Goal: Task Accomplishment & Management: Use online tool/utility

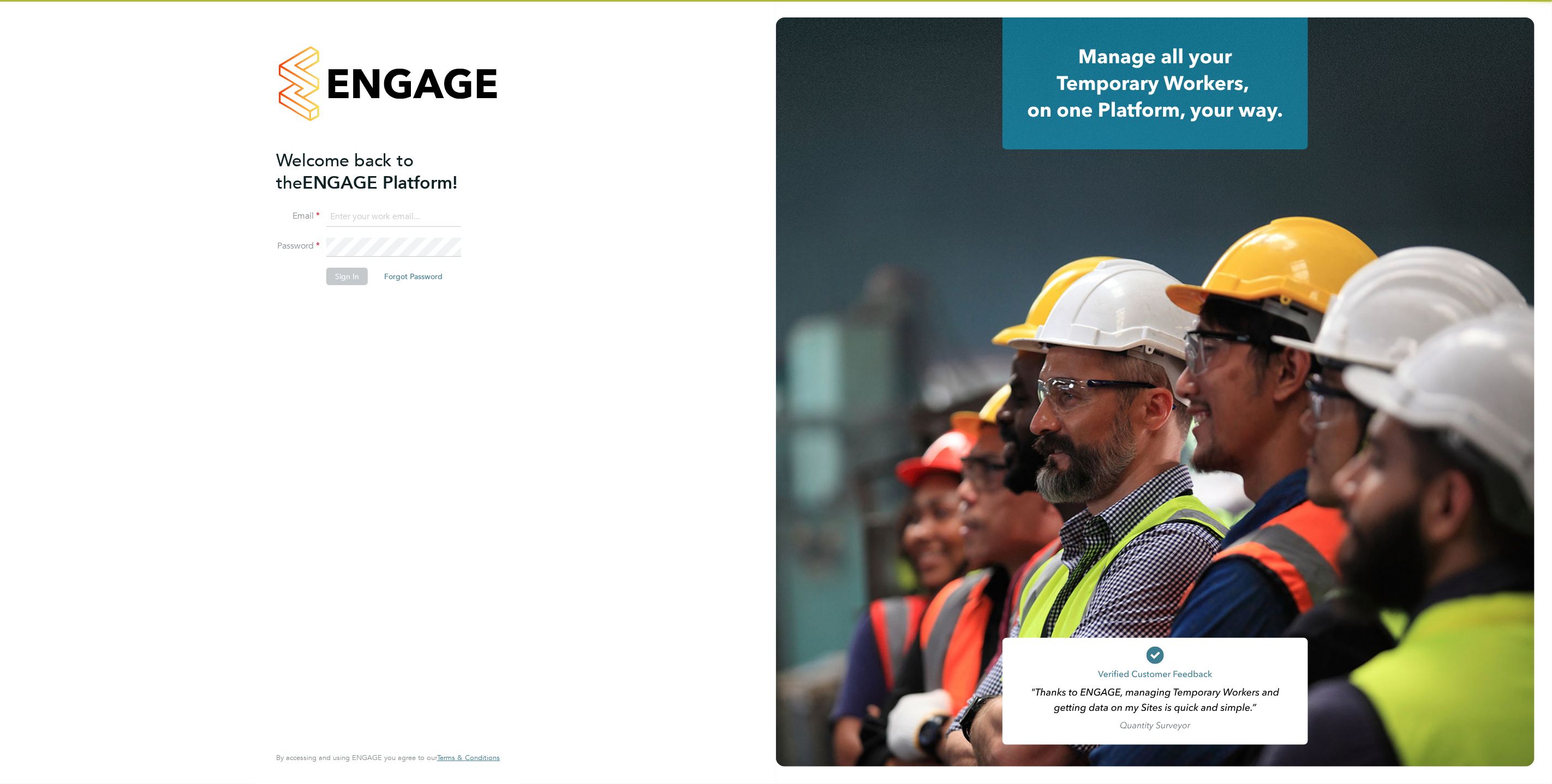
click at [433, 217] on input at bounding box center [394, 217] width 135 height 20
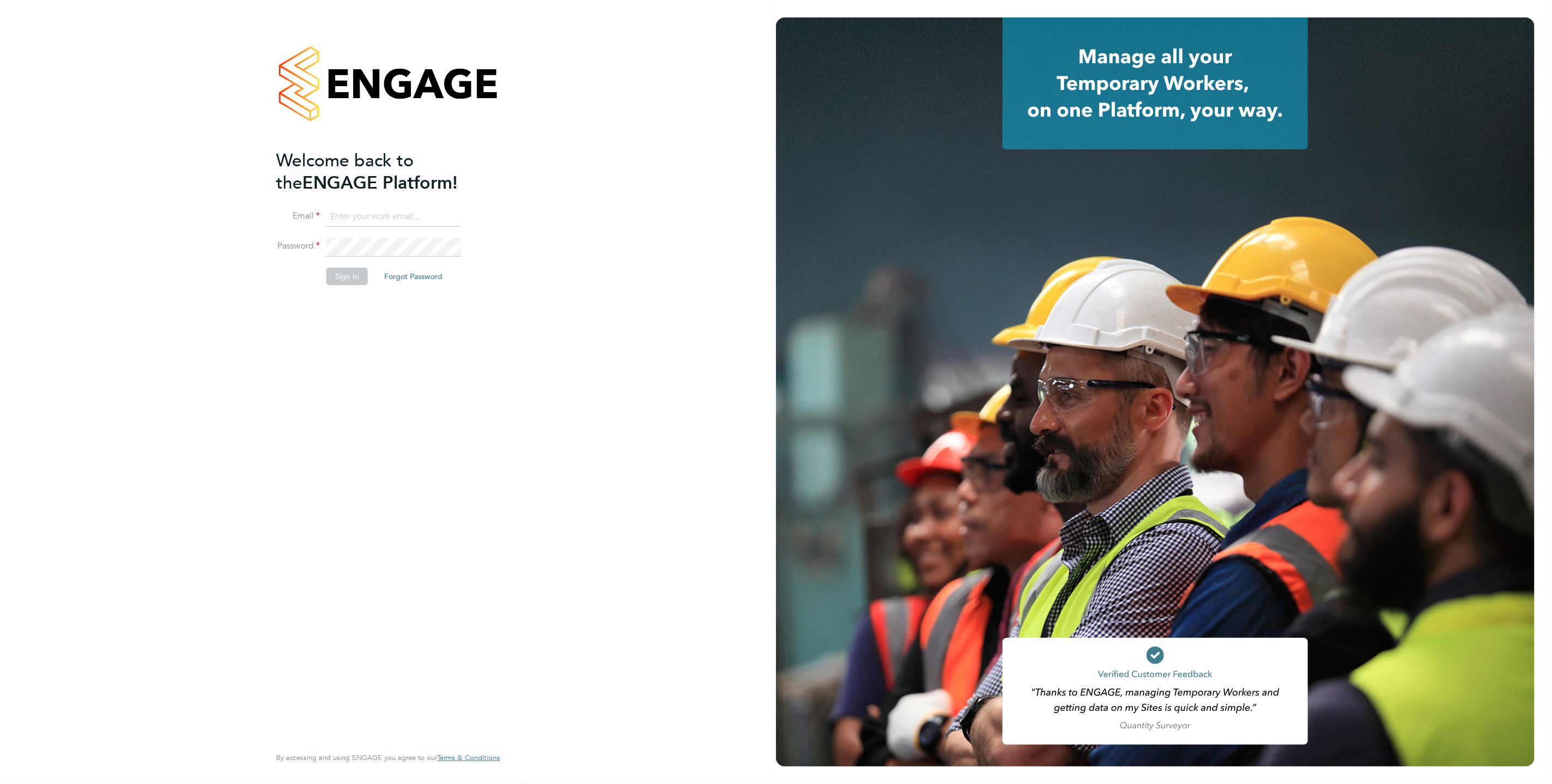
type input "support@engagelabs.io"
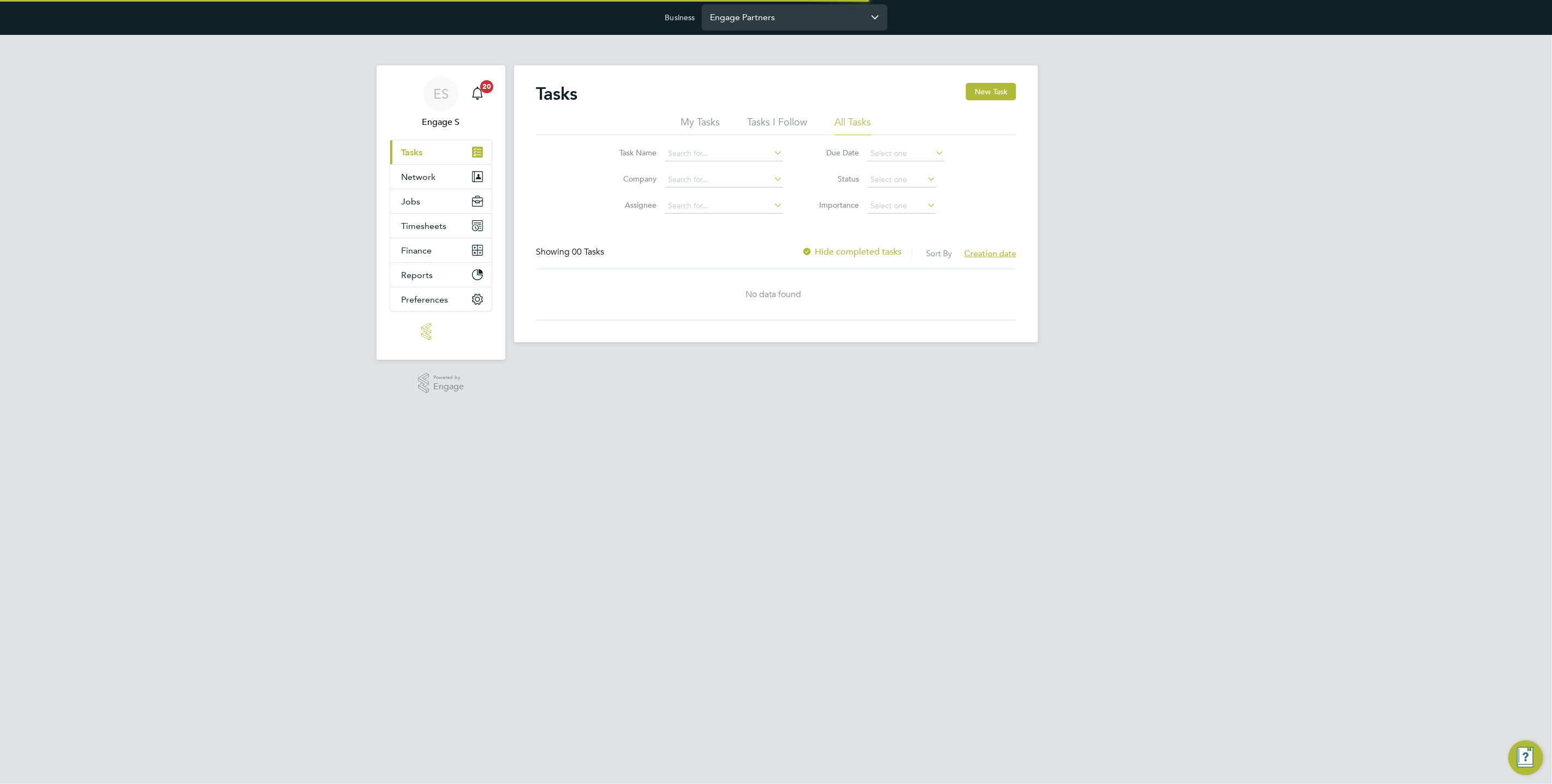
click at [773, 20] on input "Engage Partners" at bounding box center [794, 17] width 186 height 26
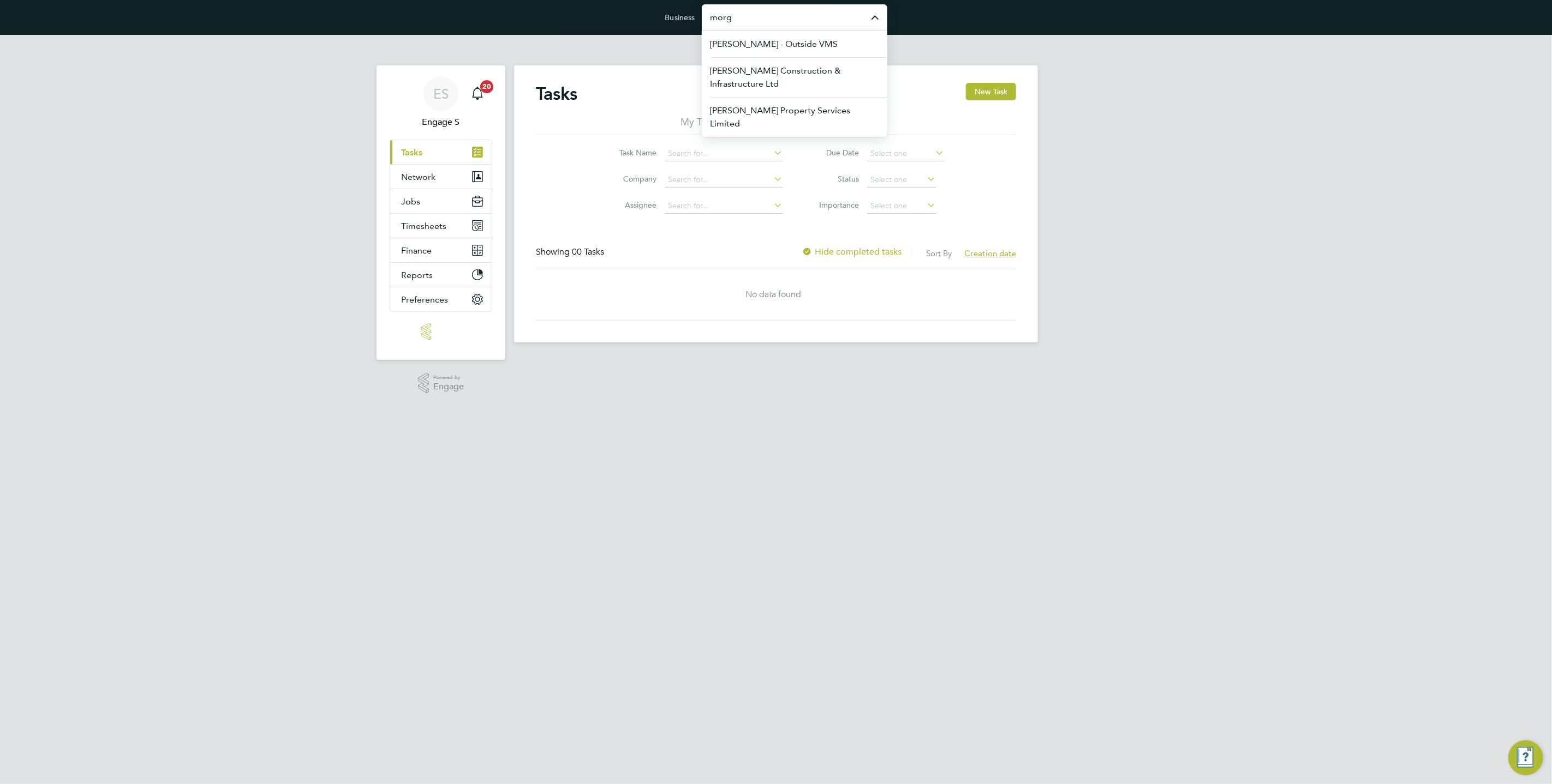
click at [729, 25] on input "morg" at bounding box center [794, 17] width 186 height 26
click at [756, 46] on span "Wates Property Services Limited" at bounding box center [775, 44] width 129 height 13
type input "Wates Property Services Limited"
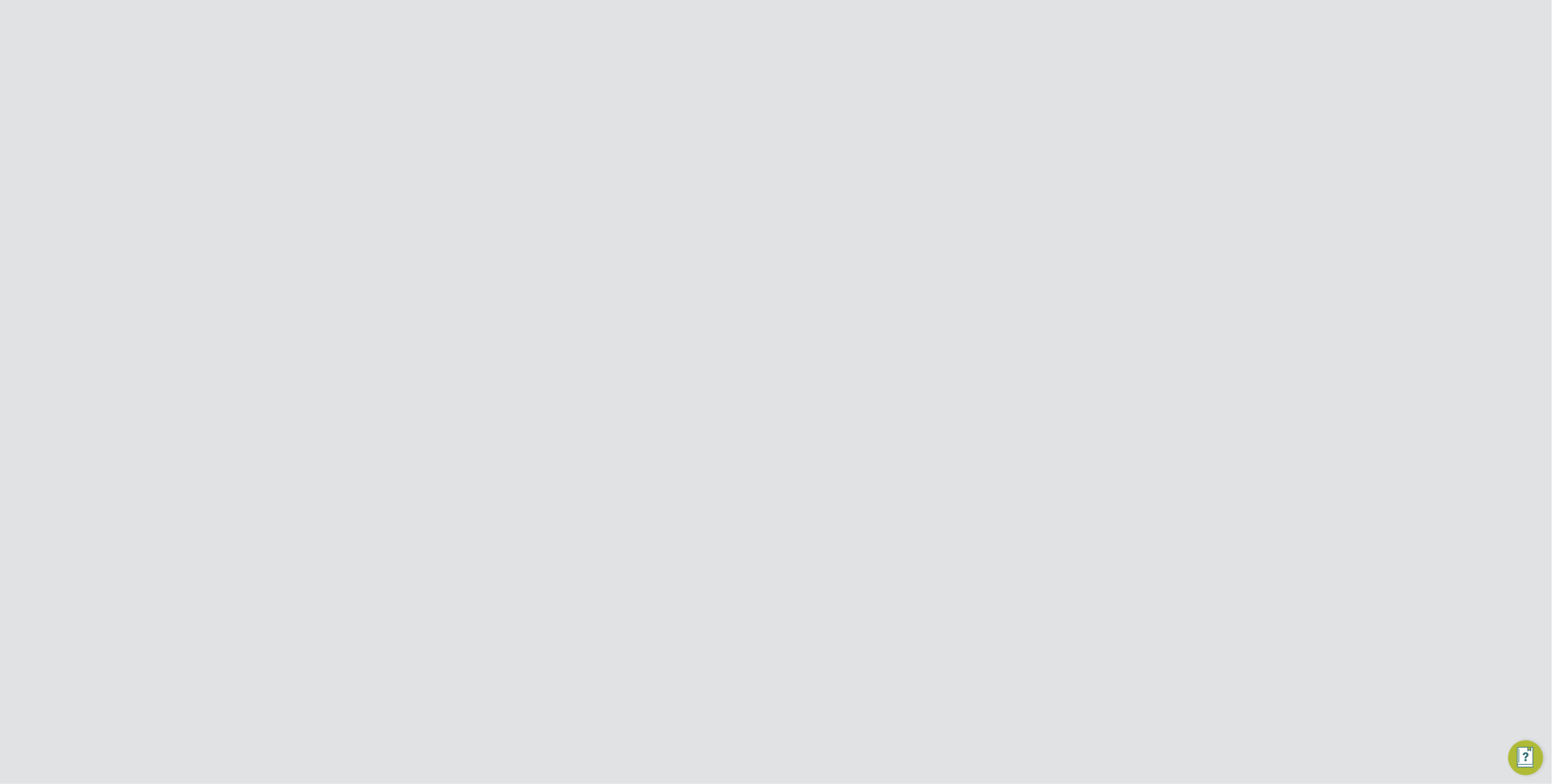
click at [433, 177] on button "Jobs" at bounding box center [441, 177] width 101 height 24
click at [424, 218] on link "Vacancies" at bounding box center [421, 218] width 39 height 11
click at [638, 343] on span "Wates Property Services Ltd ([GEOGRAPHIC_DATA])" at bounding box center [617, 339] width 80 height 28
click at [688, 19] on input "Wates Property Services Limited" at bounding box center [717, 17] width 186 height 26
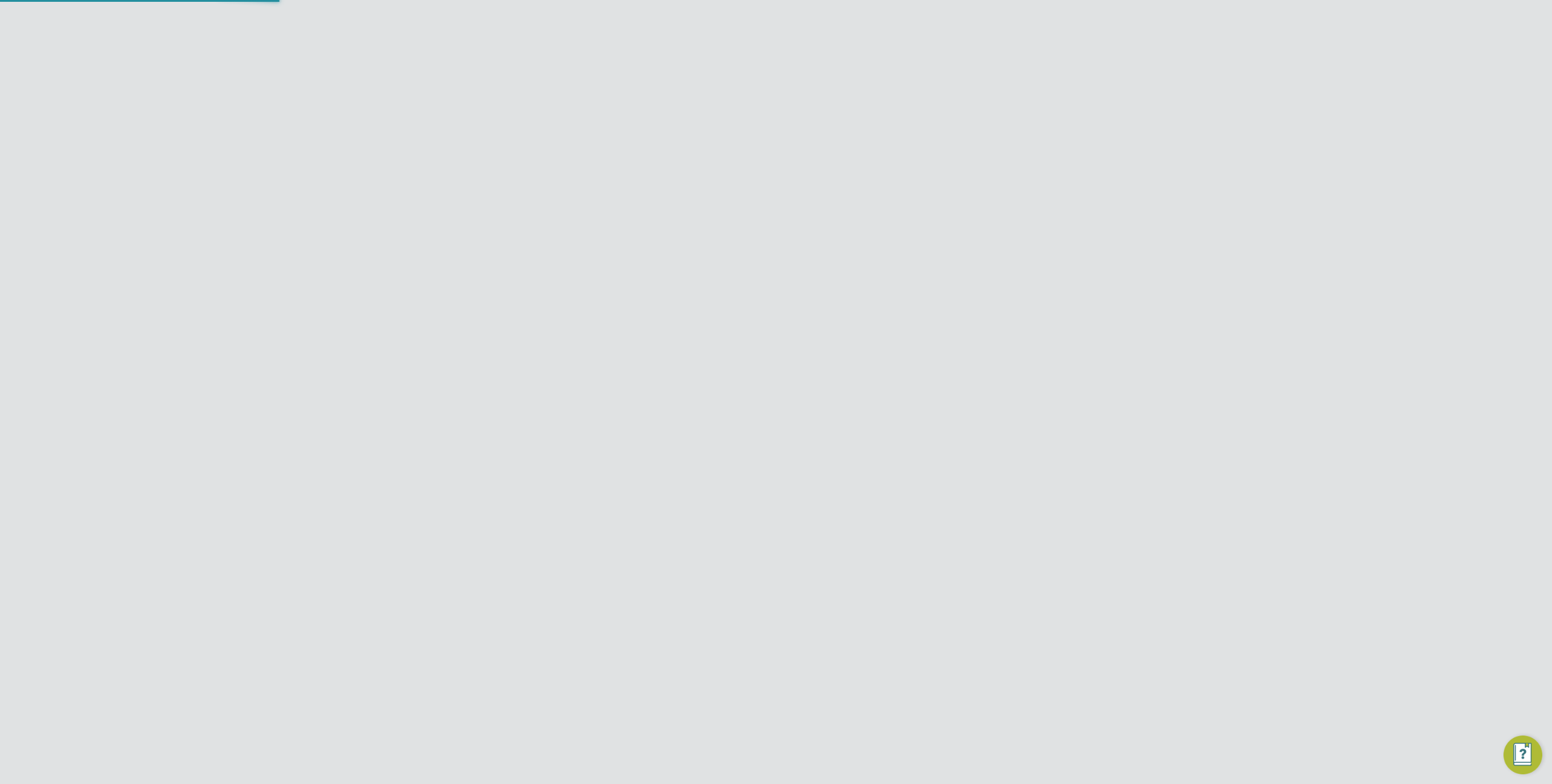
click at [765, 21] on input "Wates Property Services Limited" at bounding box center [796, 19] width 206 height 29
click at [778, 113] on span "[PERSON_NAME] Construction & Infrastructure Ltd" at bounding box center [796, 115] width 186 height 29
type input "[PERSON_NAME] Construction & Infrastructure Ltd"
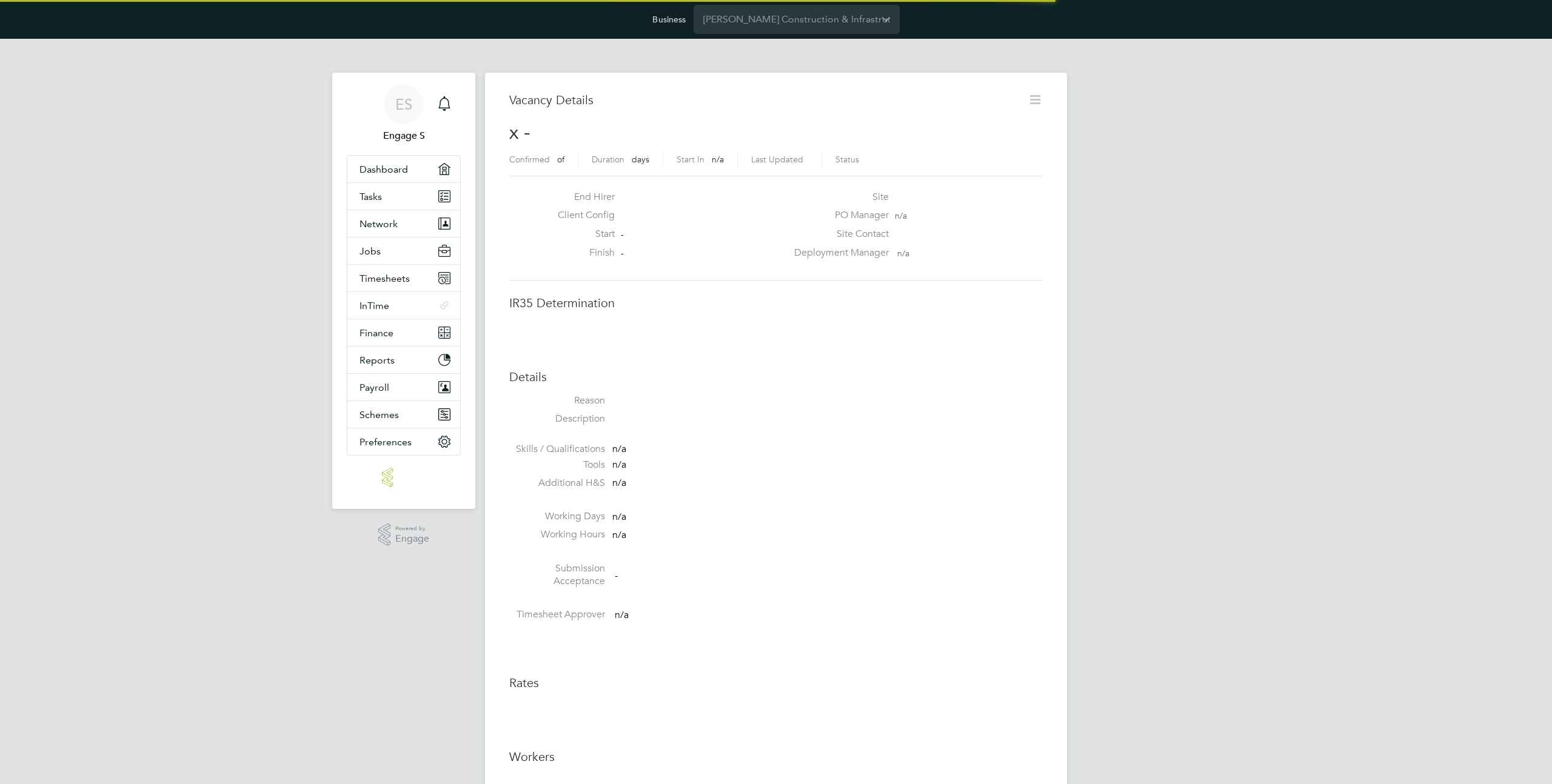
scroll to position [19, 261]
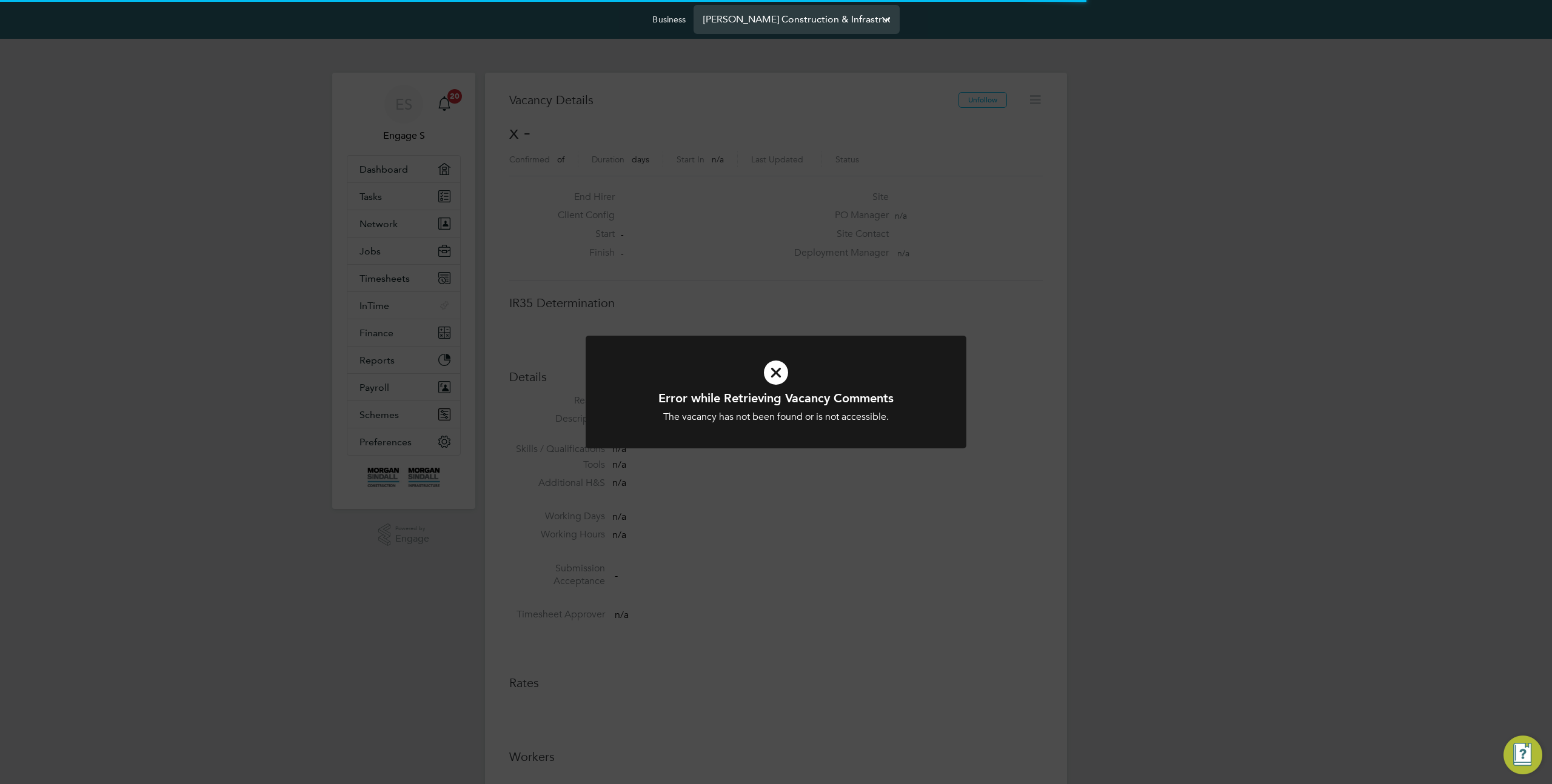
click at [812, 29] on input "Morgan Sindall Construction & Infrastructure Ltd" at bounding box center [796, 19] width 206 height 29
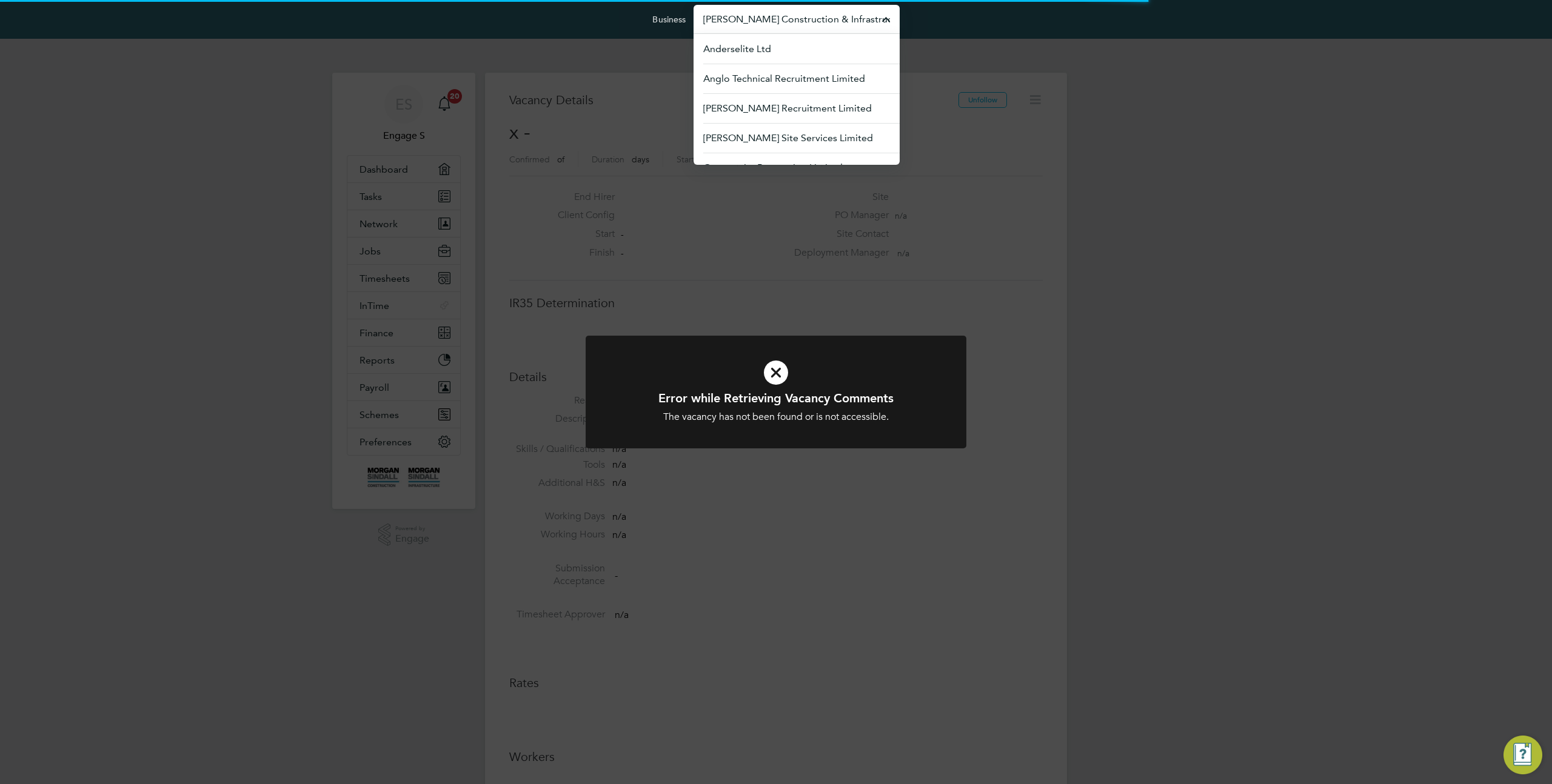
click at [812, 29] on input "Morgan Sindall Construction & Infrastructure Ltd" at bounding box center [796, 19] width 206 height 29
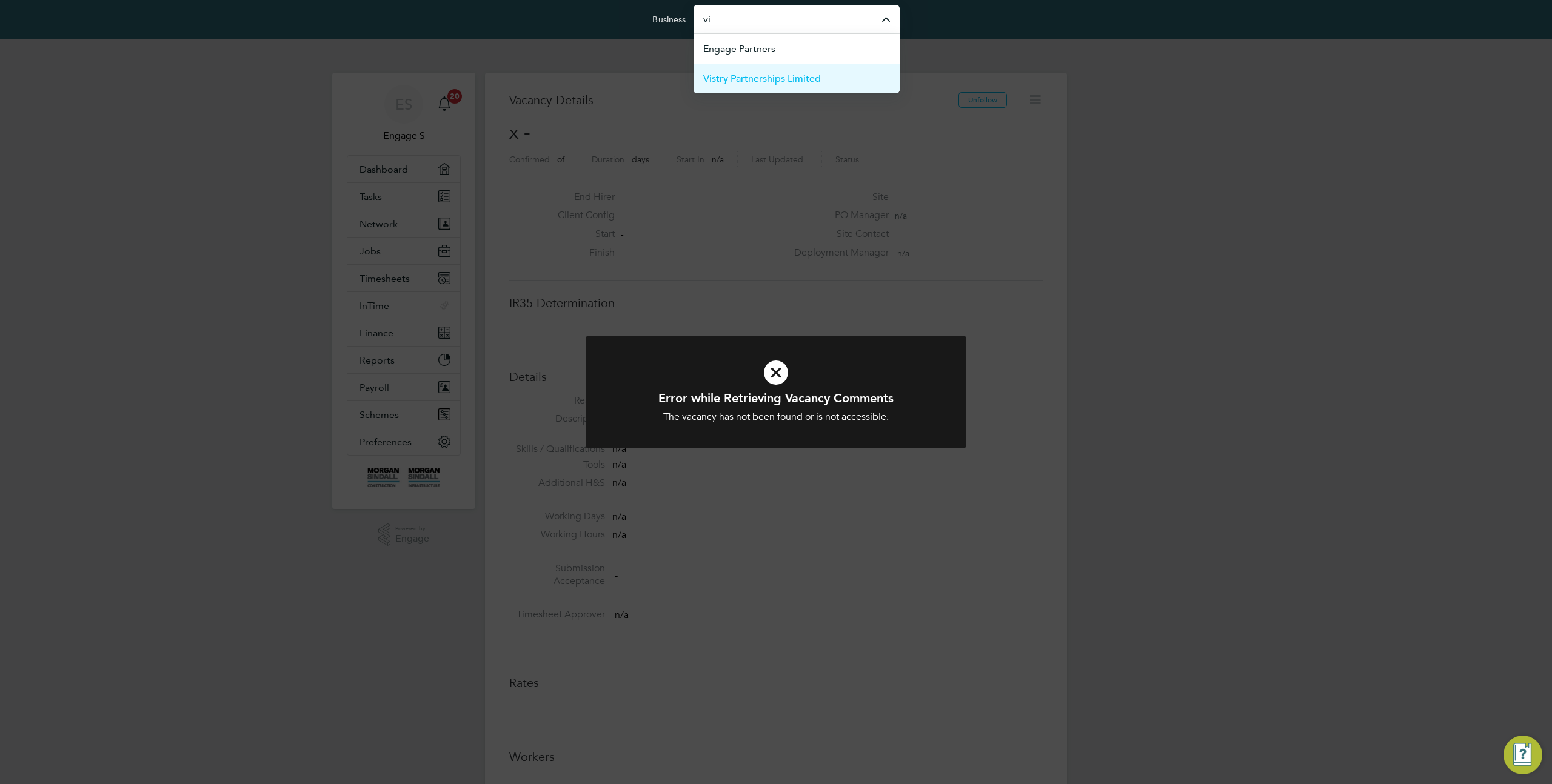
type input "v"
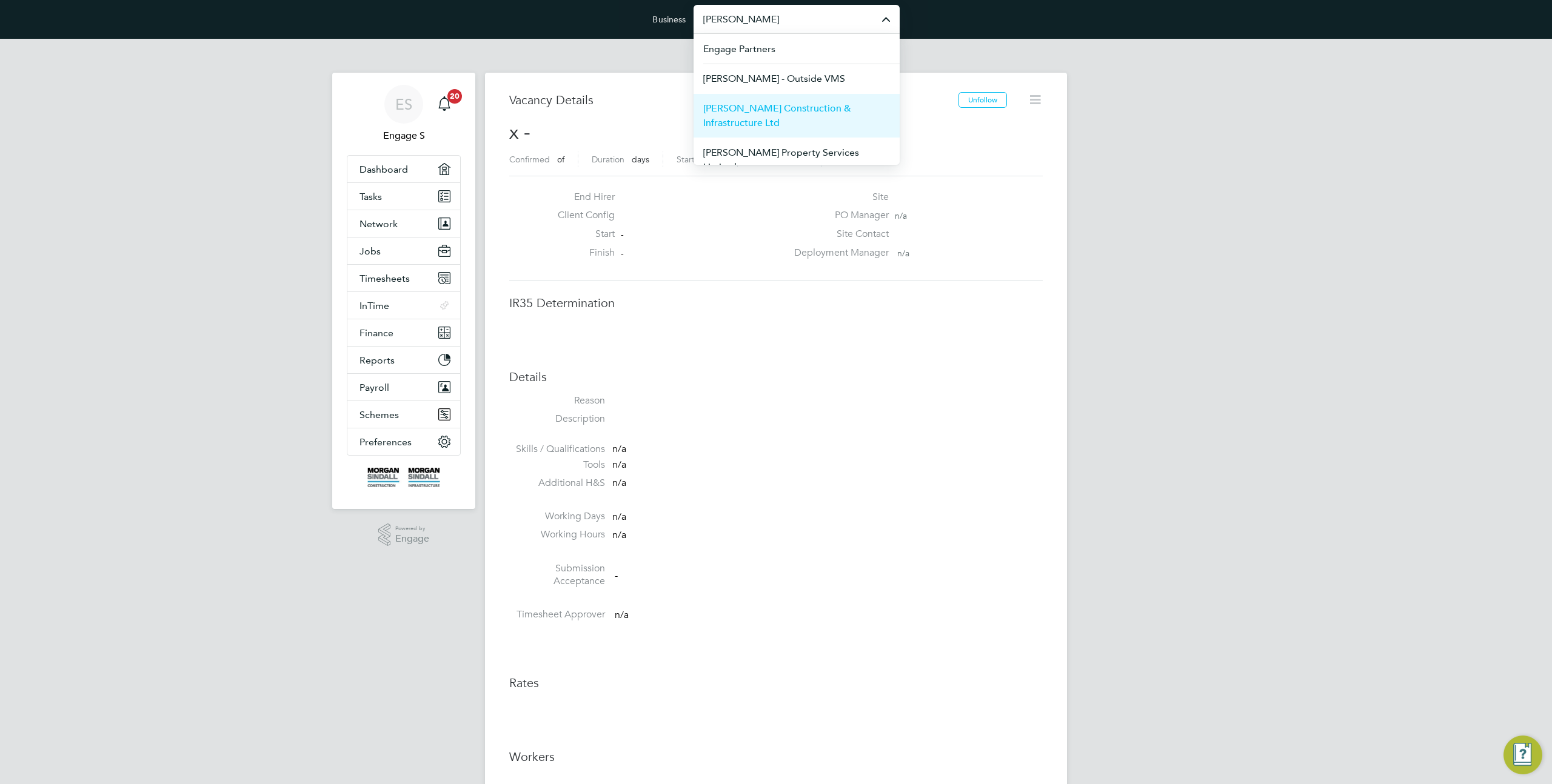
click at [773, 114] on span "Morgan Sindall Construction & Infrastructure Ltd" at bounding box center [796, 115] width 186 height 29
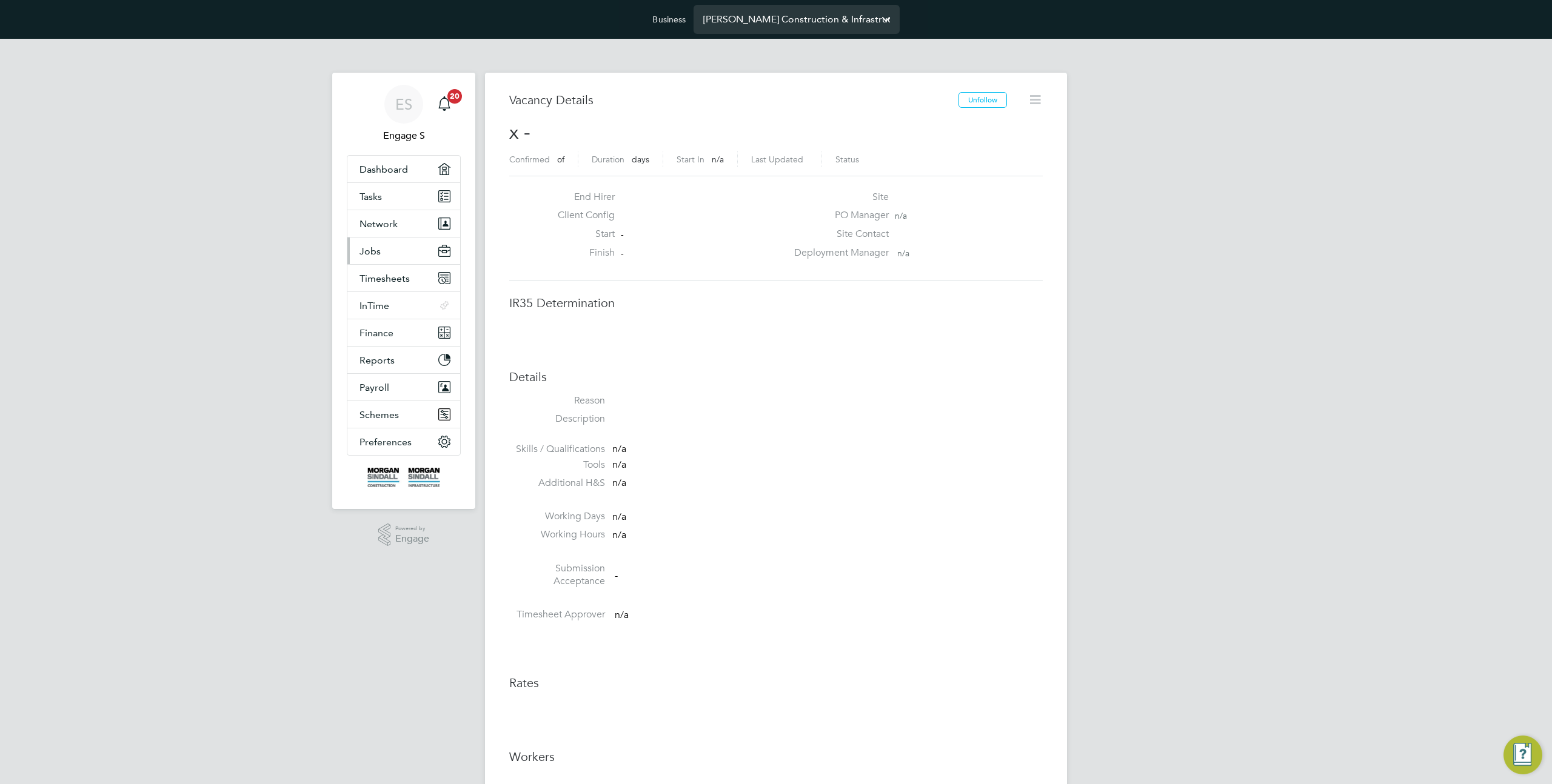
click at [381, 255] on button "Jobs" at bounding box center [404, 250] width 112 height 27
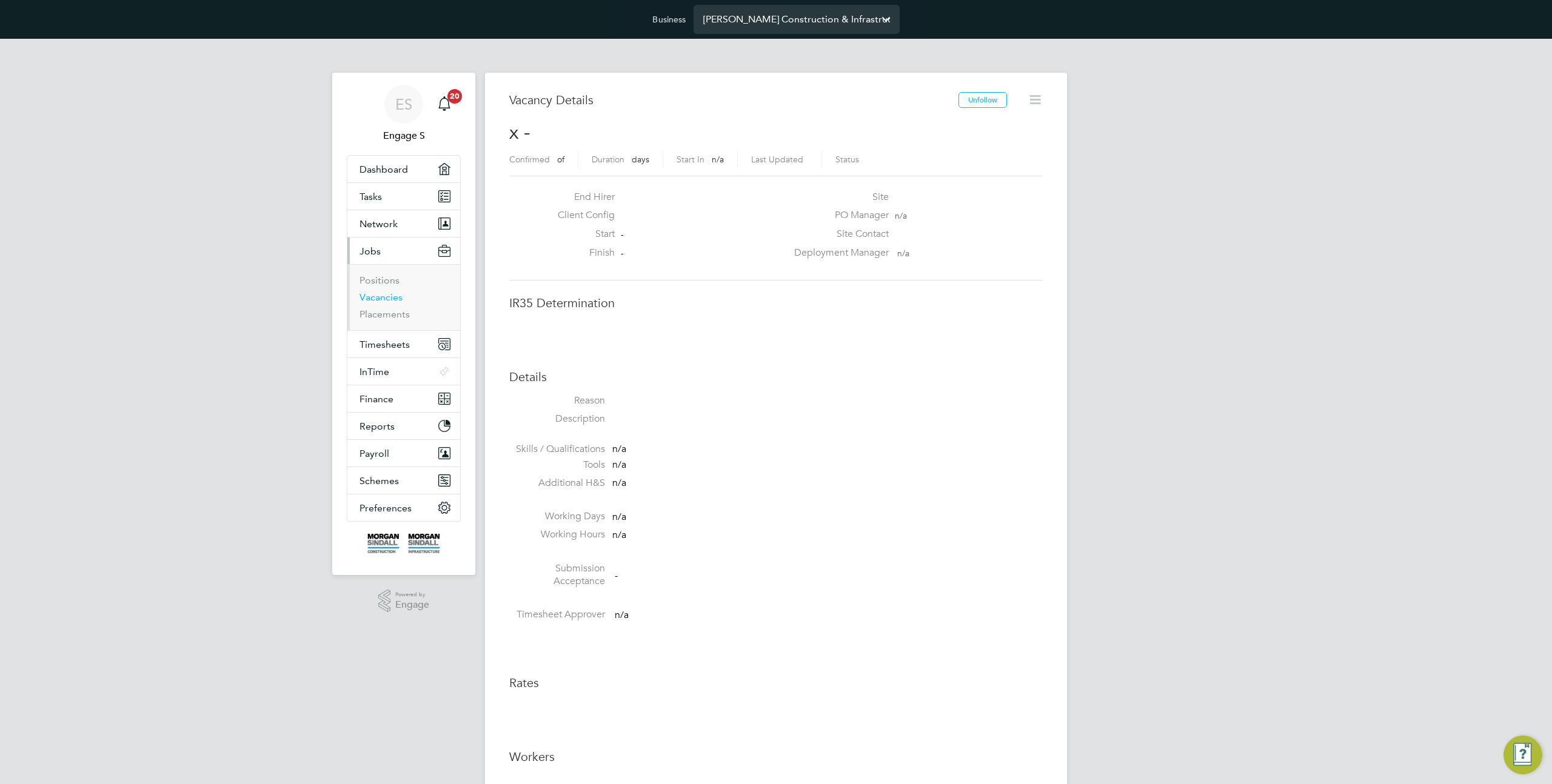
click at [388, 299] on link "Vacancies" at bounding box center [381, 297] width 43 height 12
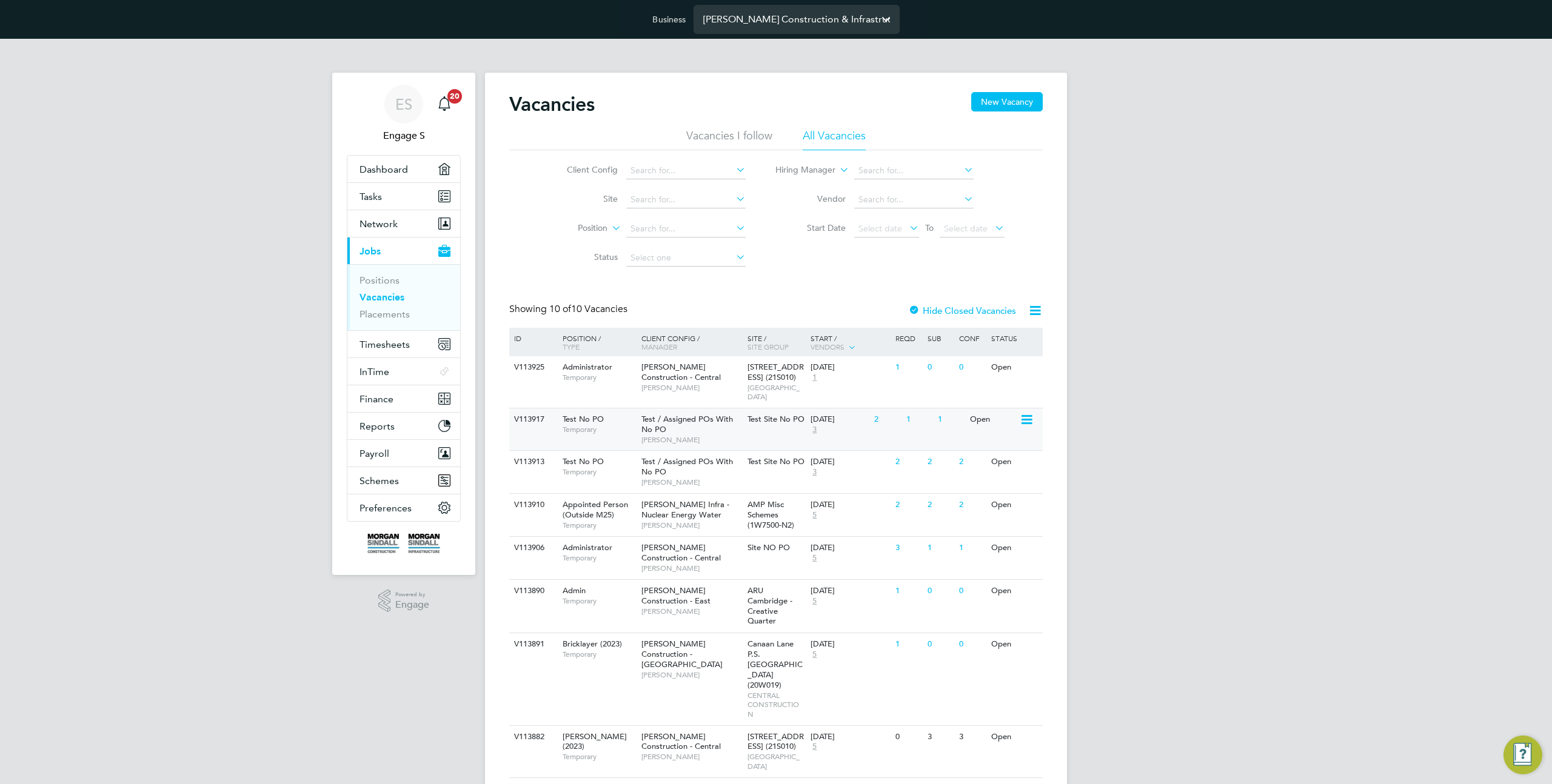
click at [725, 421] on div "Test / Assigned POs With No PO Aaron S" at bounding box center [692, 429] width 107 height 41
click at [685, 265] on div "Vacancies New Vacancy Vacancies I follow All Vacancies Client Config Site Posit…" at bounding box center [776, 490] width 582 height 835
click at [1091, 357] on div "ES Engage S Notifications 20 Applications: Dashboard Tasks Network Team Members…" at bounding box center [776, 482] width 1552 height 889
click at [915, 540] on div "1" at bounding box center [919, 547] width 32 height 23
click at [768, 24] on input "Morgan Sindall Construction & Infrastructure Ltd" at bounding box center [796, 19] width 206 height 29
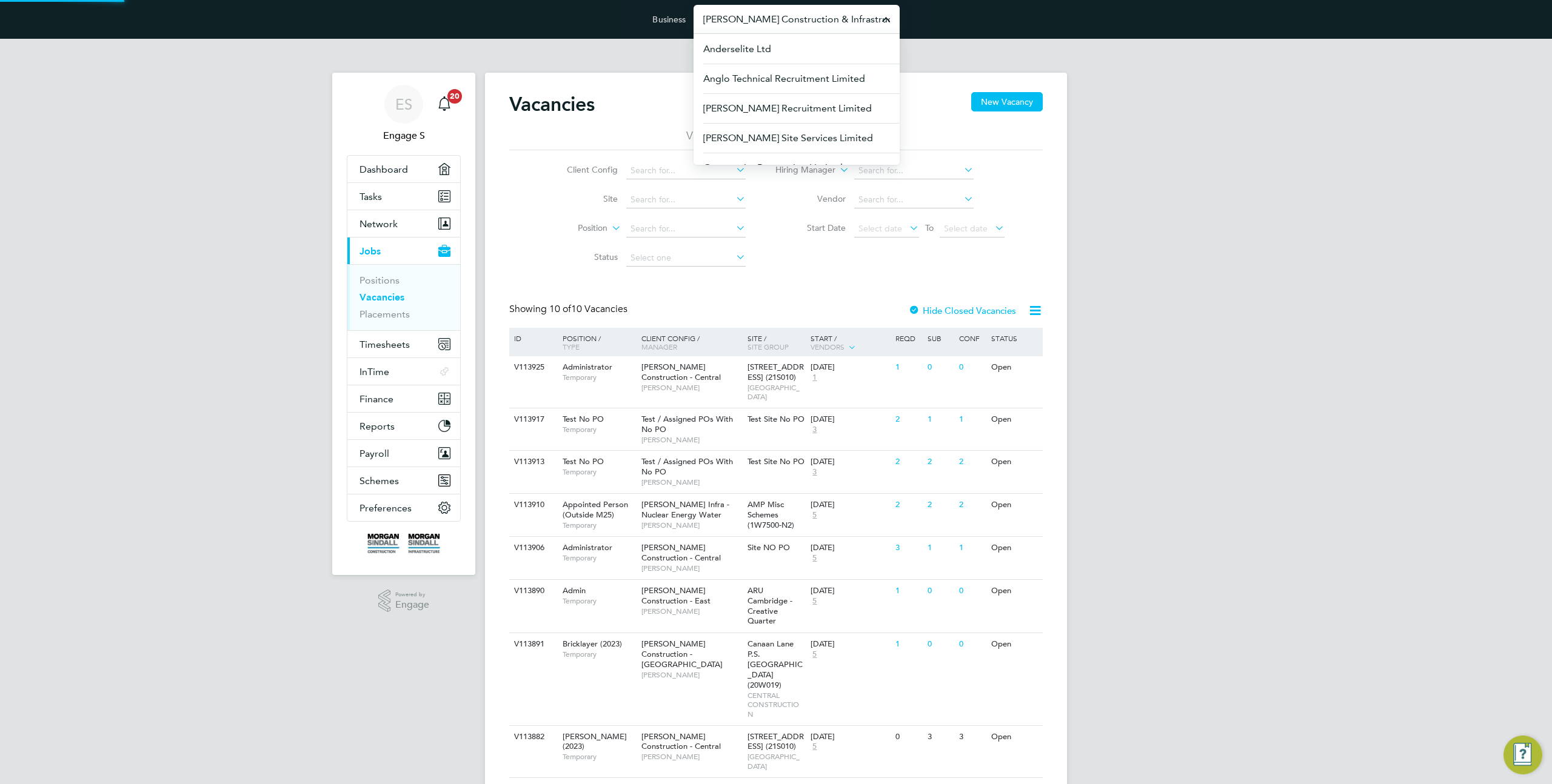
click at [768, 24] on input "Morgan Sindall Construction & Infrastructure Ltd" at bounding box center [796, 19] width 206 height 29
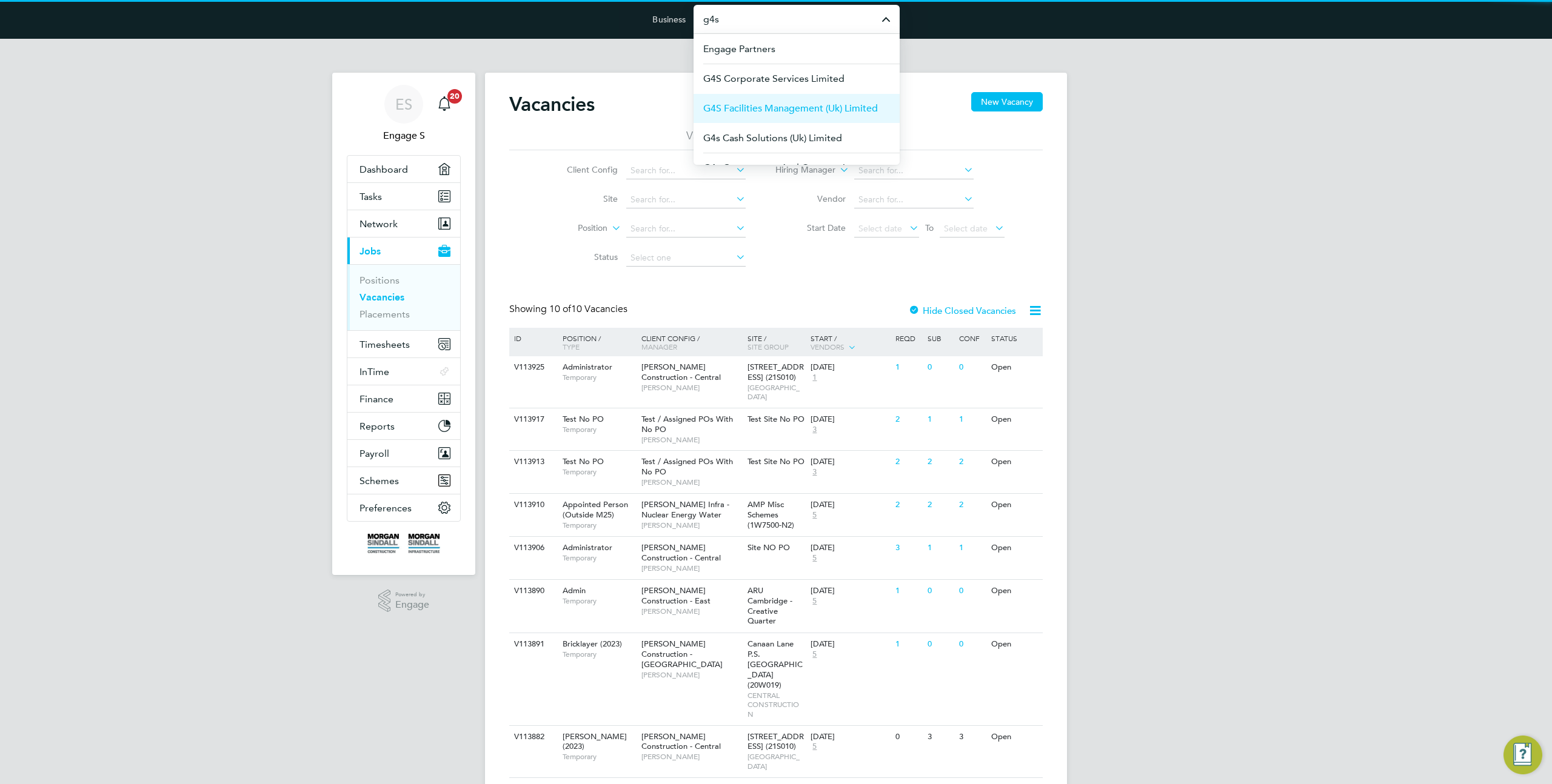
click at [771, 105] on span "G4S Facilities Management (Uk) Limited" at bounding box center [790, 108] width 175 height 15
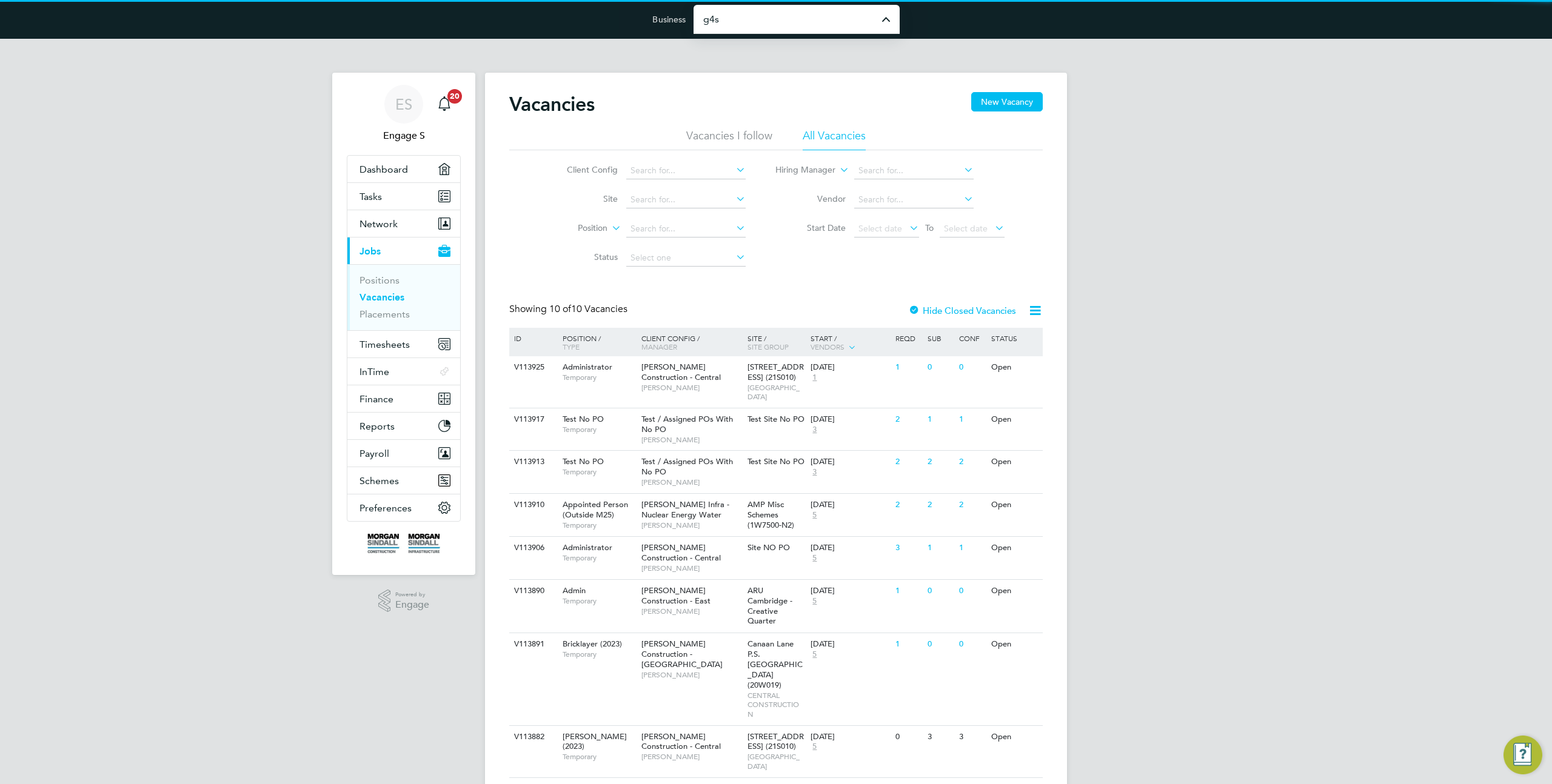
type input "G4S Facilities Management (Uk) Limited"
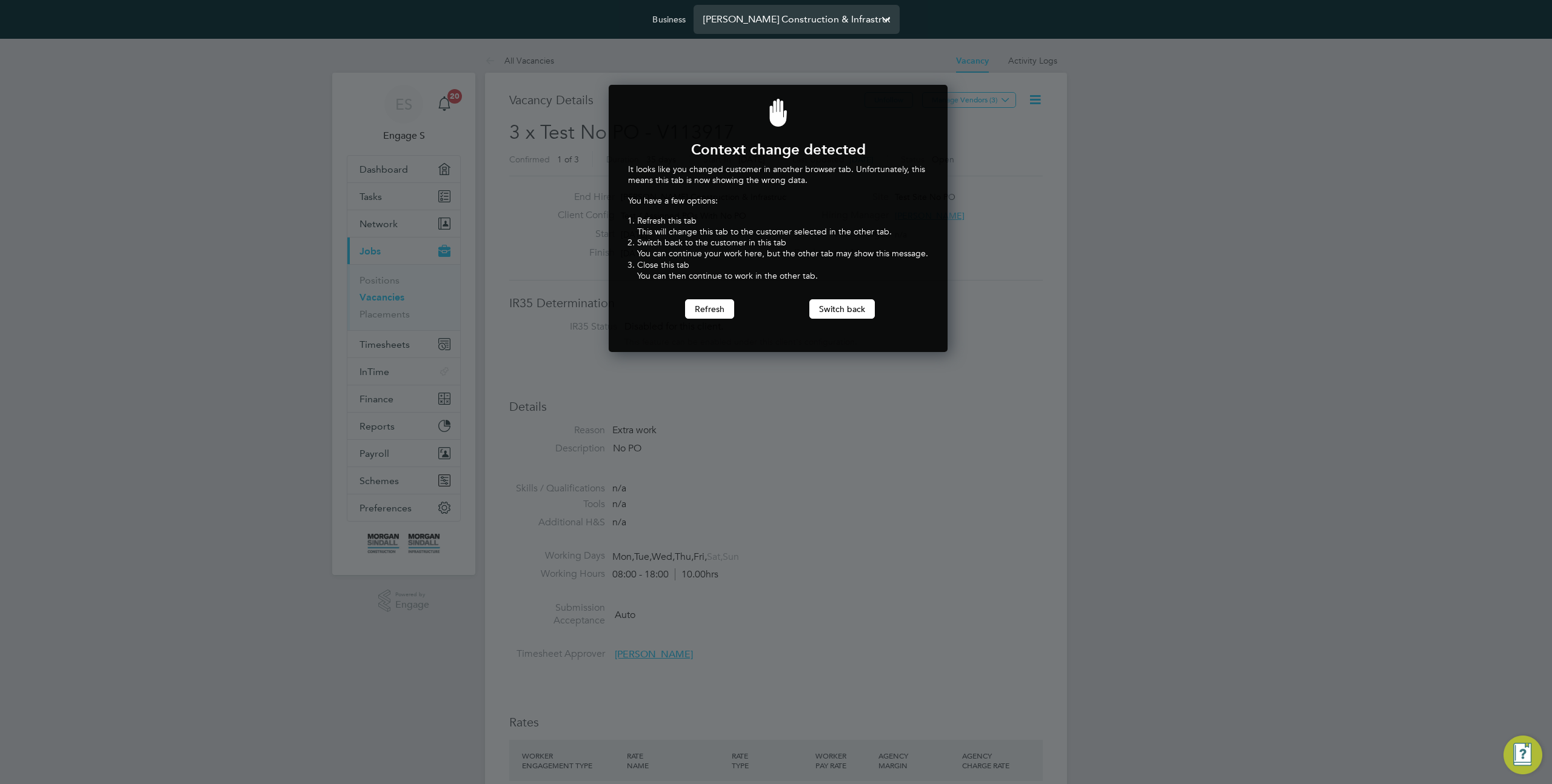
scroll to position [268, 334]
click at [709, 314] on button "Refresh" at bounding box center [709, 309] width 49 height 20
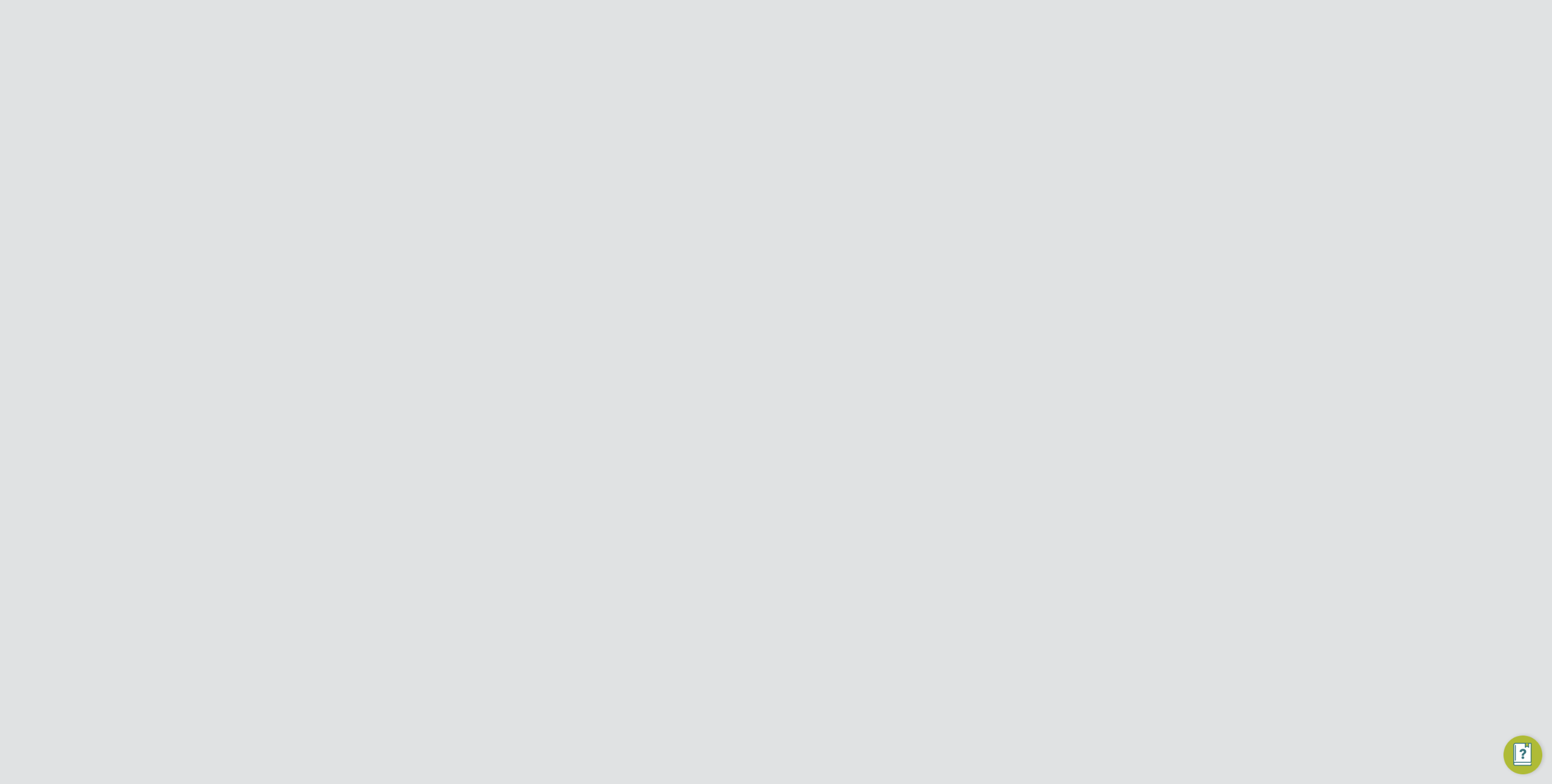
click at [871, 372] on div "4" at bounding box center [887, 367] width 32 height 23
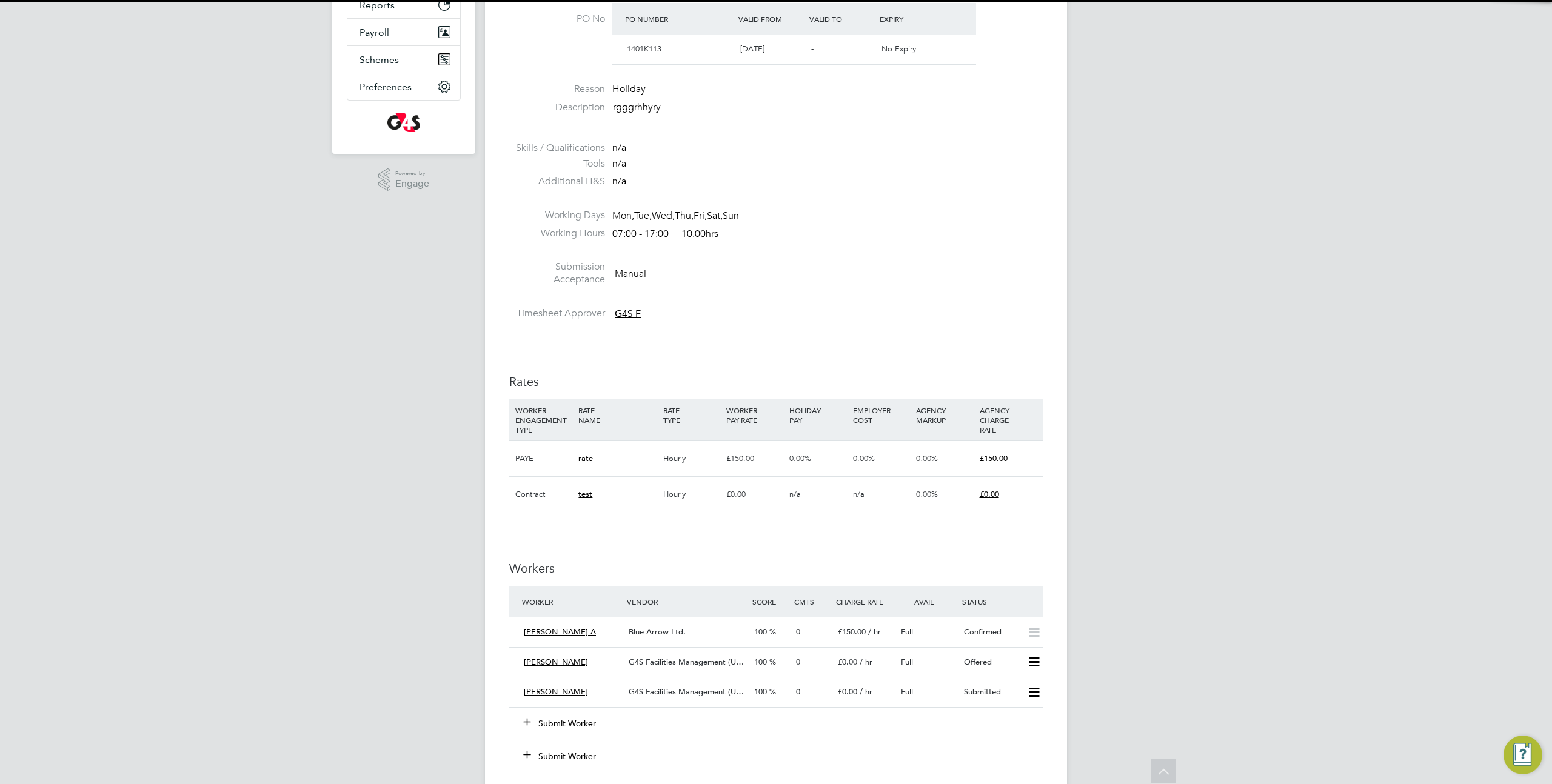
scroll to position [21, 105]
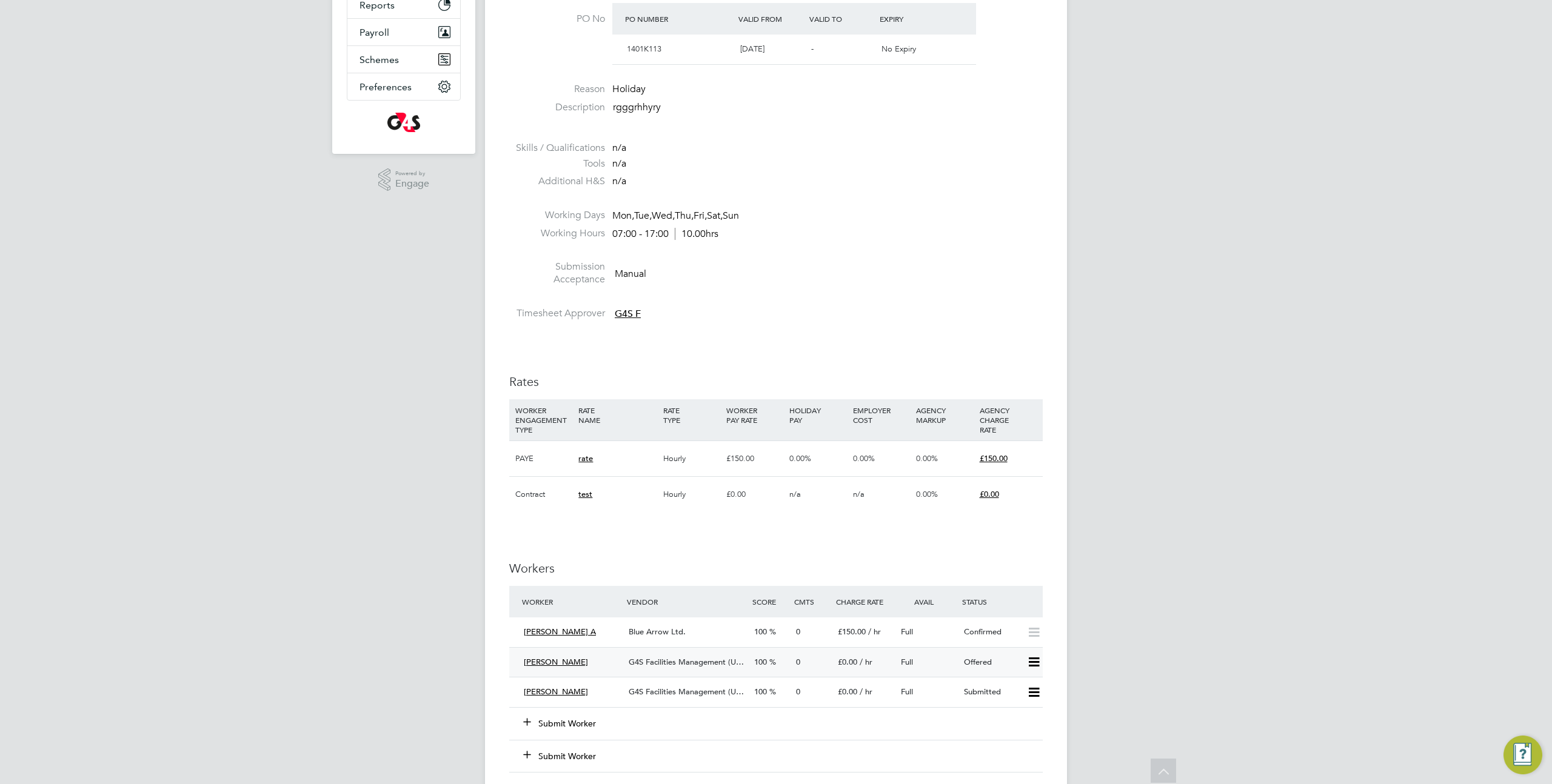
click at [1032, 658] on icon at bounding box center [1033, 663] width 15 height 10
click at [1096, 651] on div "ES Engage S Notifications 20 Applications: Dashboard Tasks Network Team Members…" at bounding box center [776, 455] width 1552 height 1675
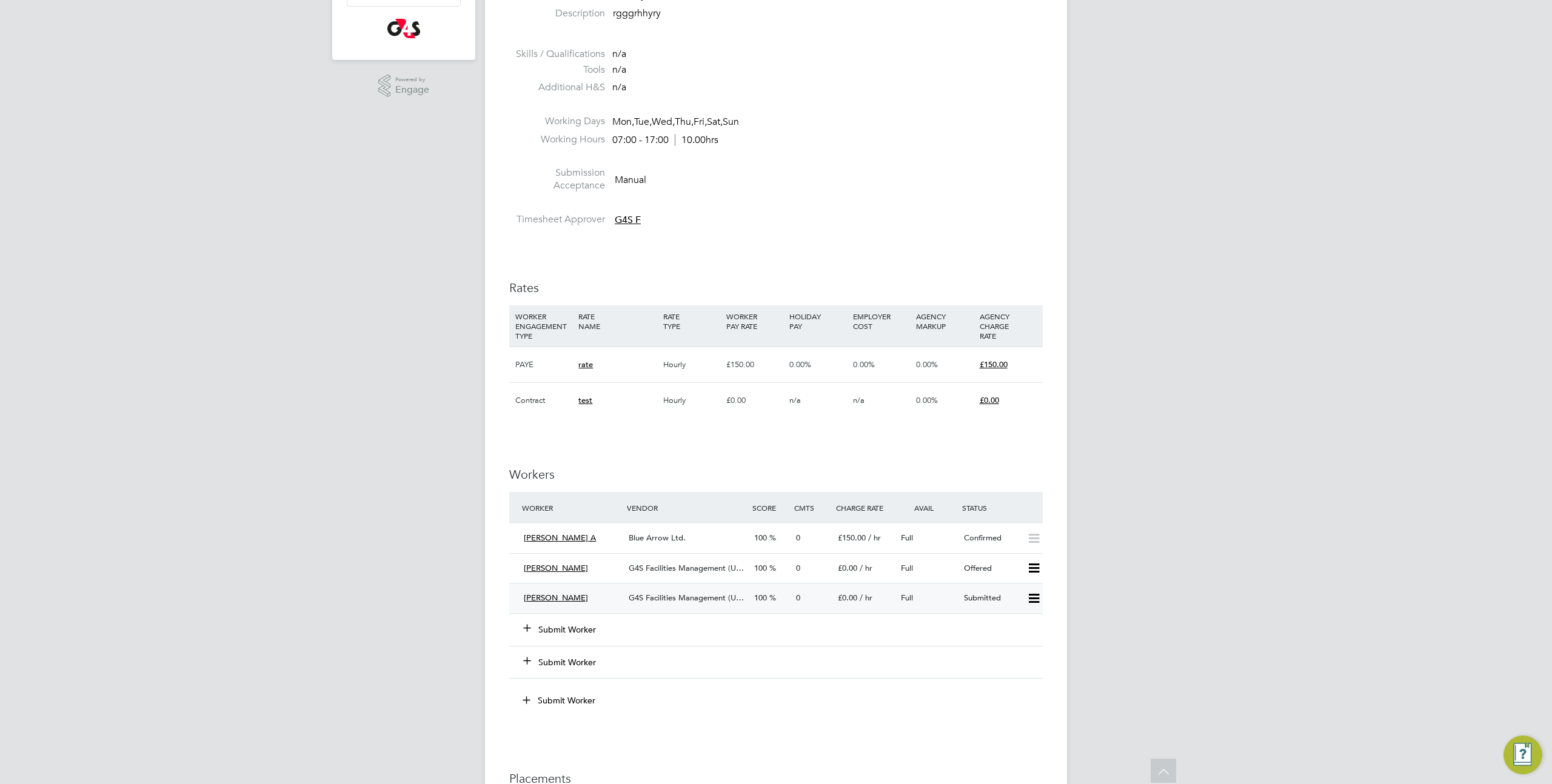
click at [1034, 601] on icon at bounding box center [1033, 599] width 15 height 10
click at [1038, 571] on icon at bounding box center [1033, 568] width 15 height 10
click at [1122, 580] on div "ES Engage S Notifications 20 Applications: Dashboard Tasks Network Team Members…" at bounding box center [776, 361] width 1552 height 1675
click at [1040, 601] on icon at bounding box center [1033, 599] width 15 height 10
click at [1133, 599] on div "ES Engage S Notifications 20 Applications: Dashboard Tasks Network Team Members…" at bounding box center [776, 361] width 1552 height 1675
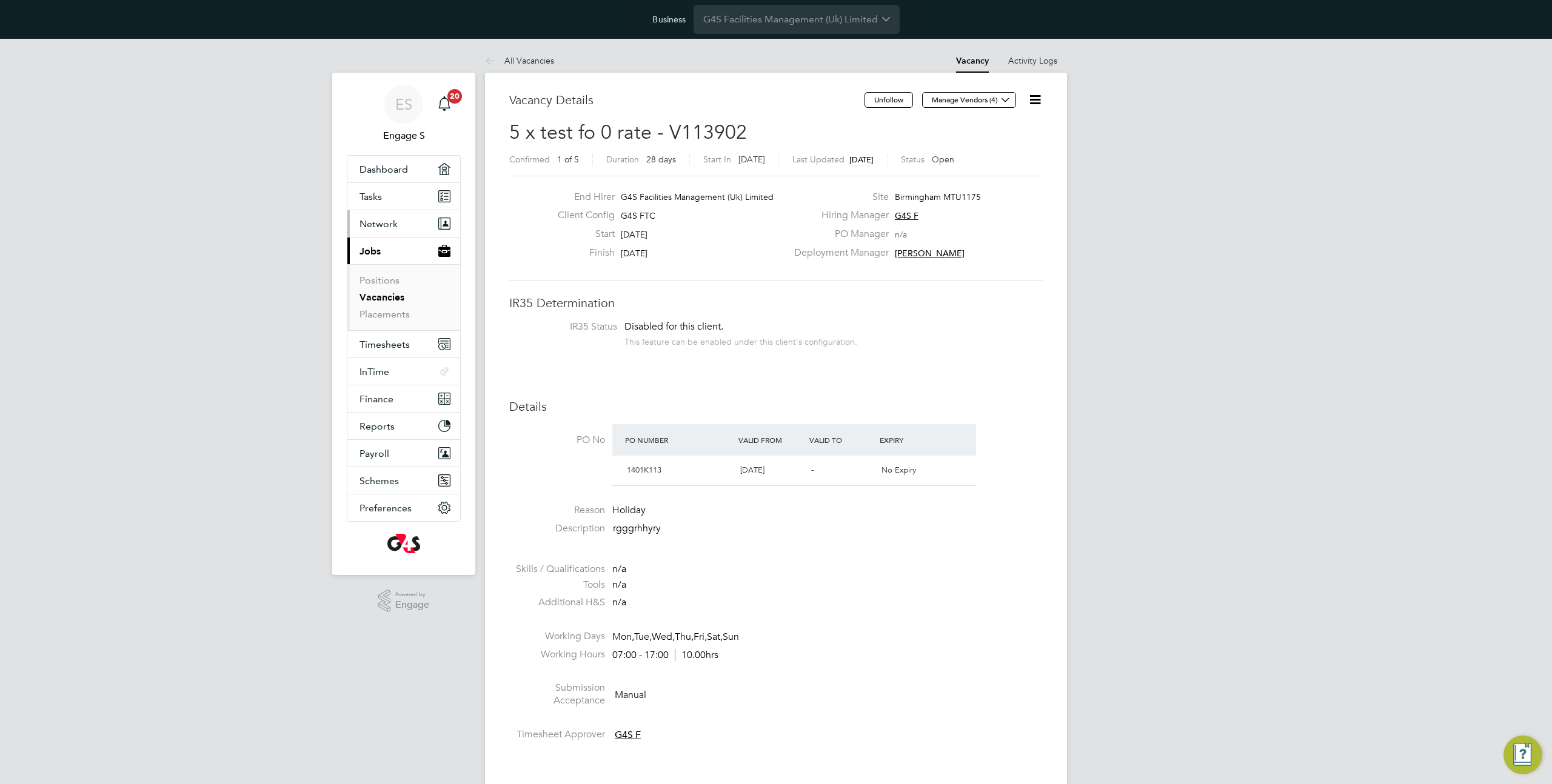
click at [402, 219] on button "Network" at bounding box center [404, 223] width 112 height 27
click at [395, 249] on link "Team Members" at bounding box center [393, 253] width 68 height 12
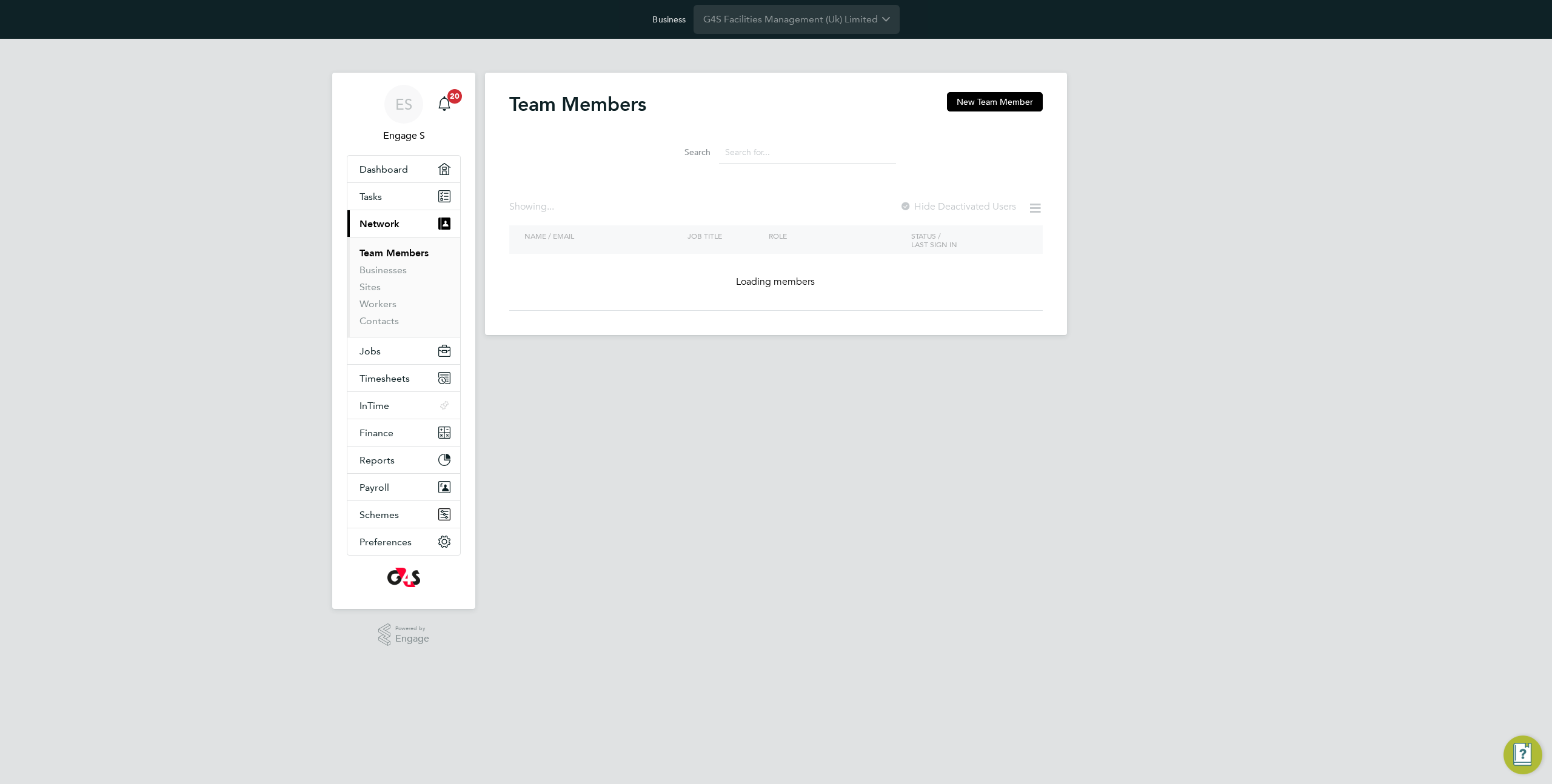
click at [808, 154] on input at bounding box center [807, 153] width 177 height 24
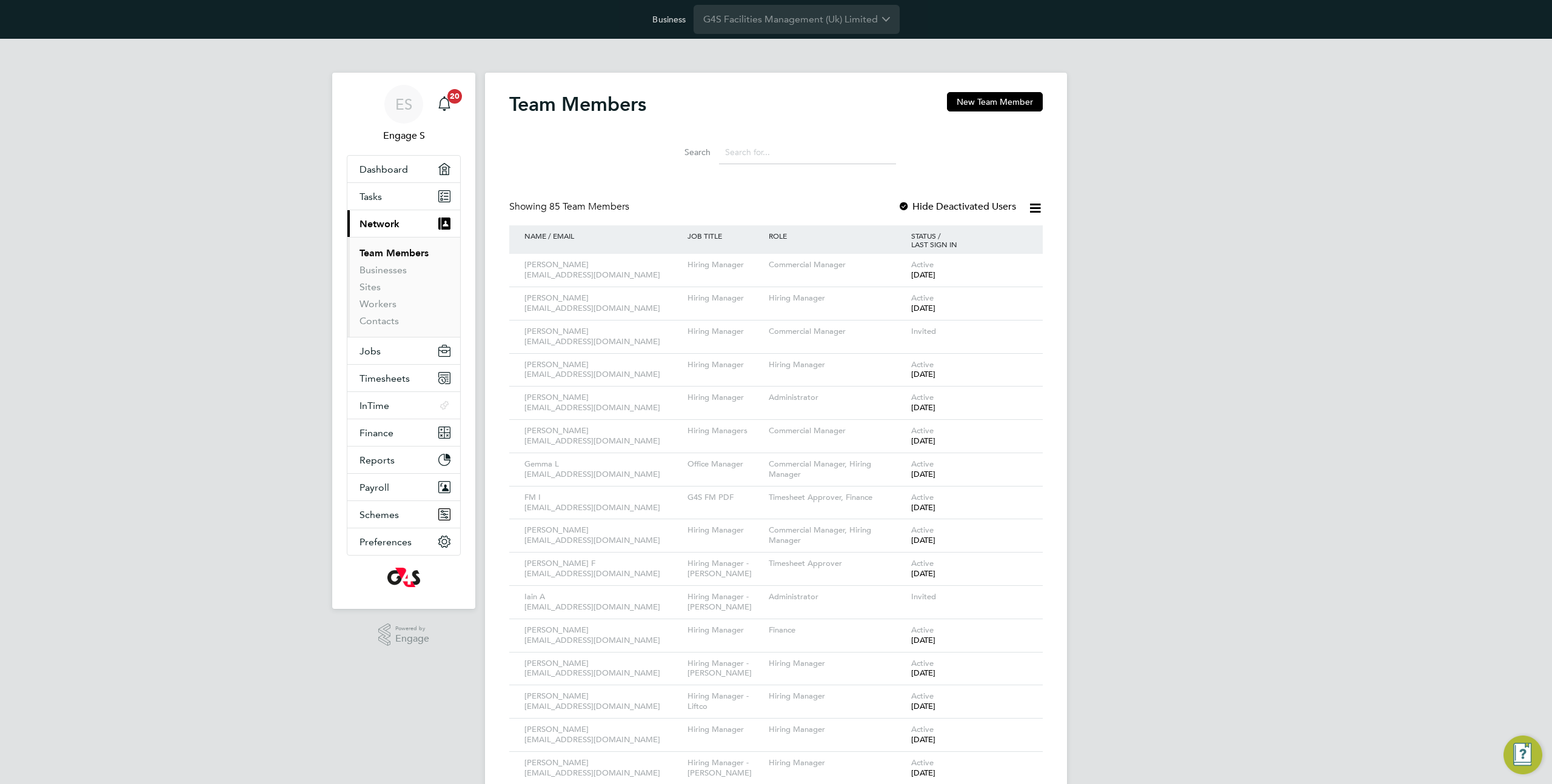
click at [751, 152] on input at bounding box center [807, 153] width 177 height 24
click at [1022, 366] on icon at bounding box center [1015, 364] width 12 height 15
click at [906, 521] on li "Impersonate" at bounding box center [949, 519] width 146 height 17
click at [390, 341] on button "Jobs" at bounding box center [404, 350] width 112 height 27
click at [378, 315] on link "Placements" at bounding box center [384, 315] width 50 height 12
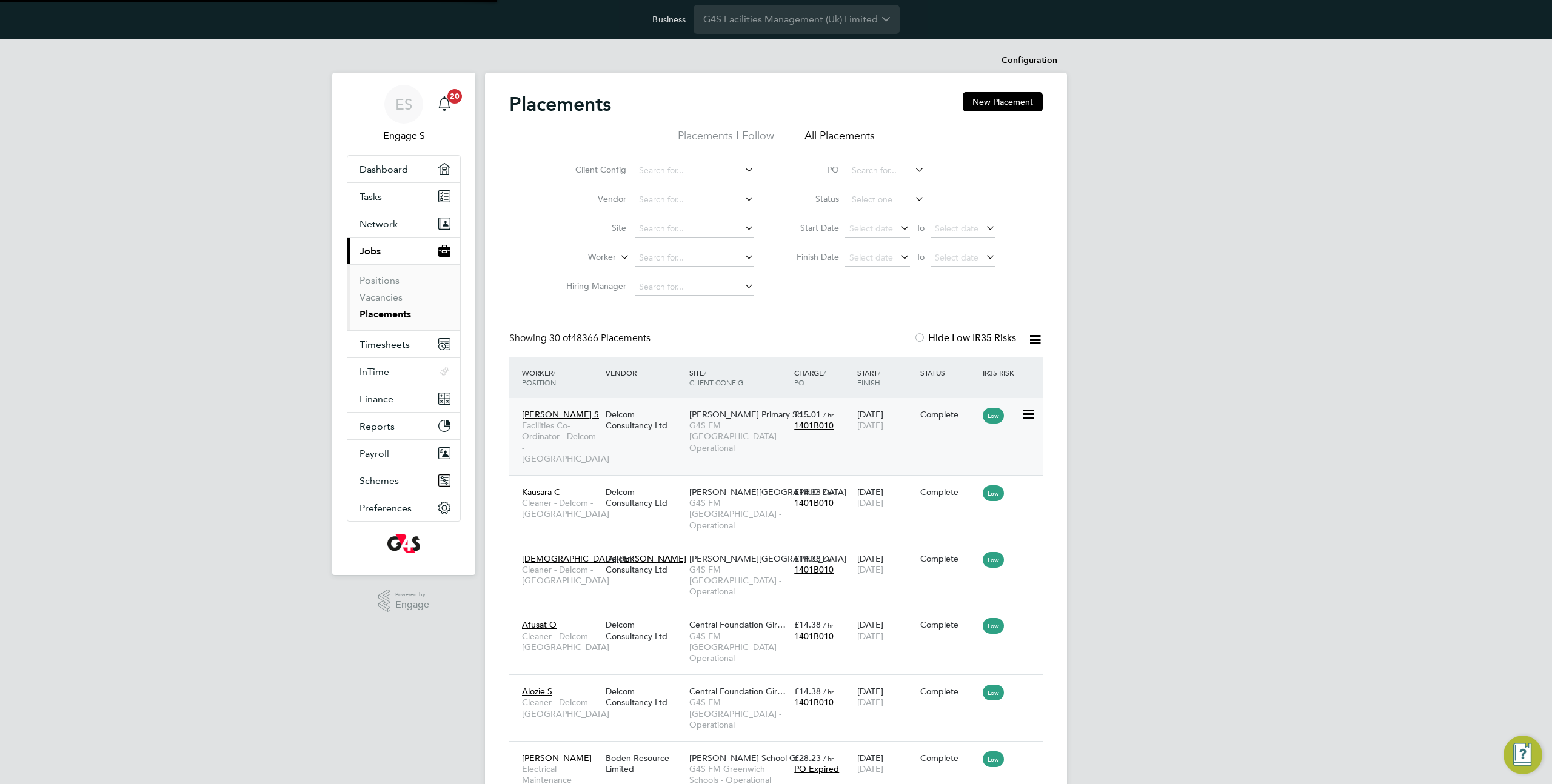
scroll to position [45, 105]
click at [749, 446] on div "Ben Jonson Primary Sc… G4S FM Tower Hamlets - Operational" at bounding box center [738, 431] width 105 height 56
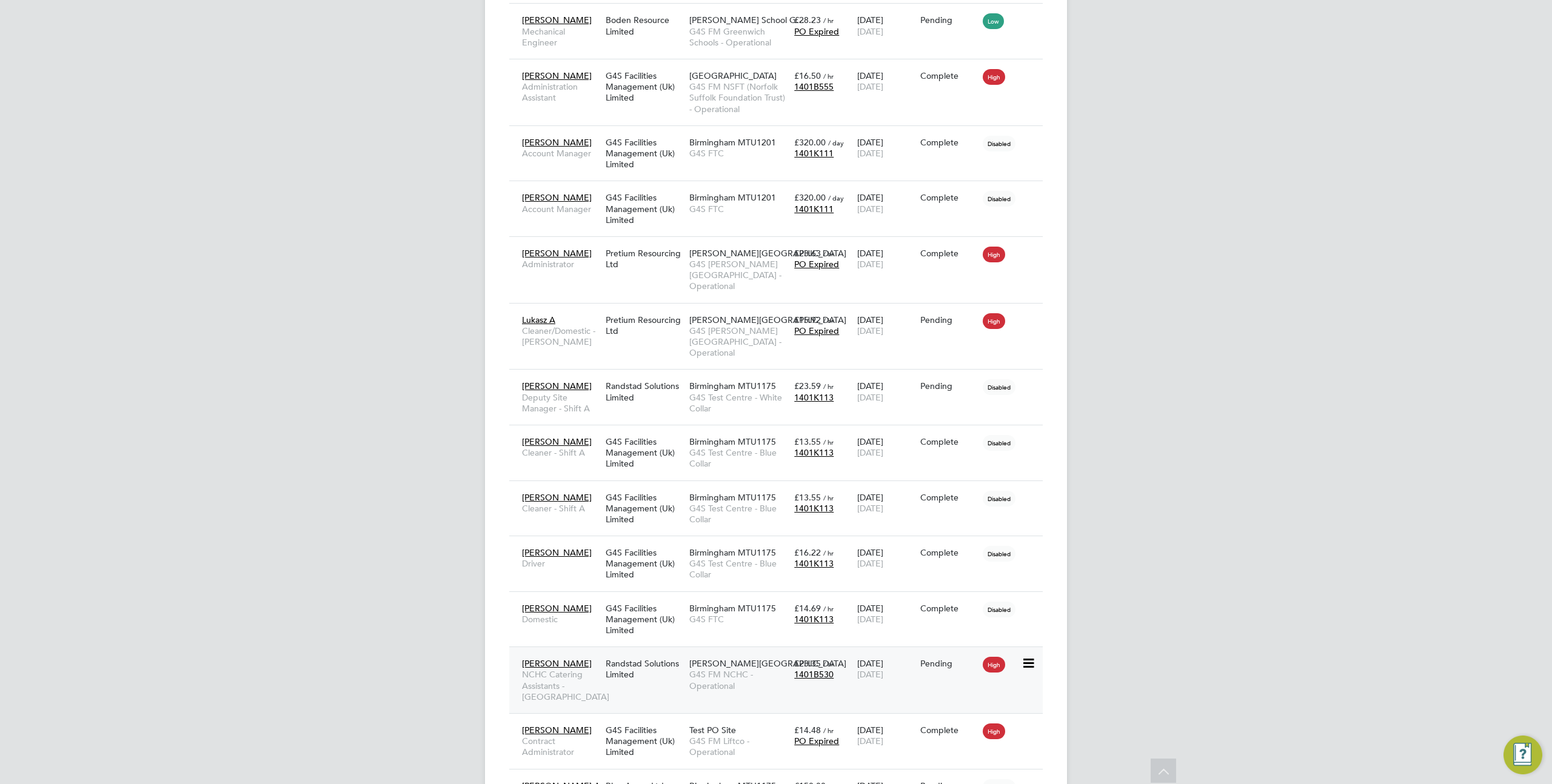
click at [798, 658] on span "£23.35" at bounding box center [807, 663] width 27 height 11
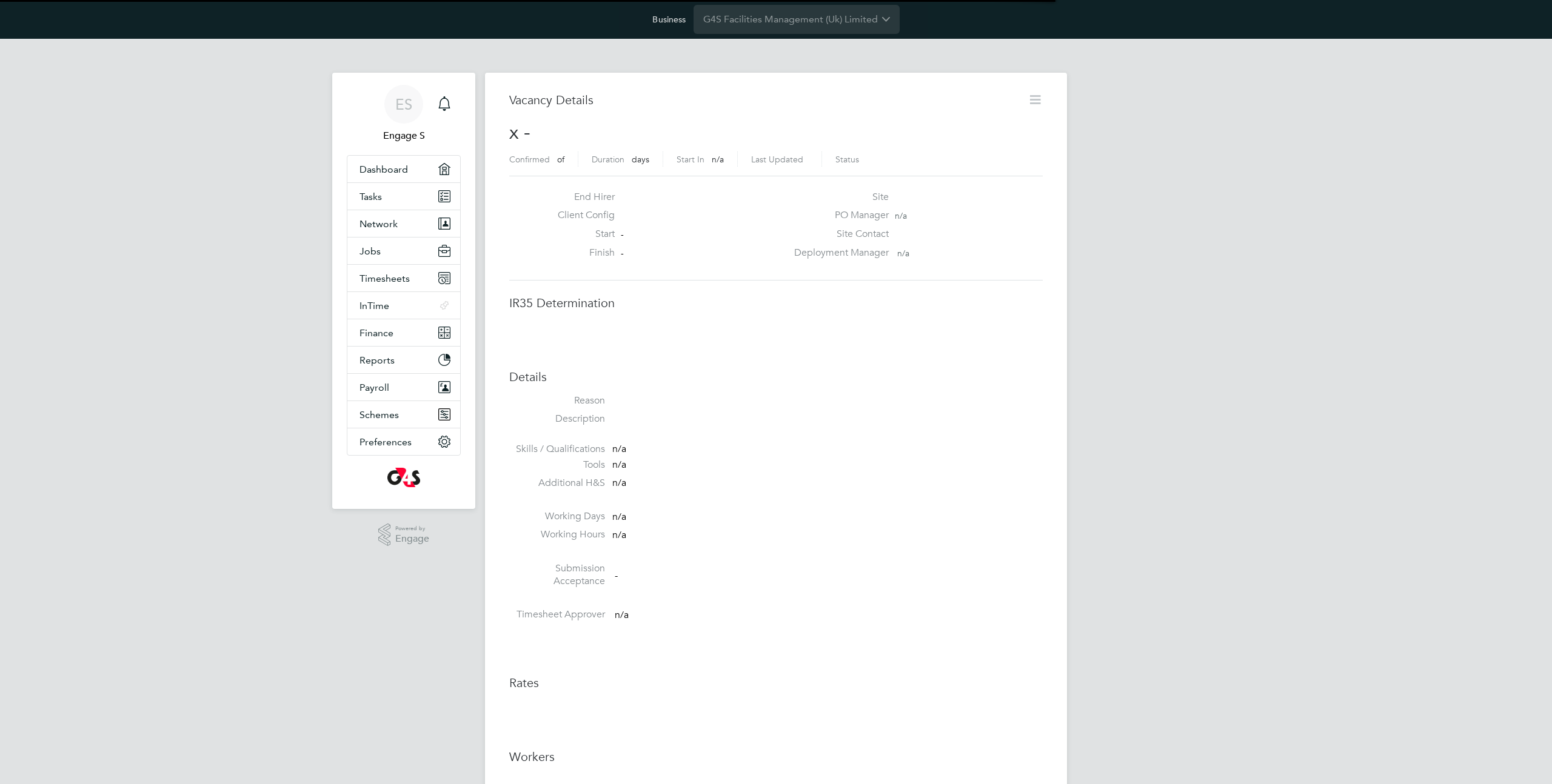
scroll to position [19, 261]
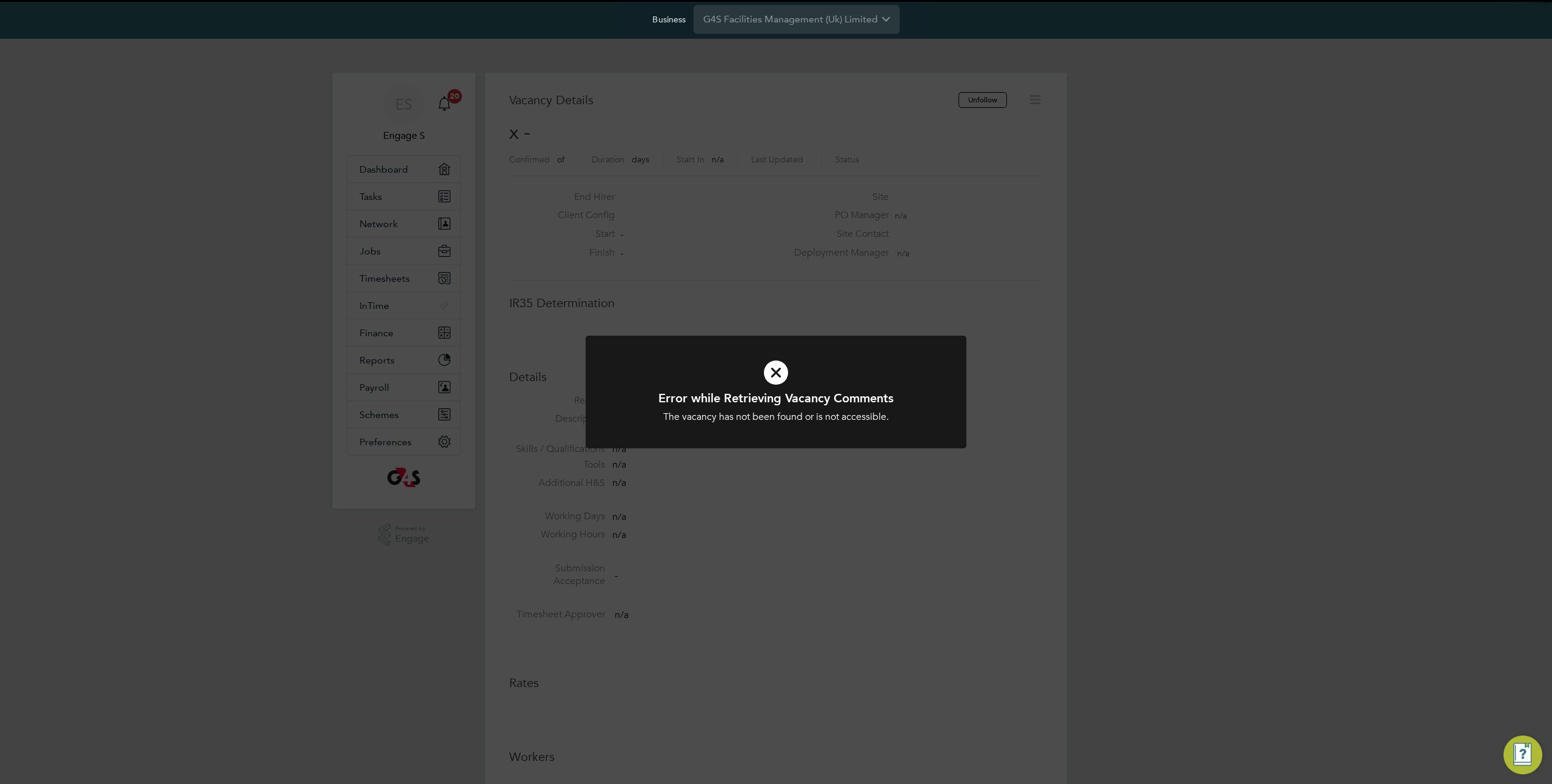
click at [535, 197] on div "Error while Retrieving Vacancy Comments The vacancy has not been found or is no…" at bounding box center [776, 392] width 1552 height 784
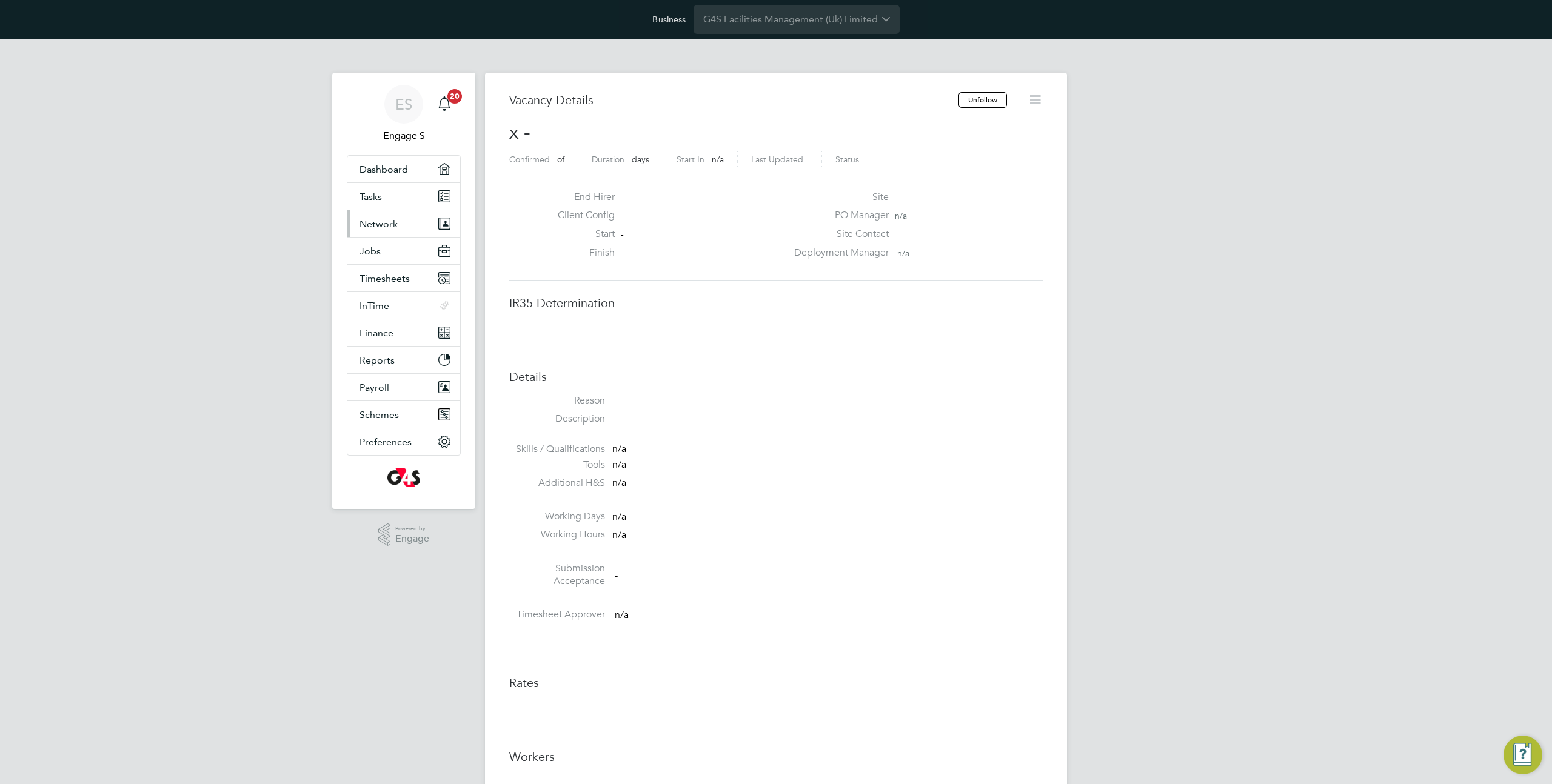
click at [412, 219] on button "Network" at bounding box center [404, 223] width 112 height 27
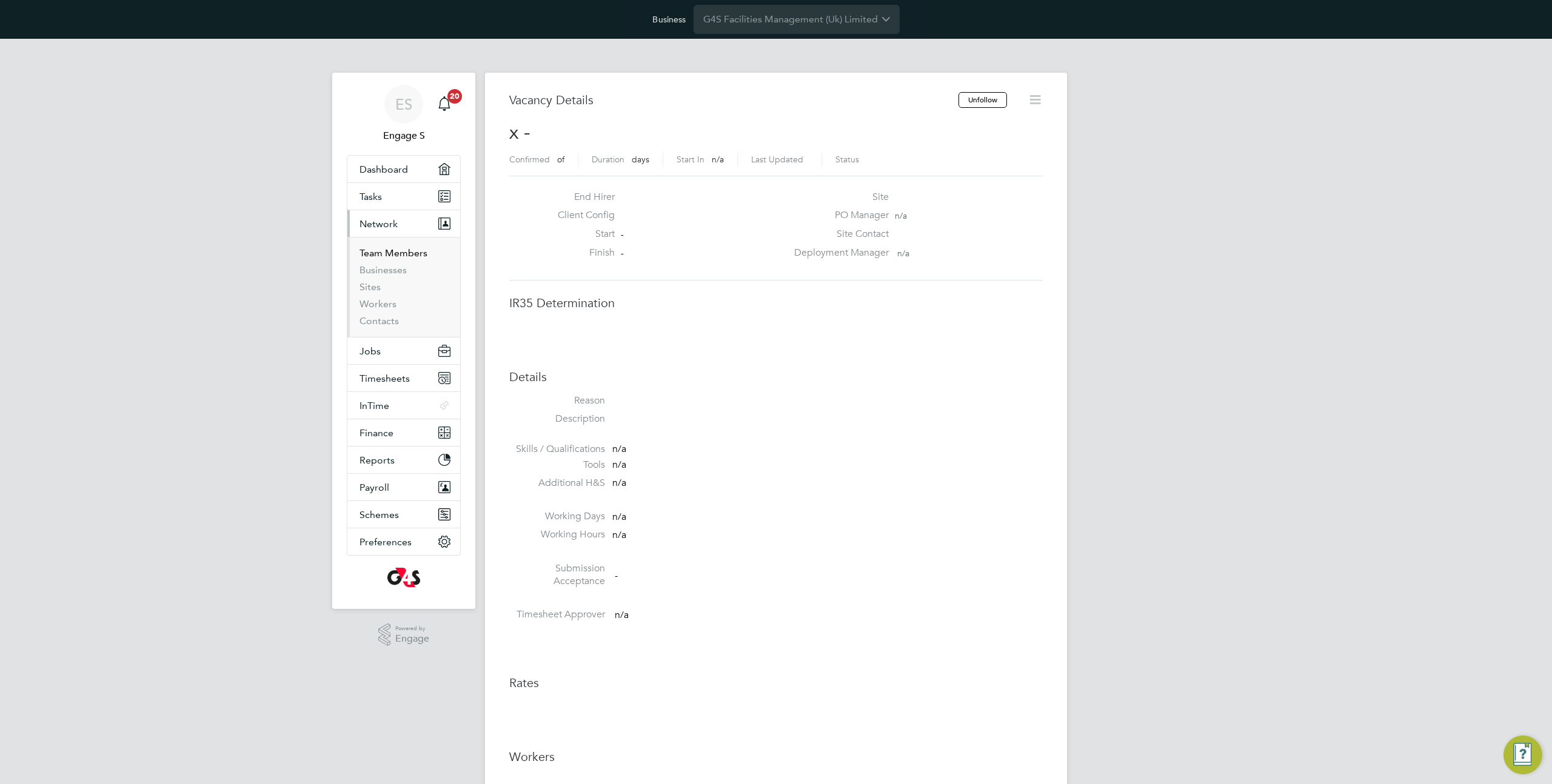
click at [400, 257] on link "Team Members" at bounding box center [393, 253] width 68 height 12
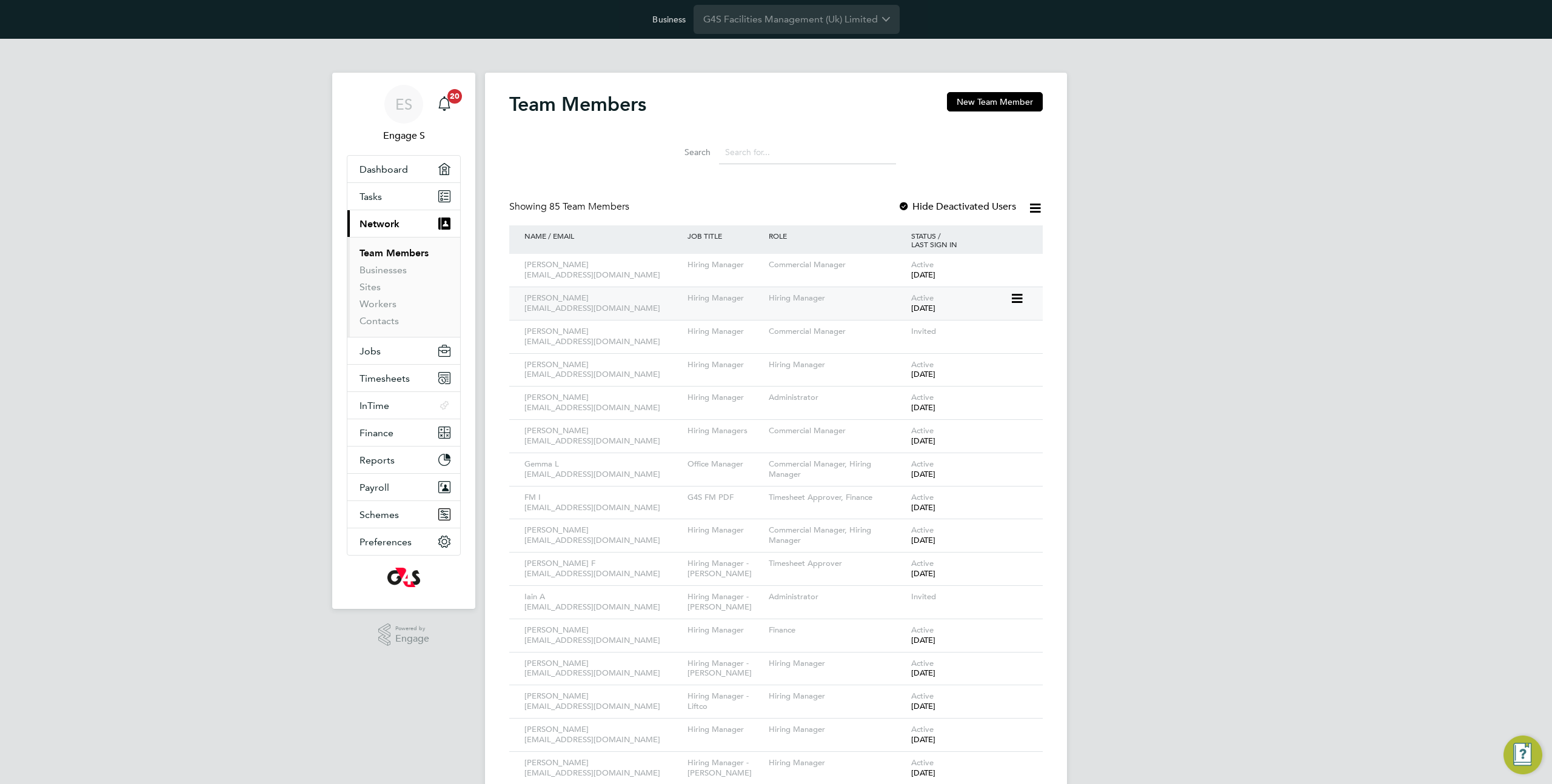
click at [1014, 294] on icon at bounding box center [1015, 298] width 12 height 15
click at [906, 455] on li "Impersonate" at bounding box center [949, 453] width 146 height 17
click at [1017, 301] on icon at bounding box center [1015, 298] width 12 height 15
click at [913, 449] on li "Impersonate" at bounding box center [949, 453] width 146 height 17
click at [1014, 304] on icon at bounding box center [1015, 298] width 12 height 15
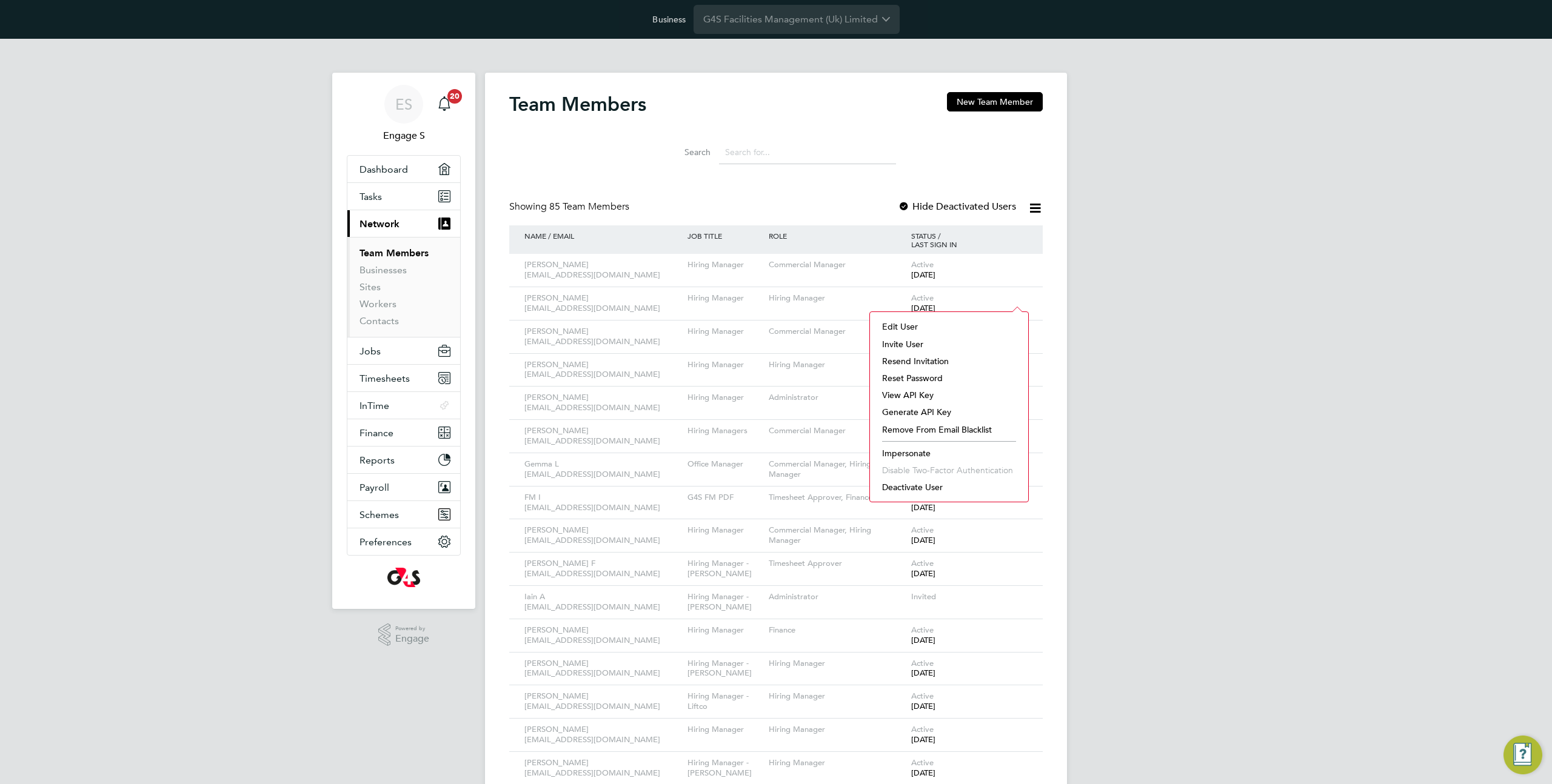
click at [913, 452] on li "Impersonate" at bounding box center [949, 453] width 146 height 17
click at [1014, 298] on icon at bounding box center [1015, 298] width 12 height 15
click at [907, 453] on li "Impersonate" at bounding box center [949, 453] width 146 height 17
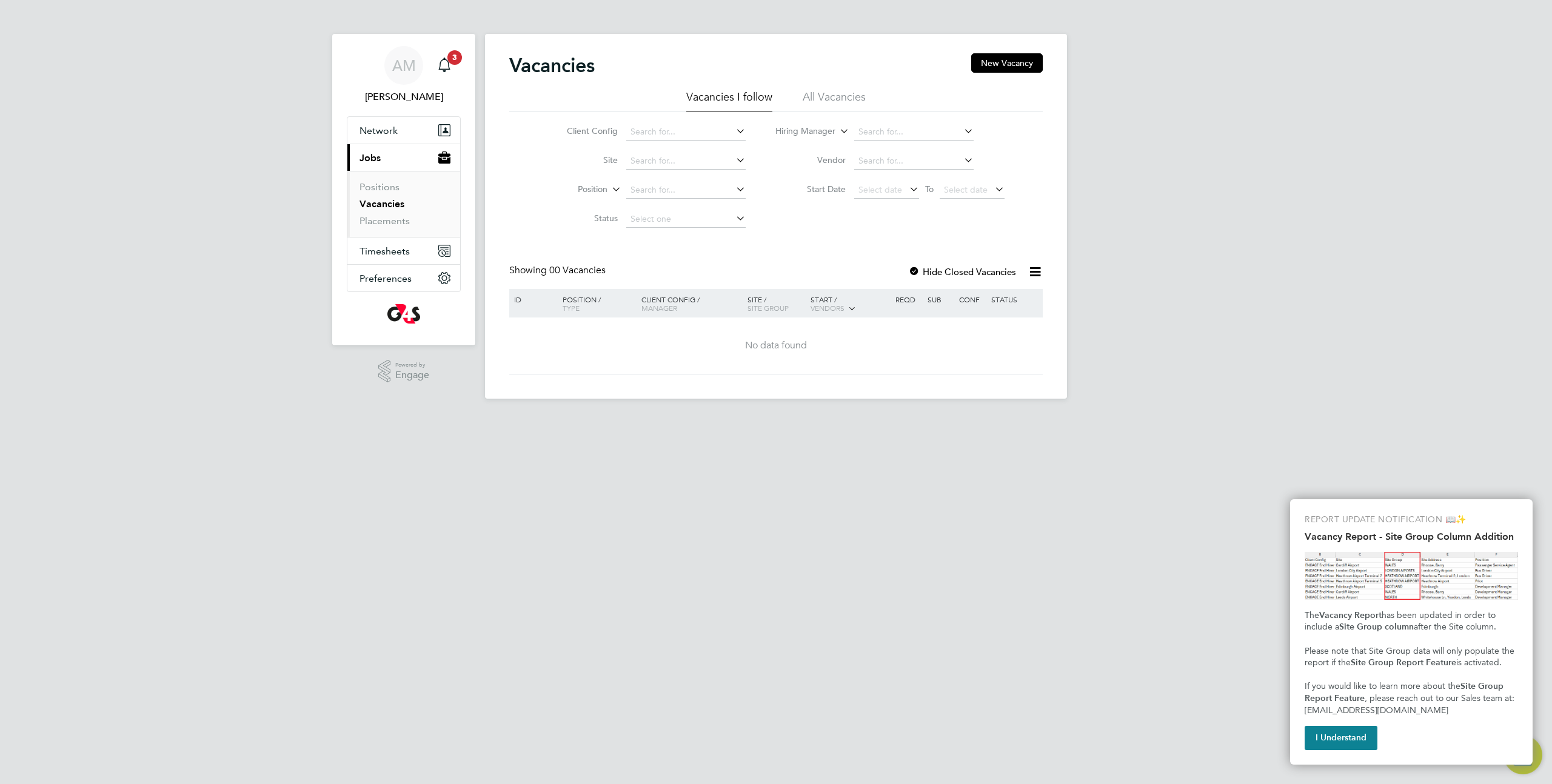
click at [834, 91] on li "All Vacancies" at bounding box center [834, 101] width 63 height 22
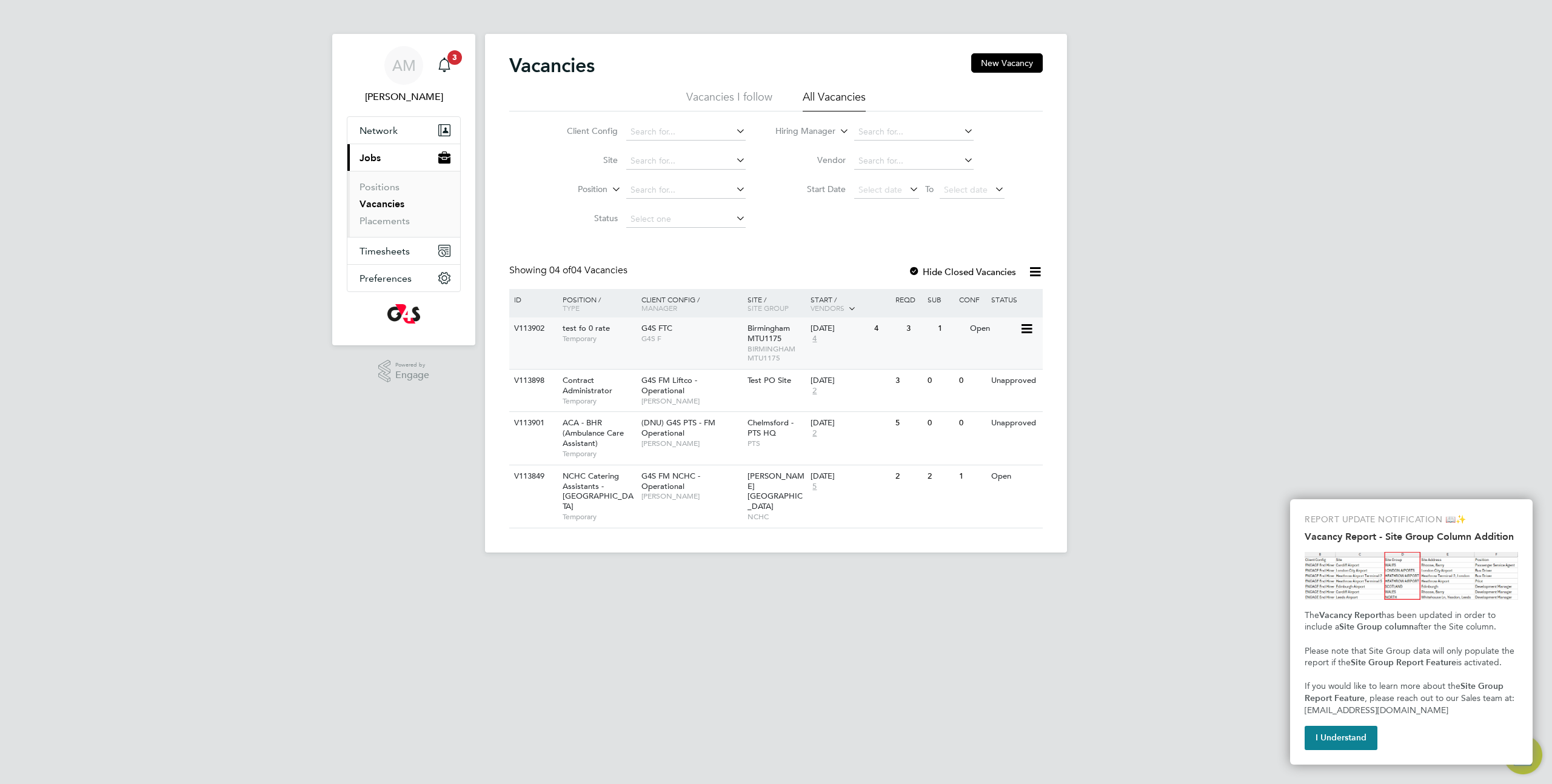
click at [894, 346] on div "V113902 test fo 0 rate Temporary G4S FTC G4S F Birmingham MTU1175 BIRMINGHAM MT…" at bounding box center [776, 343] width 534 height 51
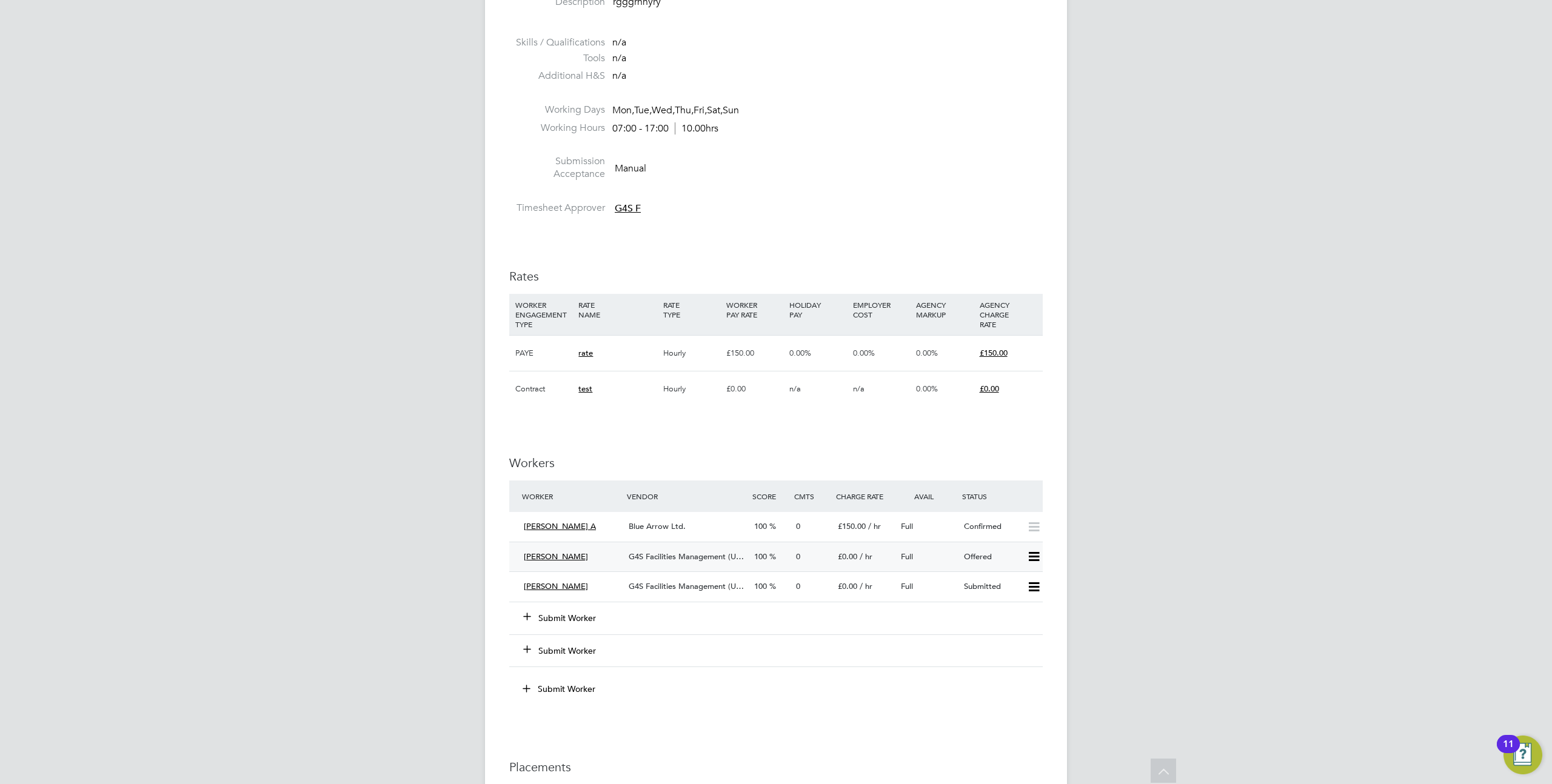
click at [1038, 558] on icon at bounding box center [1033, 557] width 15 height 10
click at [1095, 553] on div "AM [PERSON_NAME] Notifications 3 Applications: Network Sites Workers Current pa…" at bounding box center [776, 349] width 1552 height 1675
click at [1028, 587] on icon at bounding box center [1033, 587] width 15 height 10
click at [878, 583] on div "£0.00 / hr" at bounding box center [864, 587] width 63 height 20
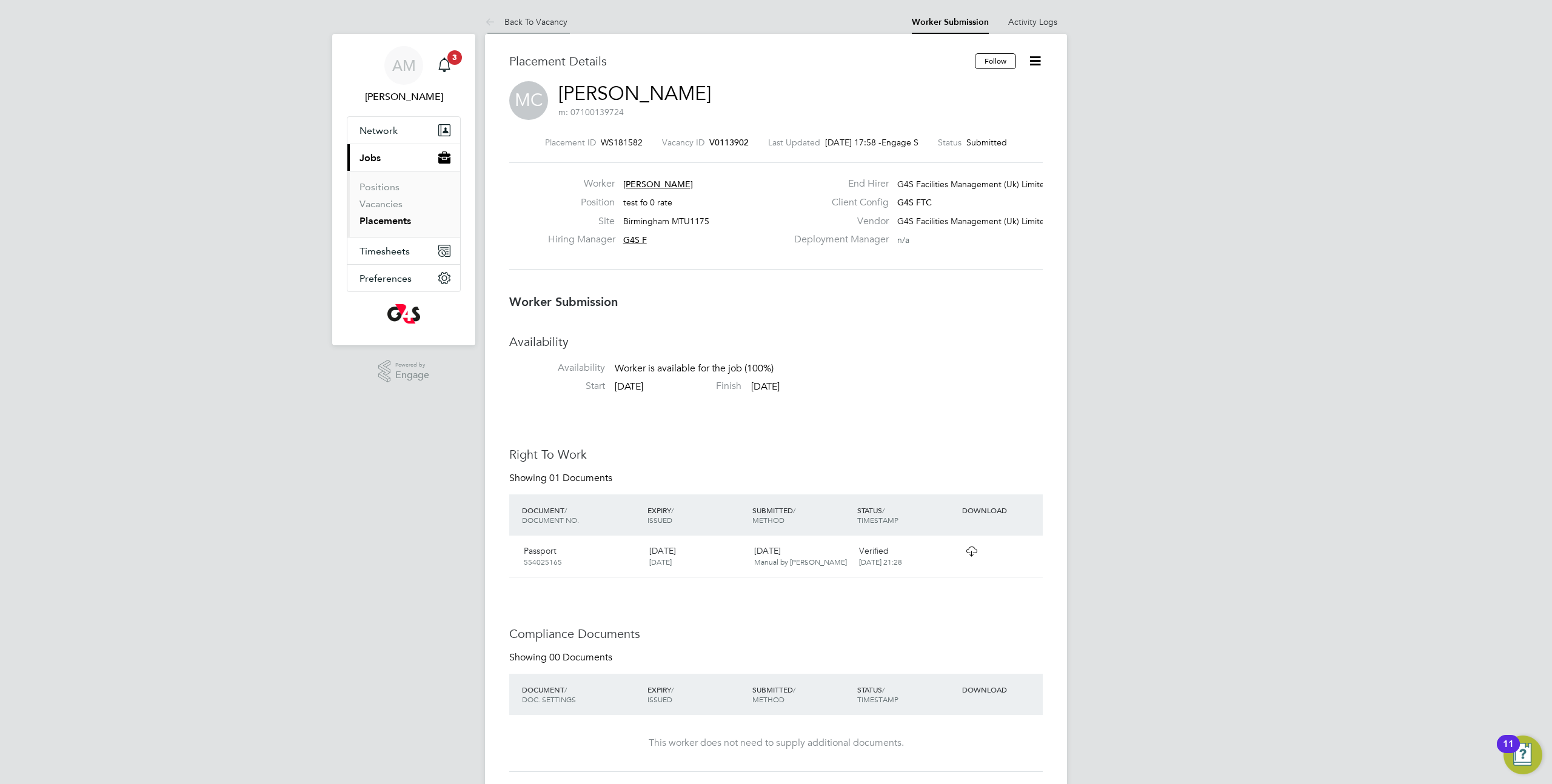
click at [490, 25] on icon at bounding box center [491, 22] width 15 height 15
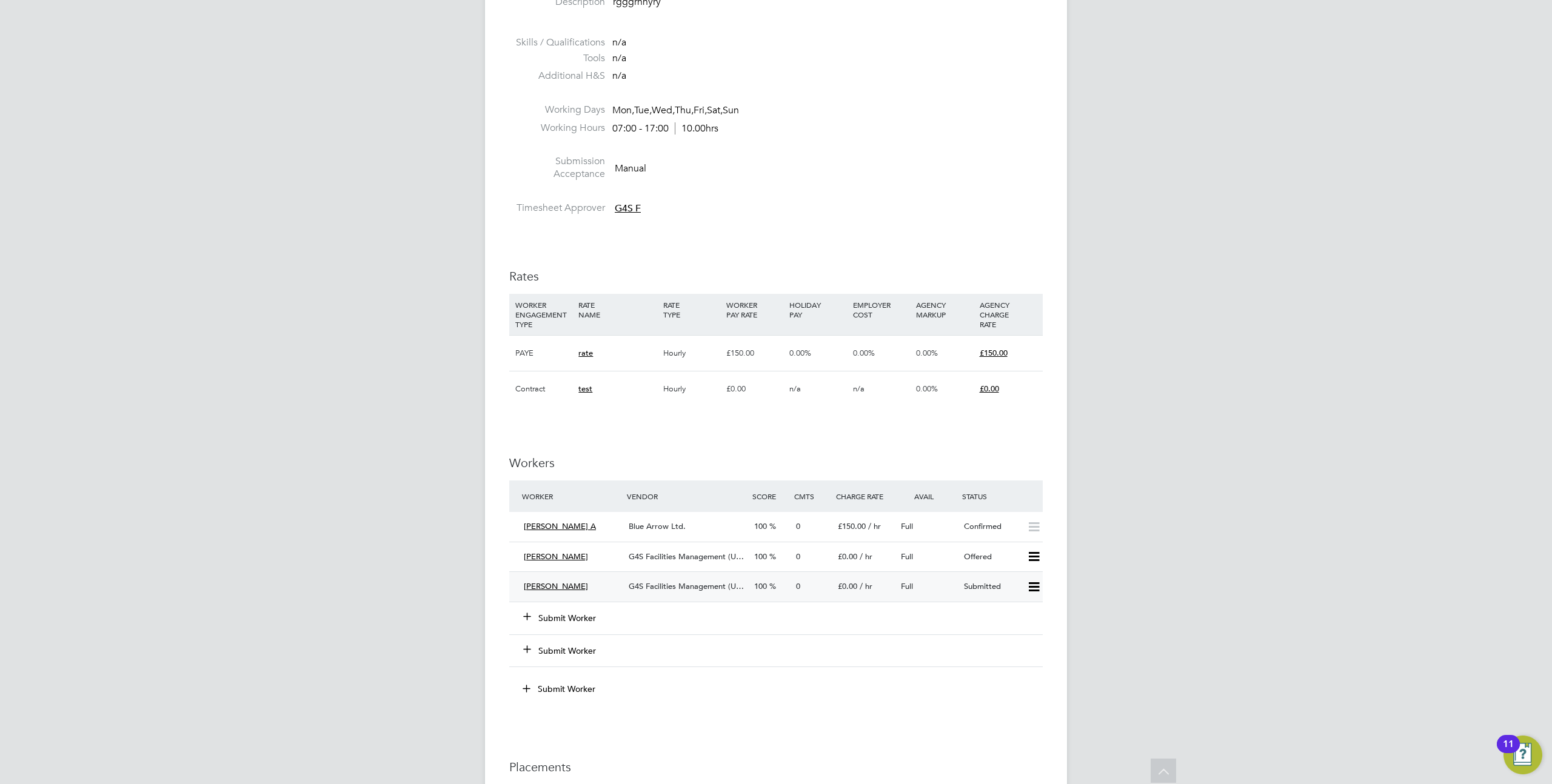
click at [1030, 587] on icon at bounding box center [1033, 587] width 15 height 10
click at [1197, 493] on div "AM [PERSON_NAME] Notifications 3 Applications: Network Sites Workers Current pa…" at bounding box center [776, 349] width 1552 height 1675
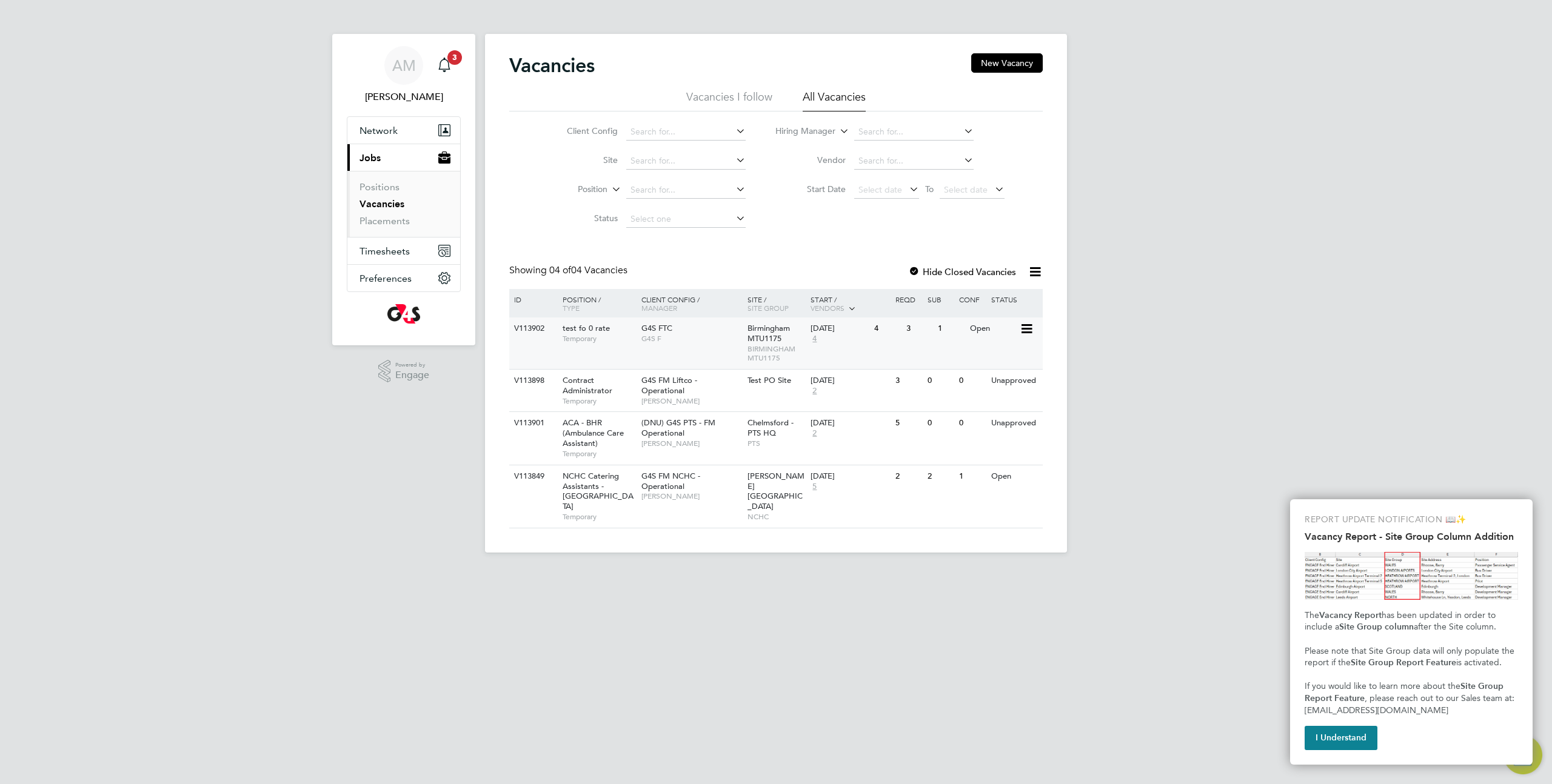
click at [771, 348] on span "BIRMINGHAM MTU1175" at bounding box center [776, 353] width 57 height 19
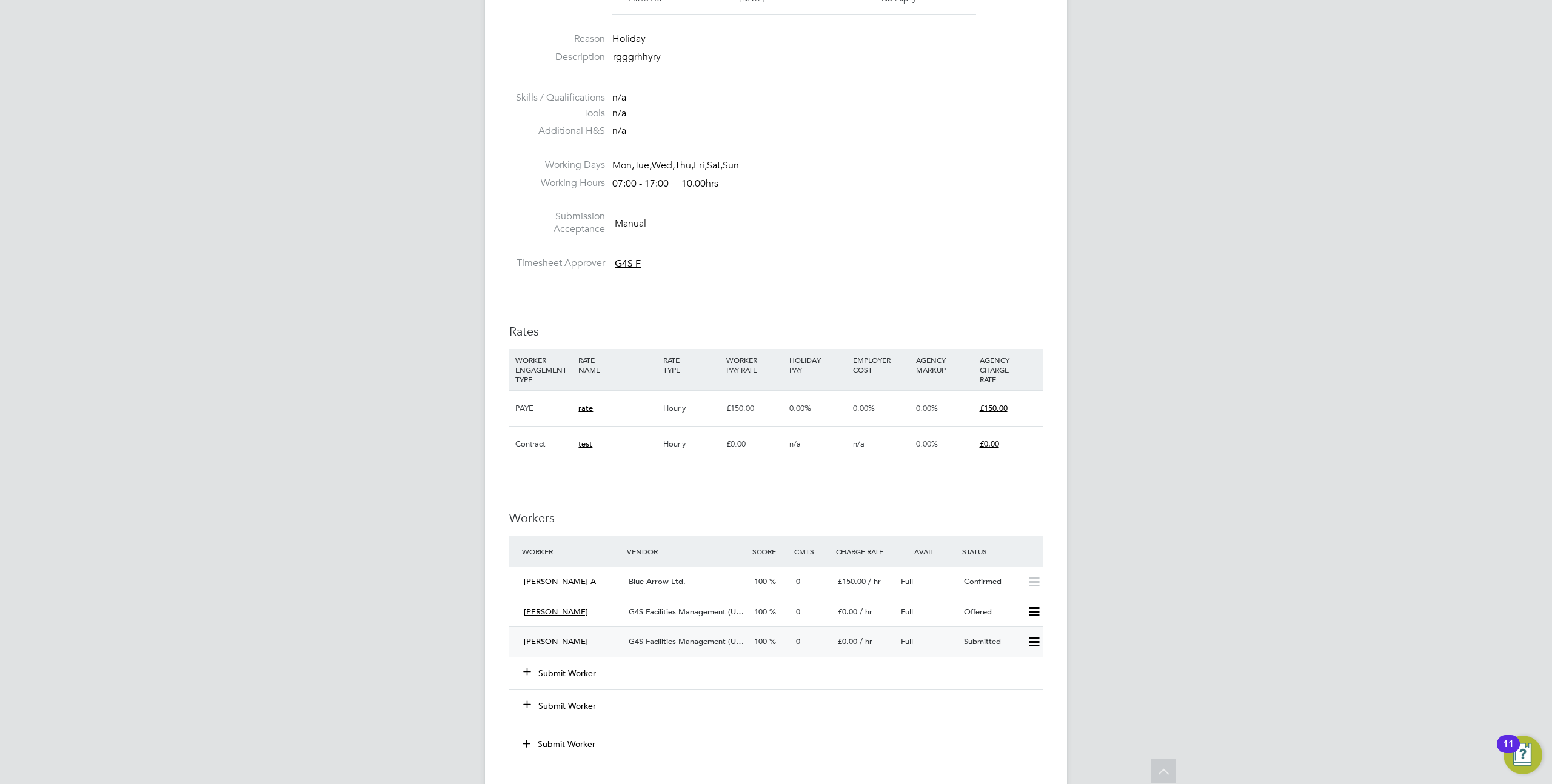
click at [1035, 646] on icon at bounding box center [1033, 642] width 15 height 10
click at [1156, 555] on div "AM Alan M Notifications 3 Applications: Network Sites Workers Current page: Job…" at bounding box center [776, 404] width 1552 height 1675
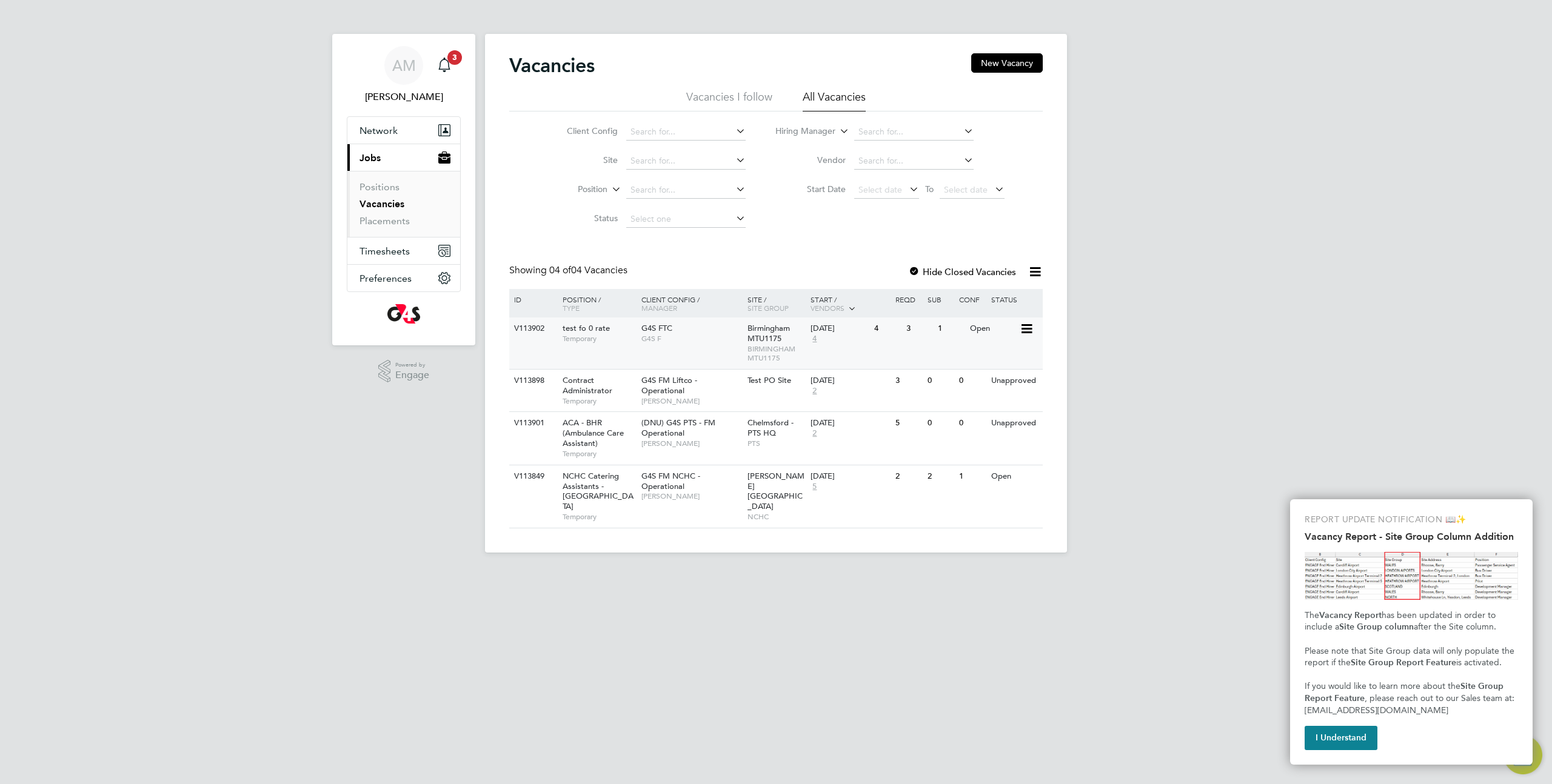
click at [740, 346] on div "G4S FTC G4S F" at bounding box center [692, 333] width 107 height 32
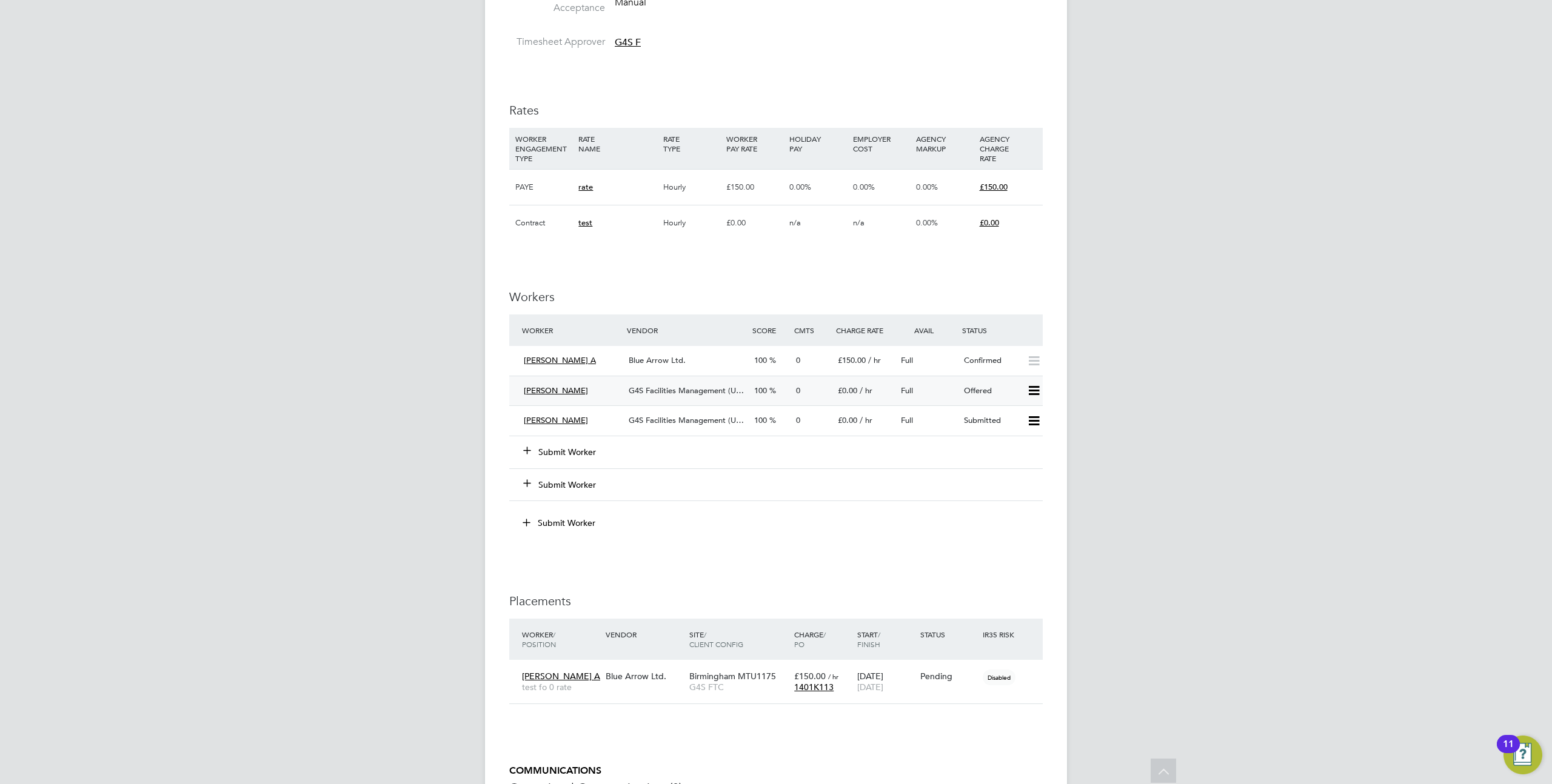
click at [1030, 386] on icon at bounding box center [1033, 391] width 15 height 10
click at [1102, 412] on div "AM Alan M Notifications 3 Applications: Network Sites Workers Current page: Job…" at bounding box center [776, 183] width 1552 height 1675
click at [1038, 420] on icon at bounding box center [1033, 421] width 15 height 10
click at [1223, 375] on div "AM Alan M Notifications 3 Applications: Network Sites Workers Current page: Job…" at bounding box center [776, 183] width 1552 height 1675
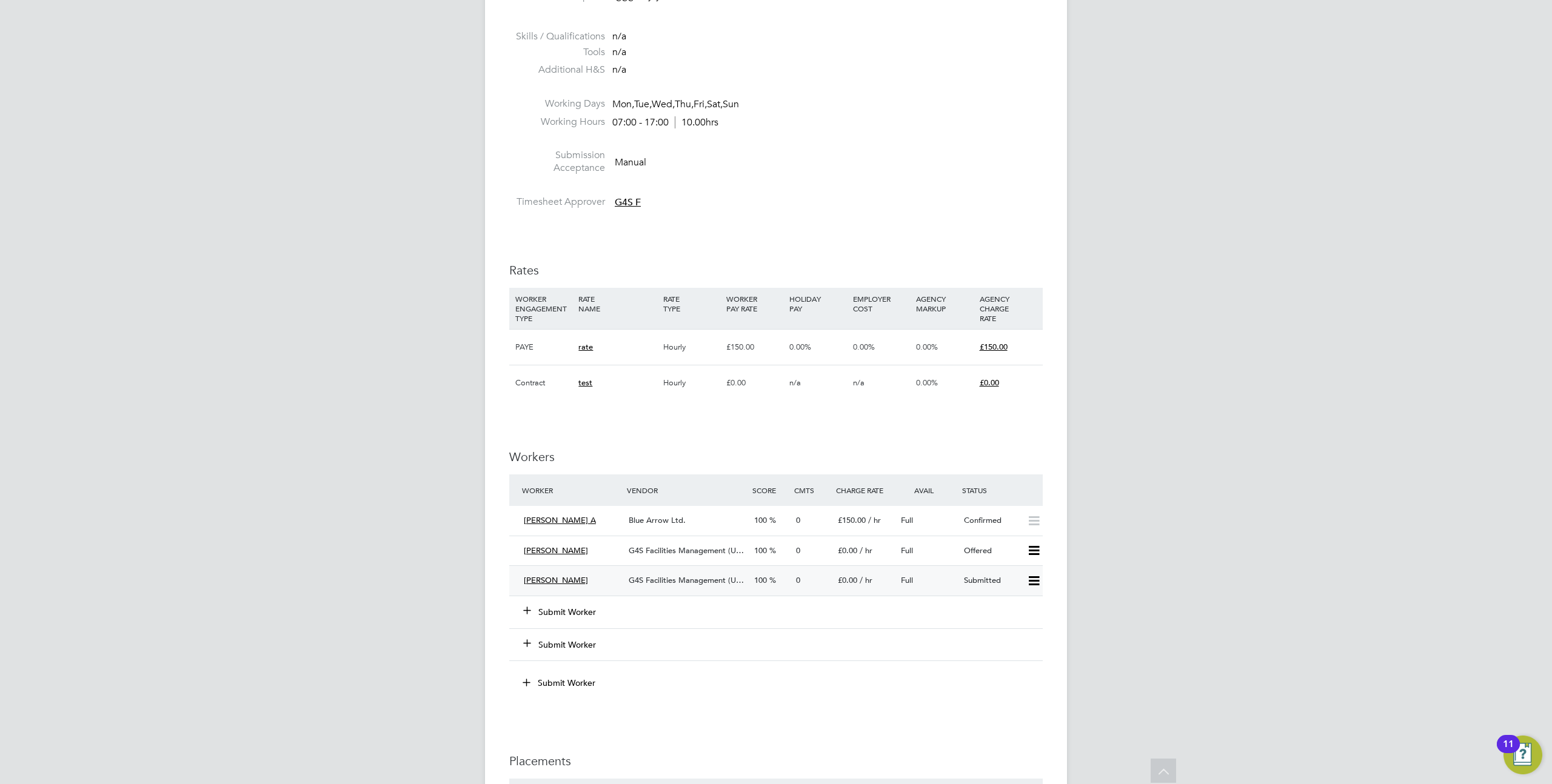
click at [837, 587] on div "£0.00 / hr" at bounding box center [864, 581] width 63 height 20
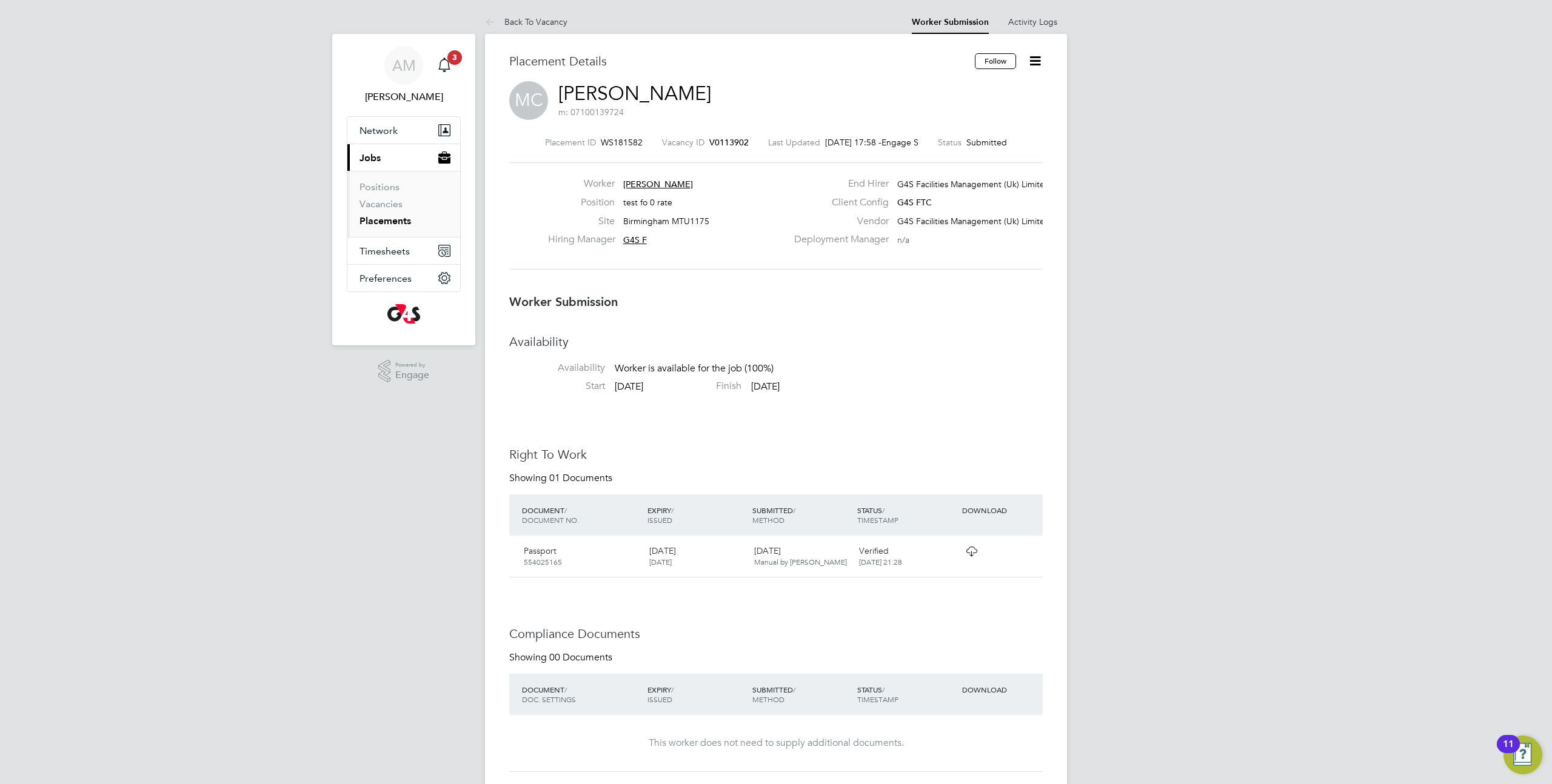
click at [1029, 62] on icon at bounding box center [1034, 60] width 15 height 15
click at [1162, 159] on div "AM Alan M Notifications 3 Applications: Network Sites Workers Current page: Job…" at bounding box center [776, 711] width 1552 height 1423
click at [839, 189] on label "End Hirer" at bounding box center [837, 183] width 102 height 13
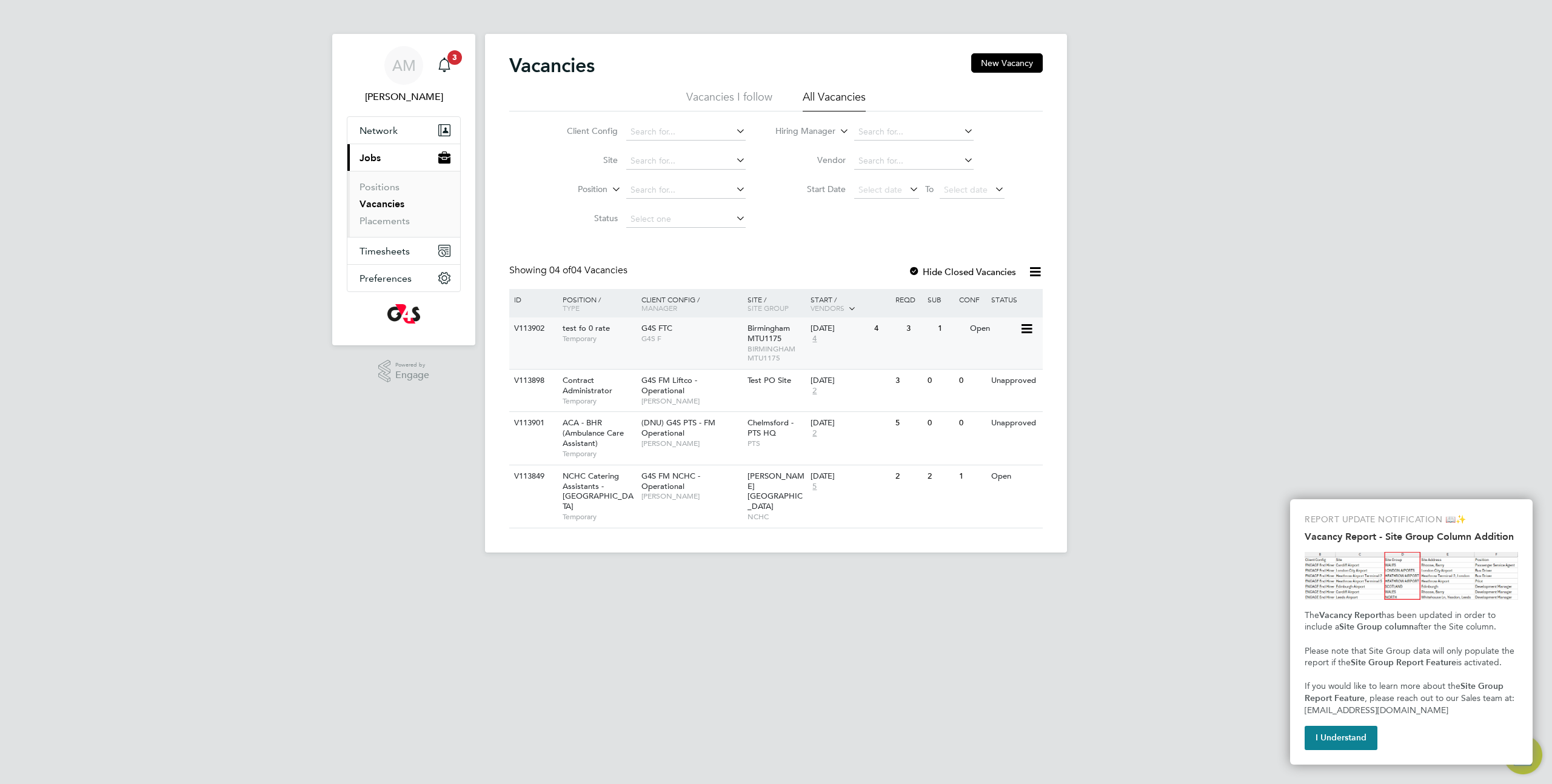
click at [866, 350] on div "V113902 test fo 0 rate Temporary G4S FTC G4S F Birmingham MTU1175 BIRMINGHAM MT…" at bounding box center [776, 343] width 534 height 51
click at [963, 357] on div "V113902 test fo 0 rate Temporary G4S FTC G4S F Birmingham MTU1175 BIRMINGHAM MT…" at bounding box center [776, 343] width 534 height 51
click at [933, 346] on div "V113902 test fo 0 rate Temporary G4S FTC G4S F Birmingham MTU1175 BIRMINGHAM MT…" at bounding box center [776, 343] width 534 height 51
click at [885, 354] on div "V113902 test fo 0 rate Temporary G4S FTC G4S F Birmingham MTU1175 BIRMINGHAM MT…" at bounding box center [776, 343] width 534 height 51
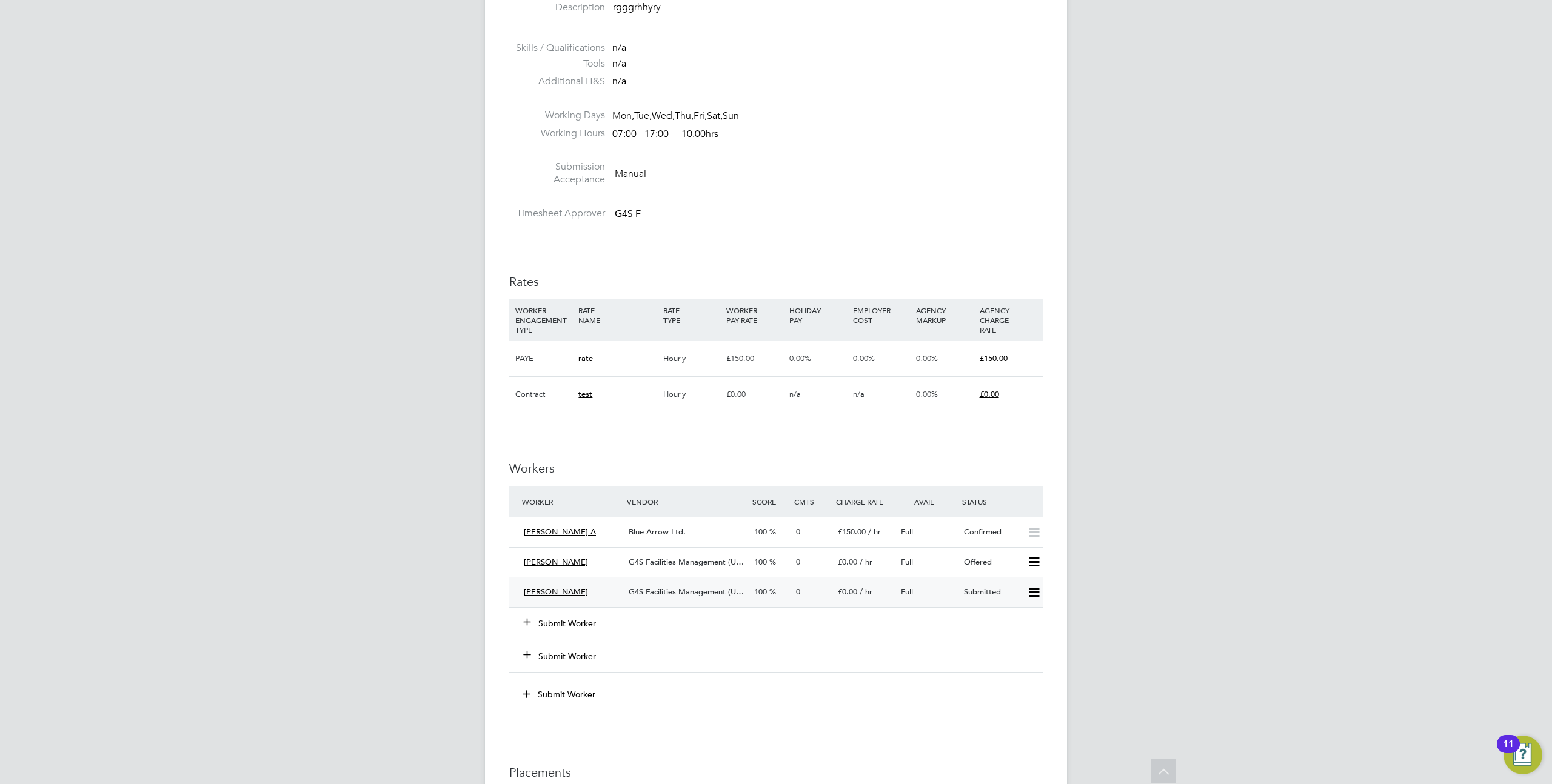
click at [1030, 588] on icon at bounding box center [1033, 593] width 15 height 10
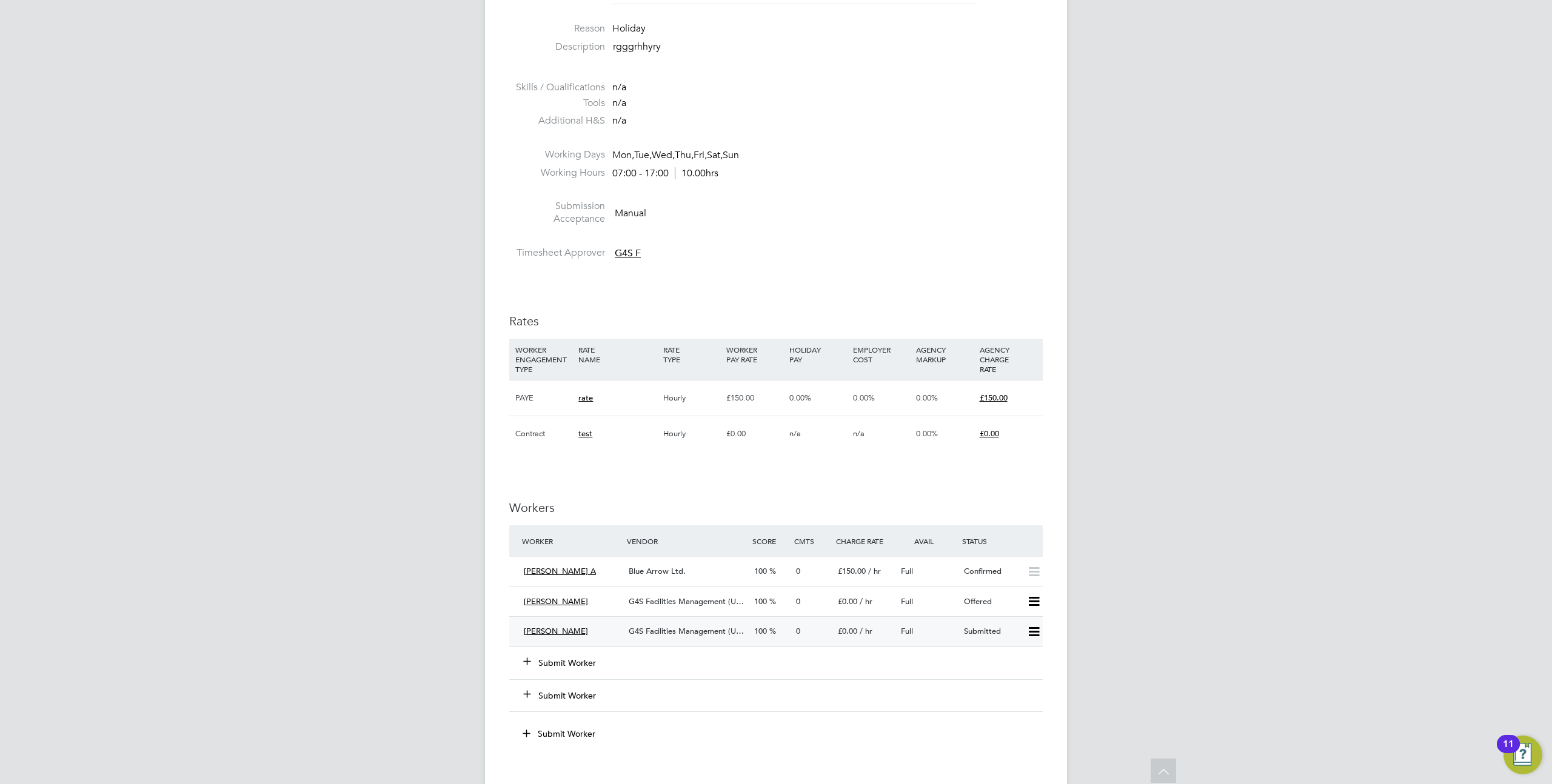
click at [1035, 627] on icon at bounding box center [1033, 632] width 15 height 10
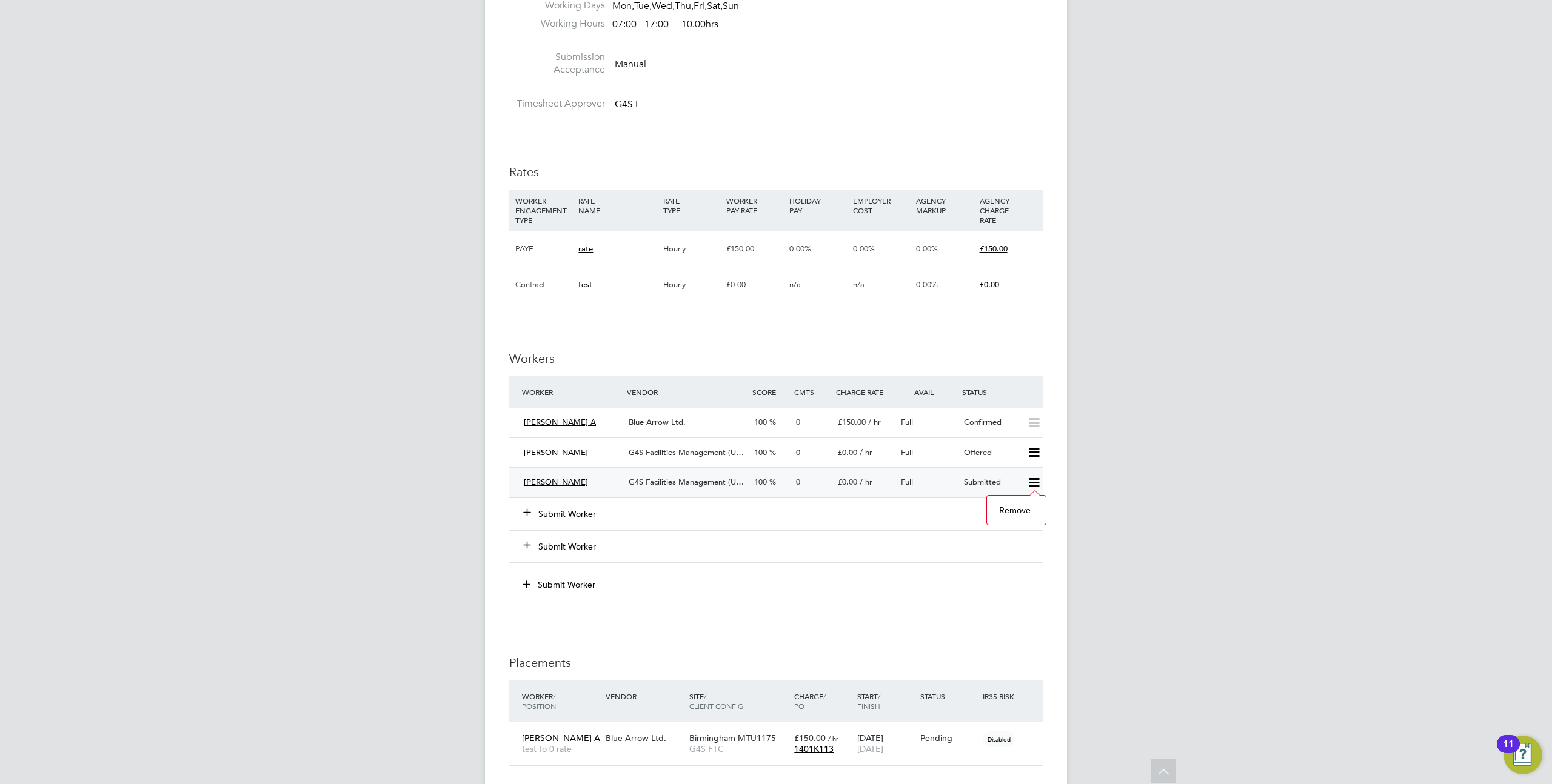
click at [1137, 545] on div "AM Alan M Notifications 3 Applications: Network Sites Workers Current page: Job…" at bounding box center [776, 246] width 1552 height 1675
click at [1035, 483] on icon at bounding box center [1033, 483] width 15 height 10
click at [933, 491] on div "Full" at bounding box center [927, 482] width 63 height 20
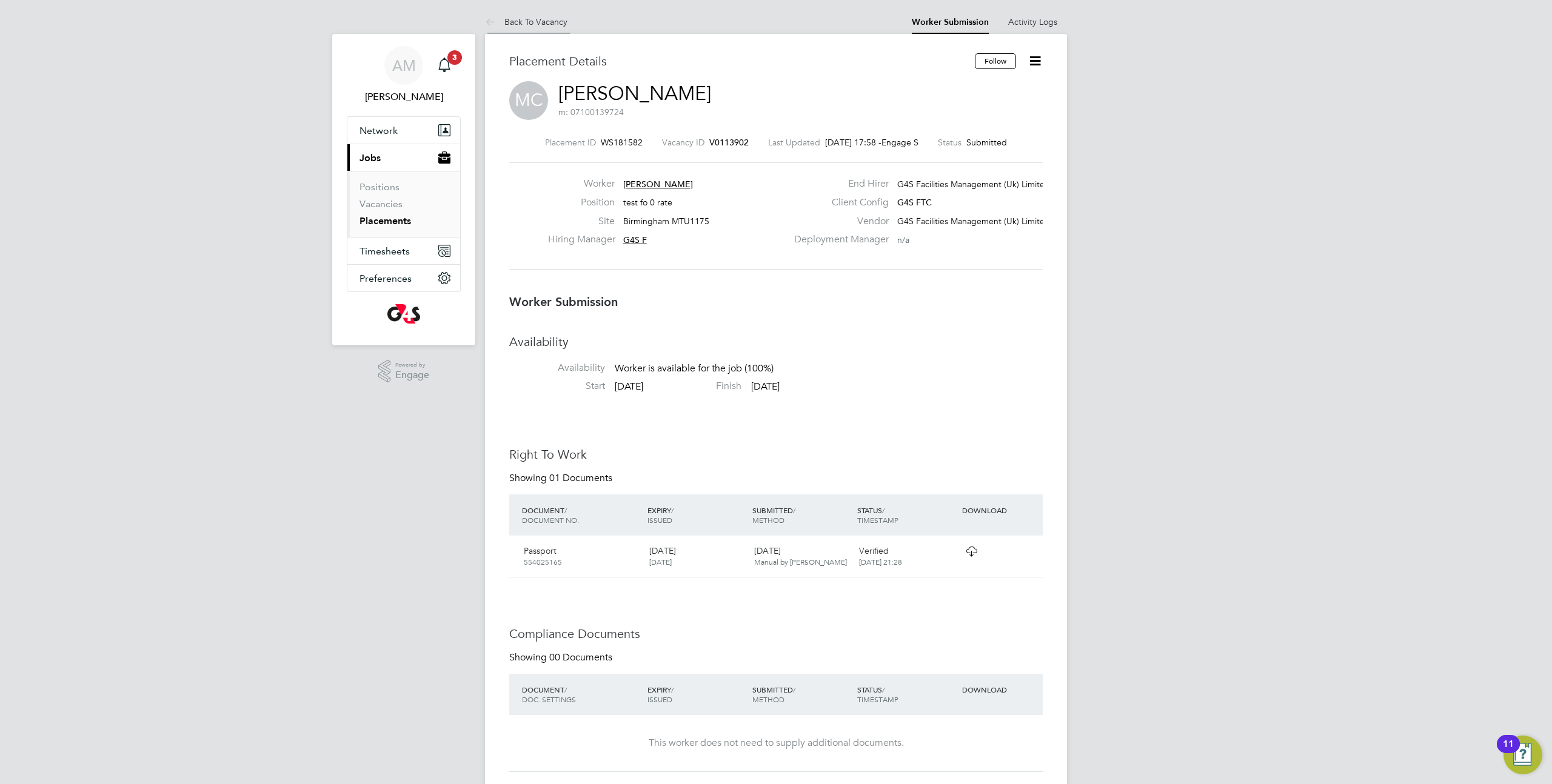
click at [487, 22] on icon at bounding box center [491, 22] width 15 height 15
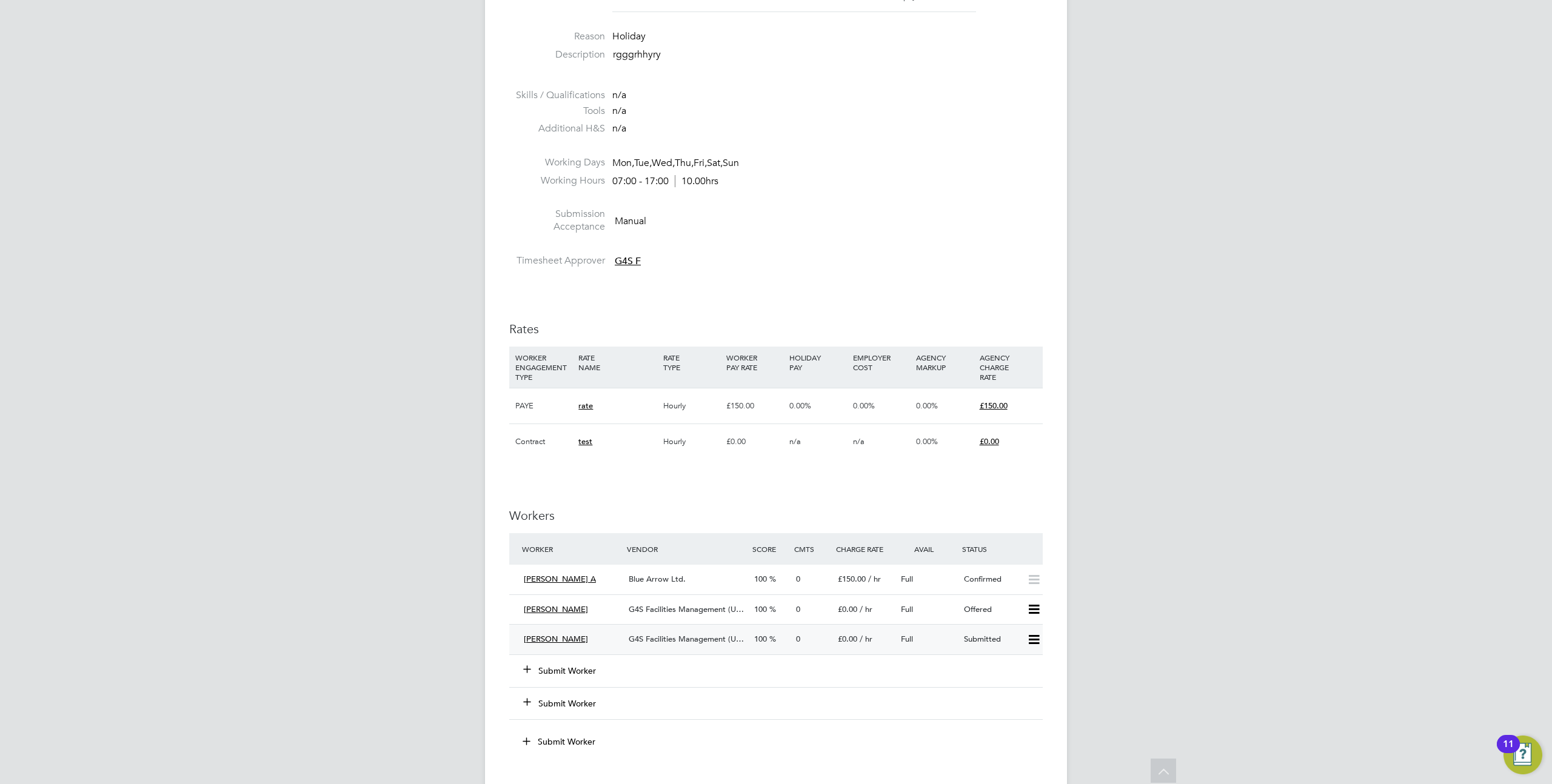
click at [1036, 640] on icon at bounding box center [1033, 640] width 15 height 10
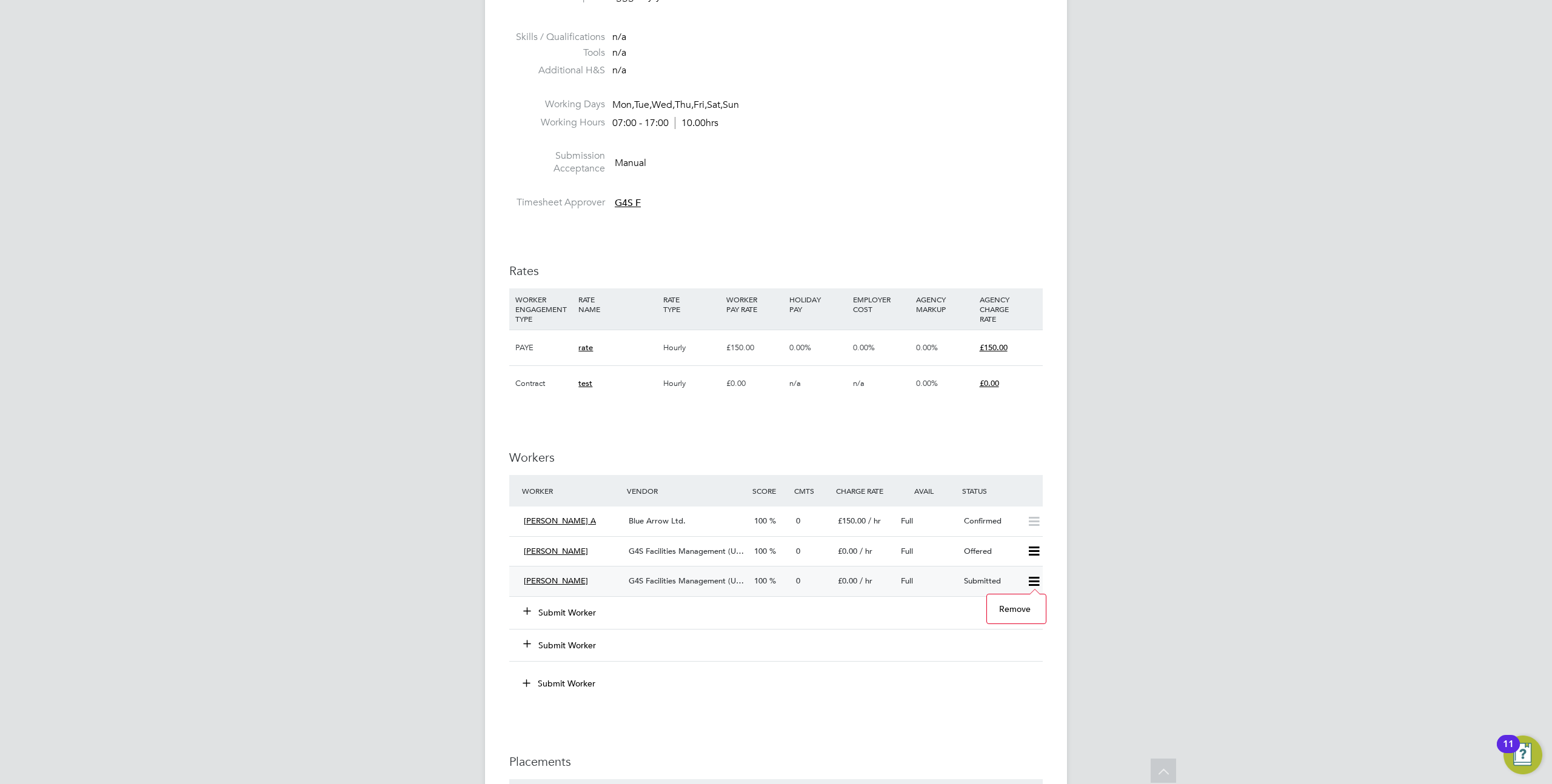
click at [1181, 491] on div "AM [PERSON_NAME] Notifications 3 Applications: Network Sites Workers Current pa…" at bounding box center [776, 344] width 1552 height 1675
click at [1037, 584] on icon at bounding box center [1033, 582] width 15 height 10
click at [1173, 526] on div "AM [PERSON_NAME] Notifications 3 Applications: Network Sites Workers Current pa…" at bounding box center [776, 344] width 1552 height 1675
click at [902, 583] on span "Full" at bounding box center [907, 581] width 12 height 10
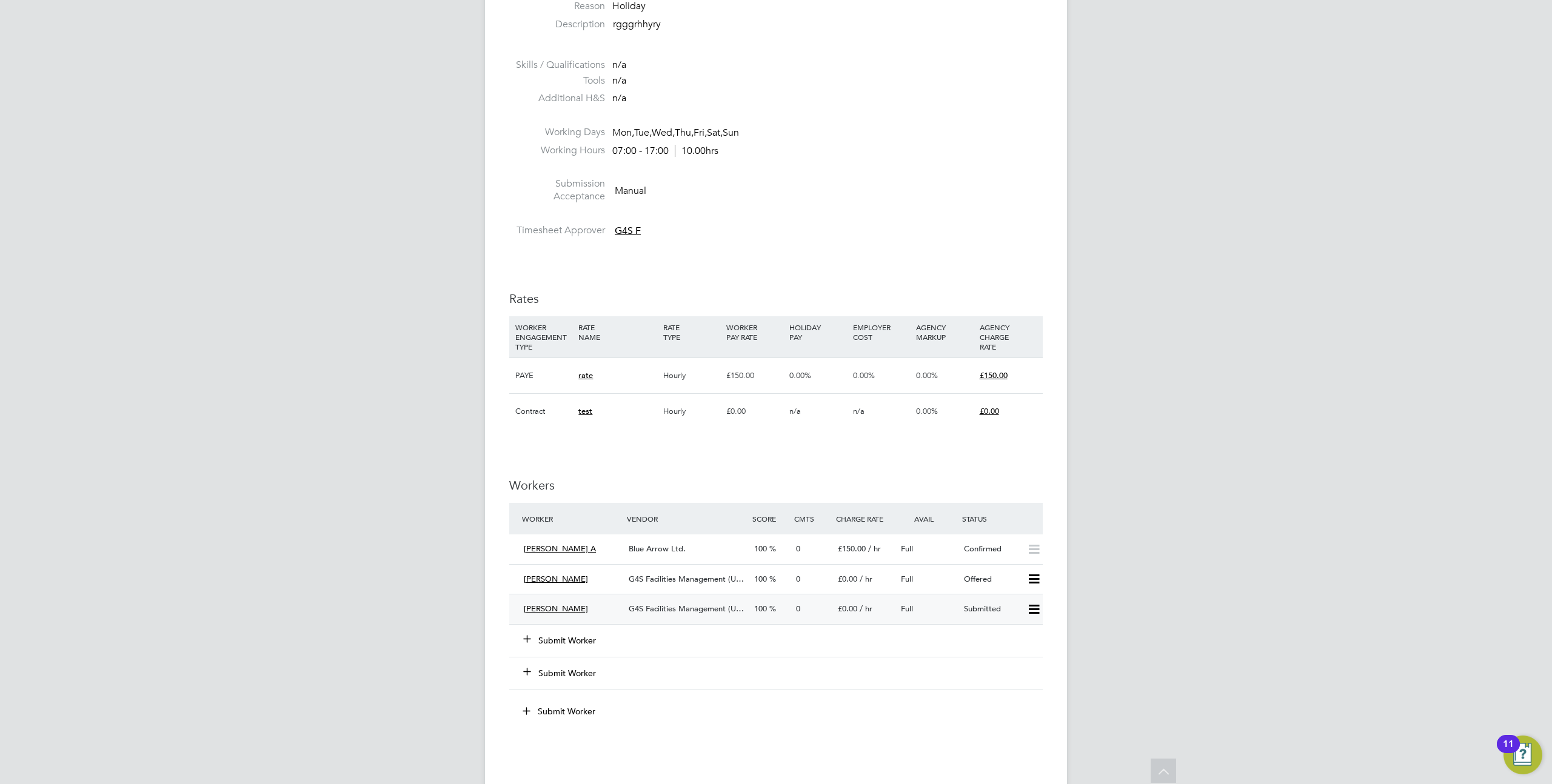
click at [1033, 609] on icon at bounding box center [1033, 609] width 15 height 10
click at [1247, 590] on div "AM Alan M Notifications 3 Applications: Network Sites Workers Current page: Job…" at bounding box center [776, 372] width 1552 height 1675
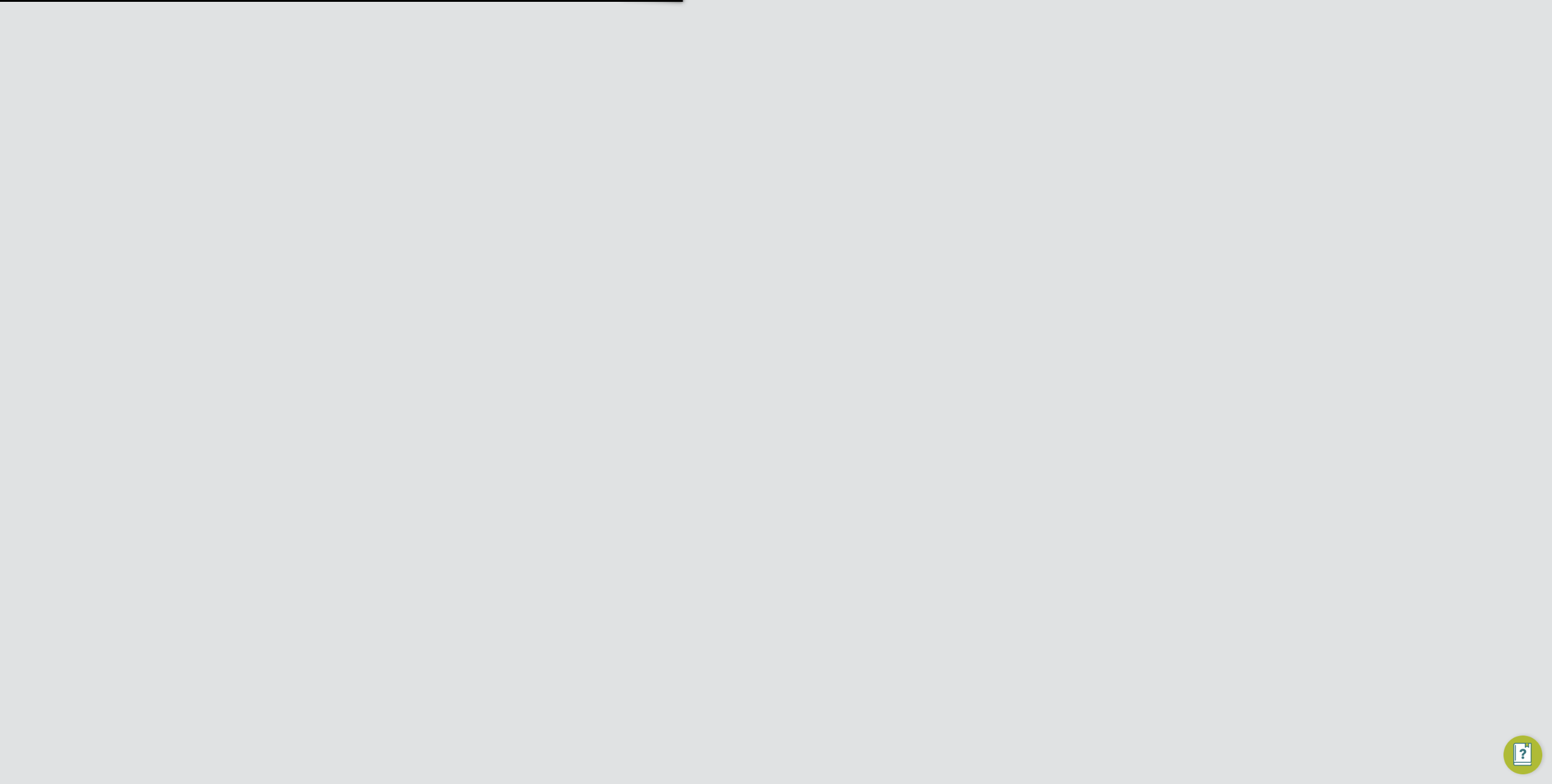
click at [1033, 103] on icon at bounding box center [1034, 99] width 15 height 15
click at [997, 150] on li "Replace Worker" at bounding box center [996, 145] width 89 height 17
click at [746, 258] on input at bounding box center [759, 256] width 150 height 18
click at [727, 285] on li "Permanent" at bounding box center [758, 289] width 151 height 16
type input "Permanent"
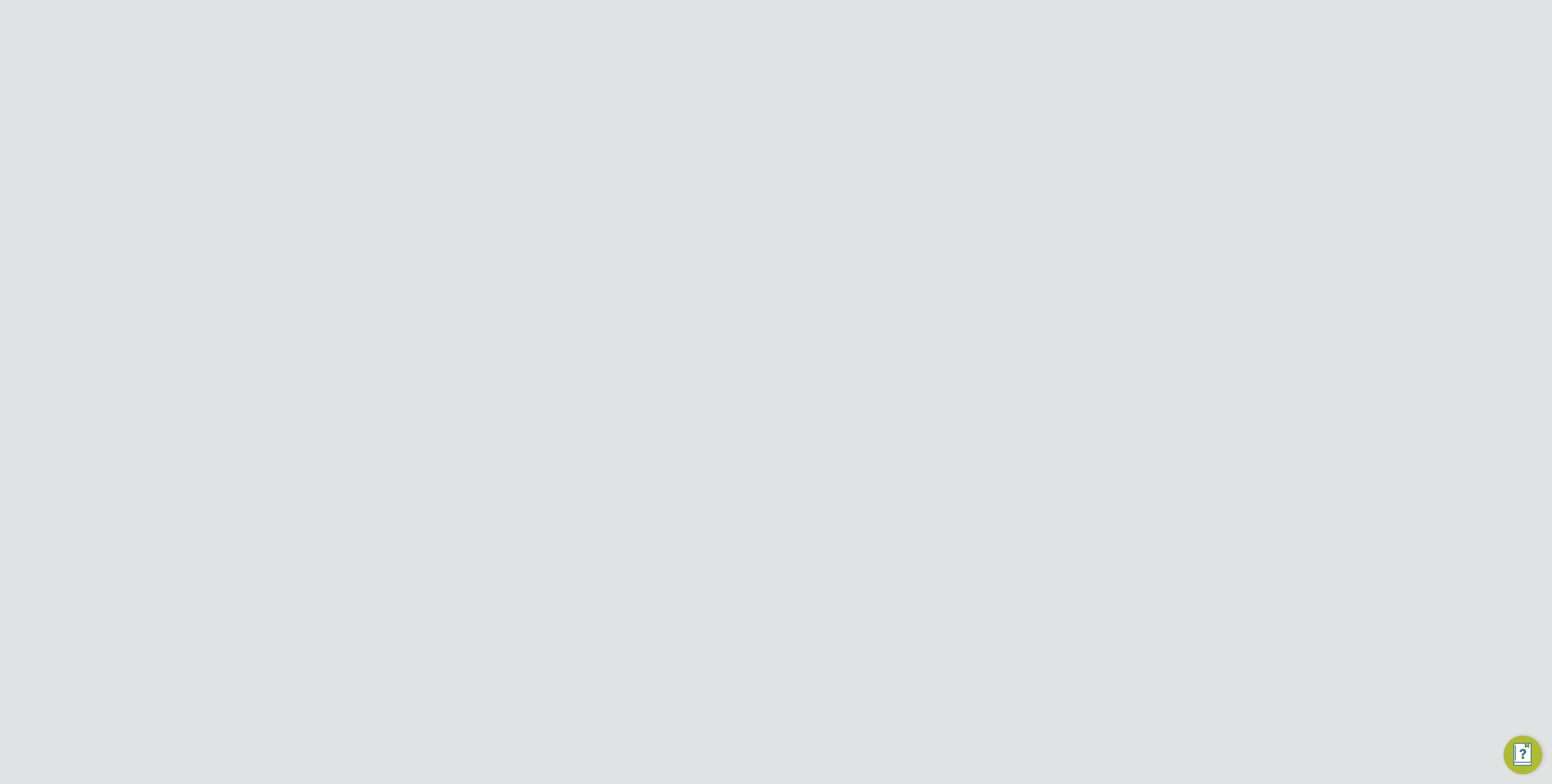
click at [718, 287] on input at bounding box center [717, 286] width 67 height 23
click at [776, 170] on span "18" at bounding box center [773, 161] width 23 height 23
type input "18 Jan 2024"
click at [727, 315] on input at bounding box center [761, 321] width 150 height 18
click at [723, 337] on li "New job" at bounding box center [761, 337] width 151 height 16
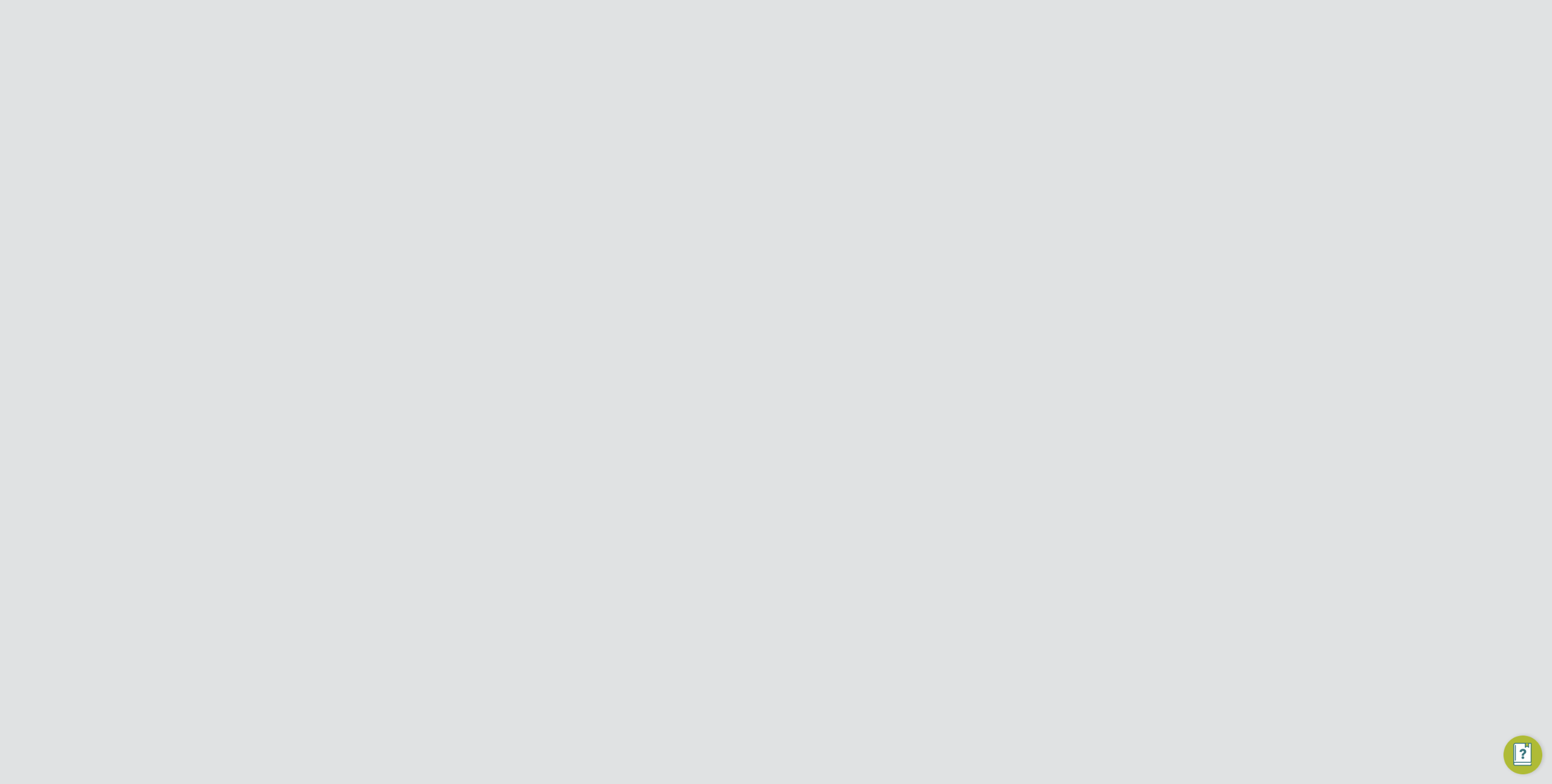
type input "New job"
click at [815, 386] on div "Worker Replacement This feature allows you to create a temporary or permanent W…" at bounding box center [776, 251] width 567 height 333
click at [808, 375] on button "Create Worker Replacement Vacancy" at bounding box center [799, 374] width 163 height 20
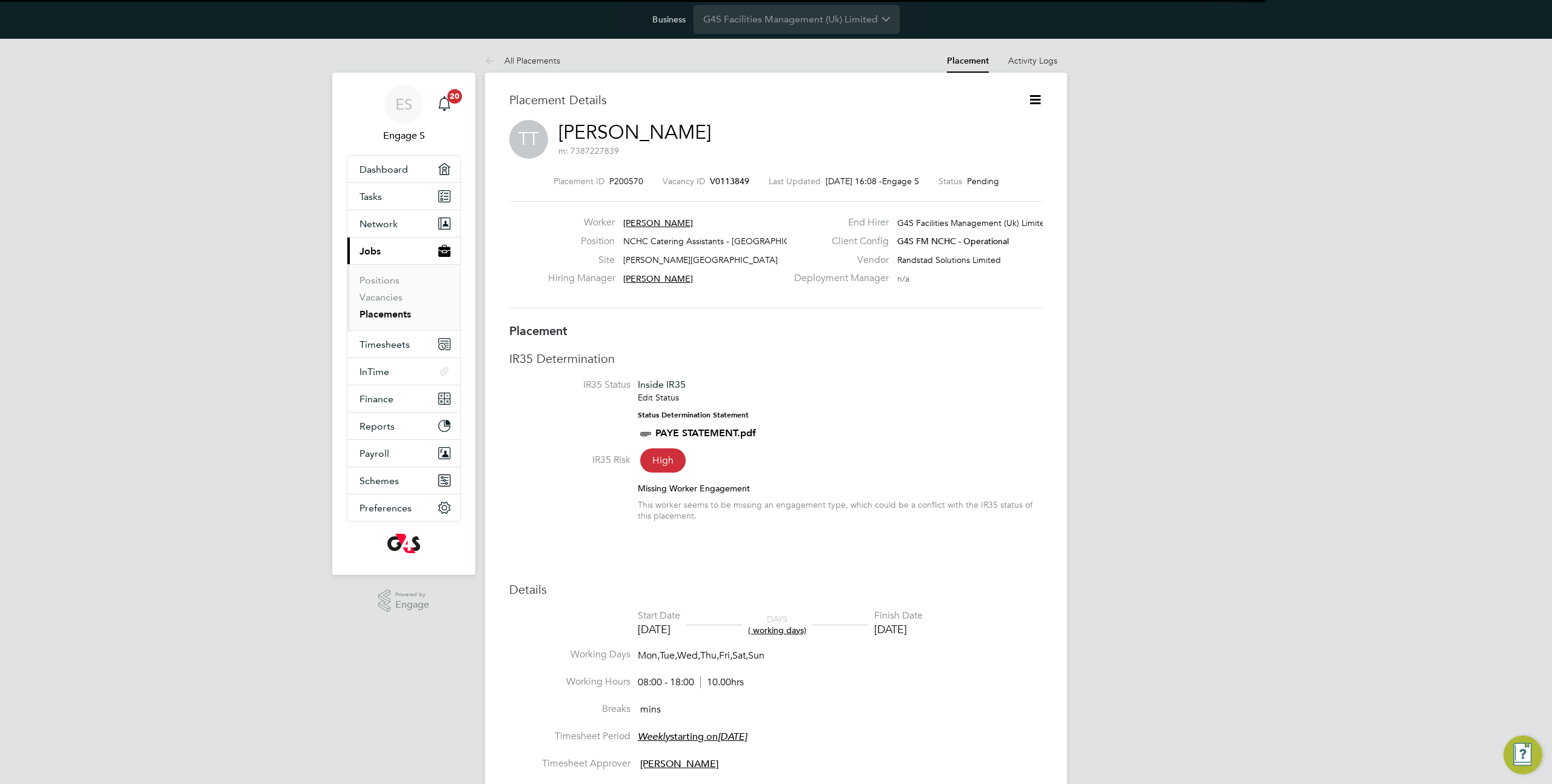
scroll to position [6, 6]
click at [1036, 95] on icon at bounding box center [1034, 99] width 15 height 15
click at [996, 144] on li "Replace Worker" at bounding box center [996, 145] width 89 height 17
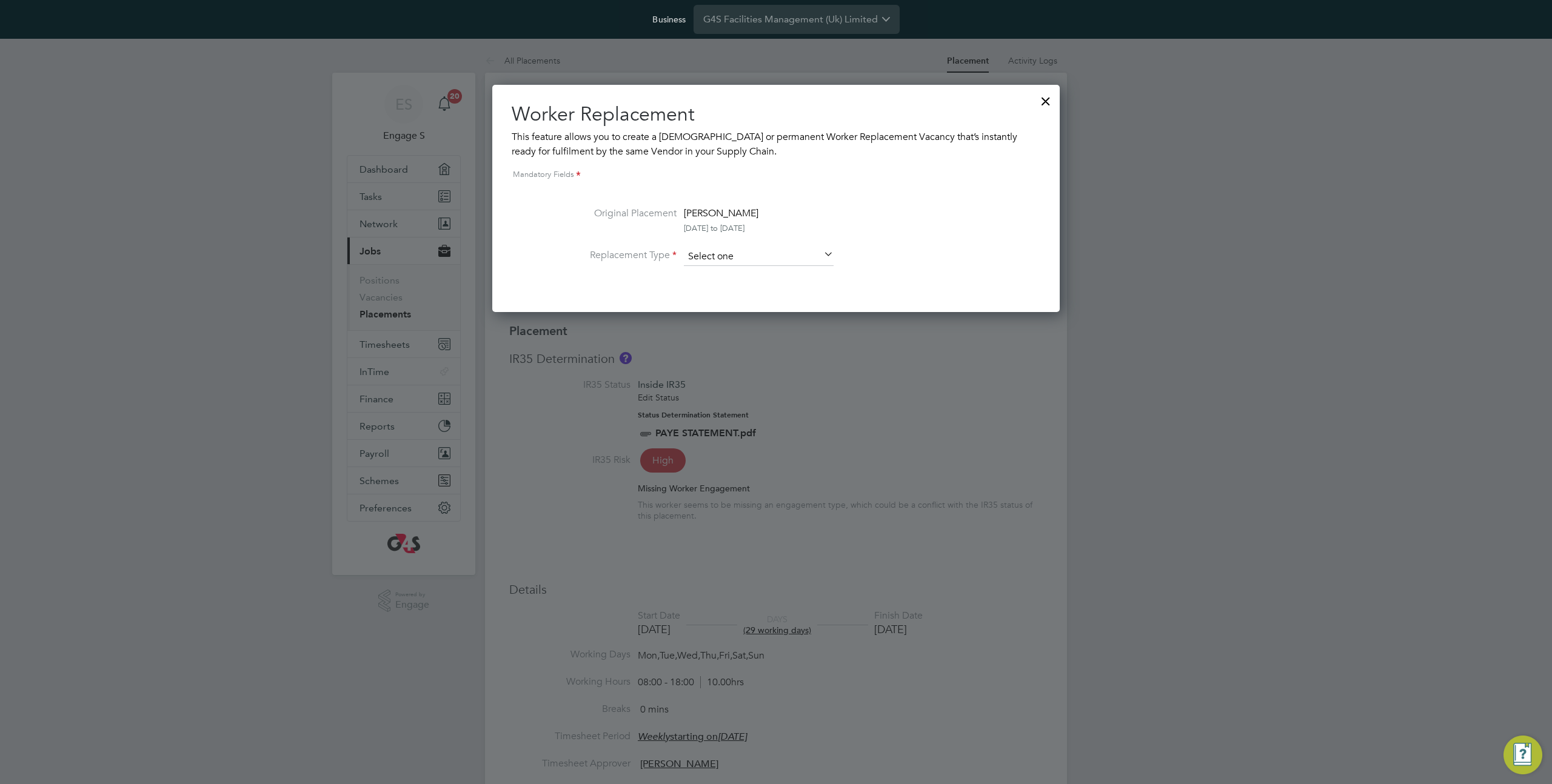
click at [781, 249] on input at bounding box center [759, 256] width 150 height 18
click at [747, 280] on li "Temporary" at bounding box center [758, 273] width 151 height 16
type input "Temporary"
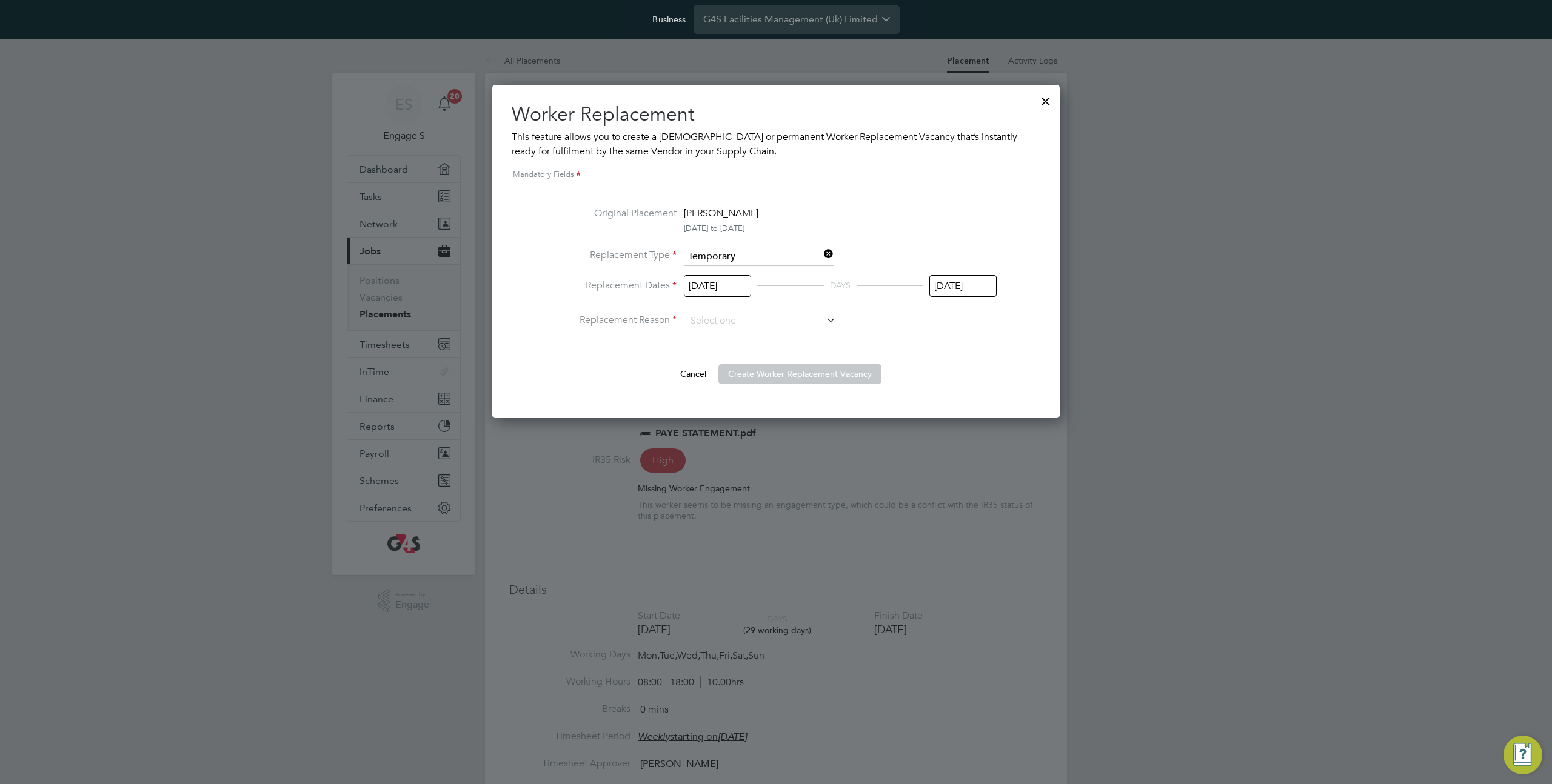
click at [735, 287] on input "[DATE]" at bounding box center [717, 286] width 67 height 23
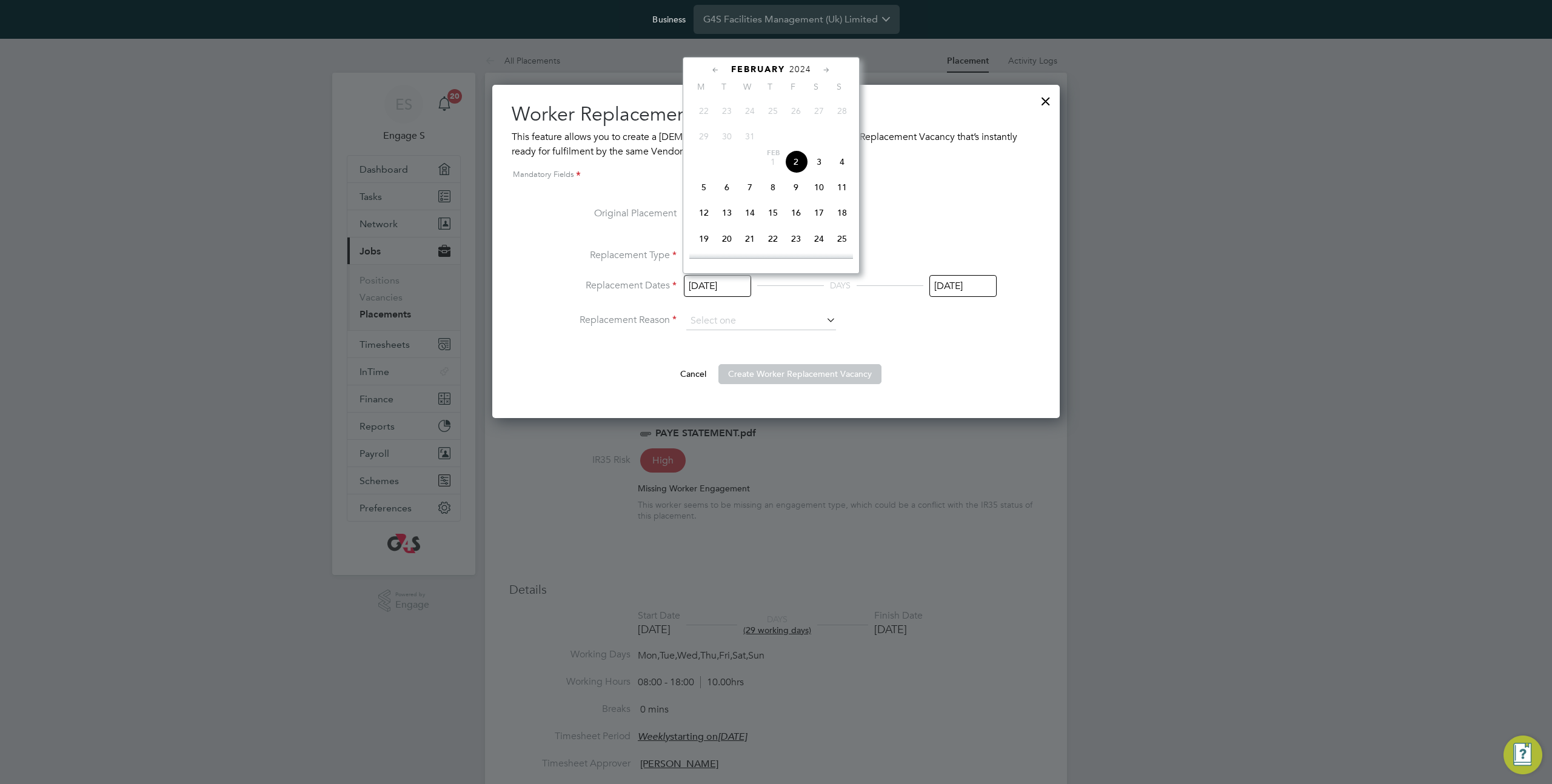
click at [796, 187] on span "9" at bounding box center [795, 186] width 23 height 23
type input "[DATE]"
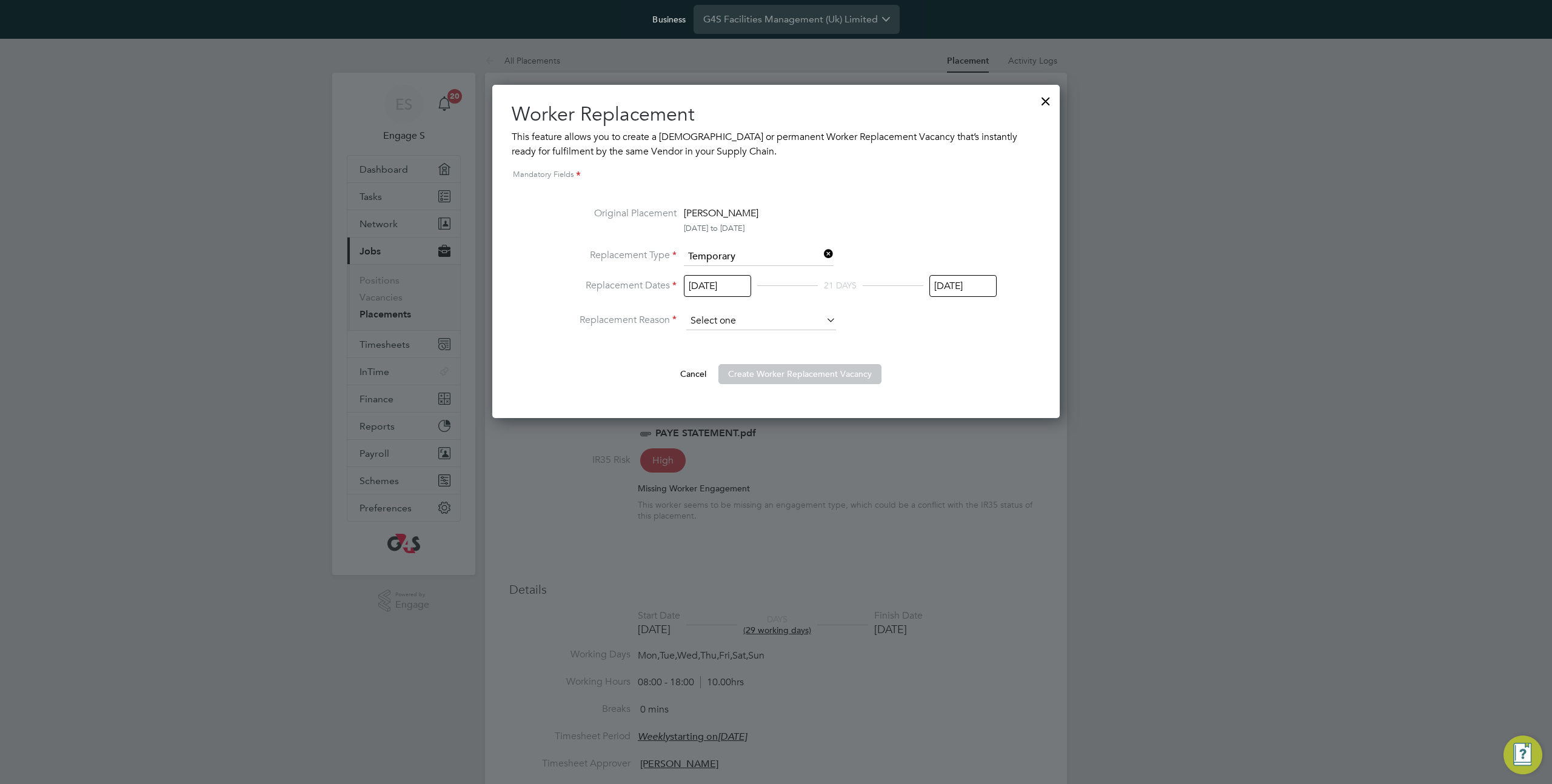
click at [733, 315] on input at bounding box center [761, 321] width 150 height 18
click at [723, 348] on li "Holiday" at bounding box center [761, 353] width 151 height 16
type input "Holiday"
click at [796, 368] on button "Create Worker Replacement Vacancy" at bounding box center [799, 374] width 163 height 20
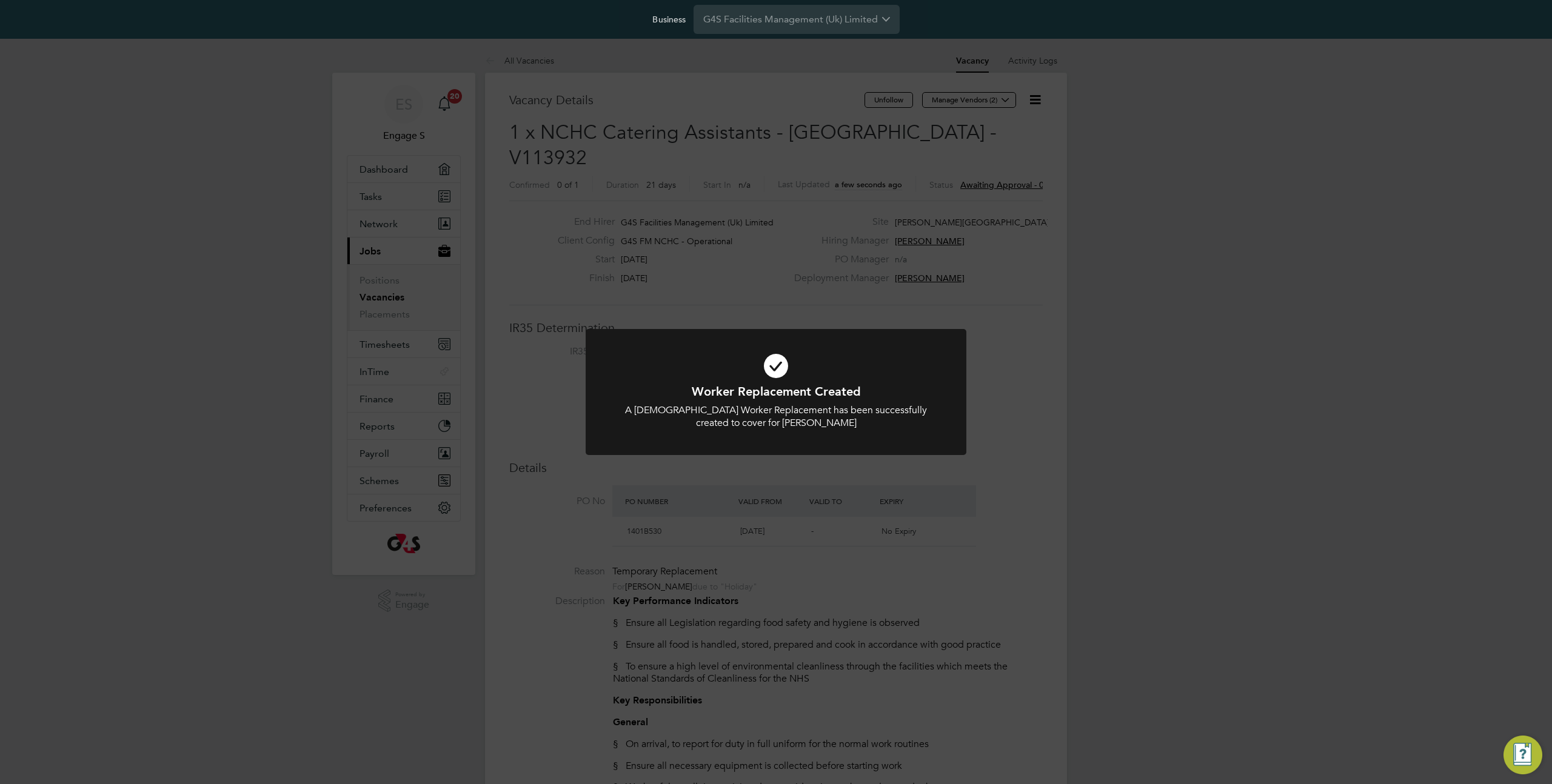
click at [1034, 508] on div "Worker Replacement Created A [DEMOGRAPHIC_DATA] Worker Replacement has been suc…" at bounding box center [776, 392] width 1552 height 784
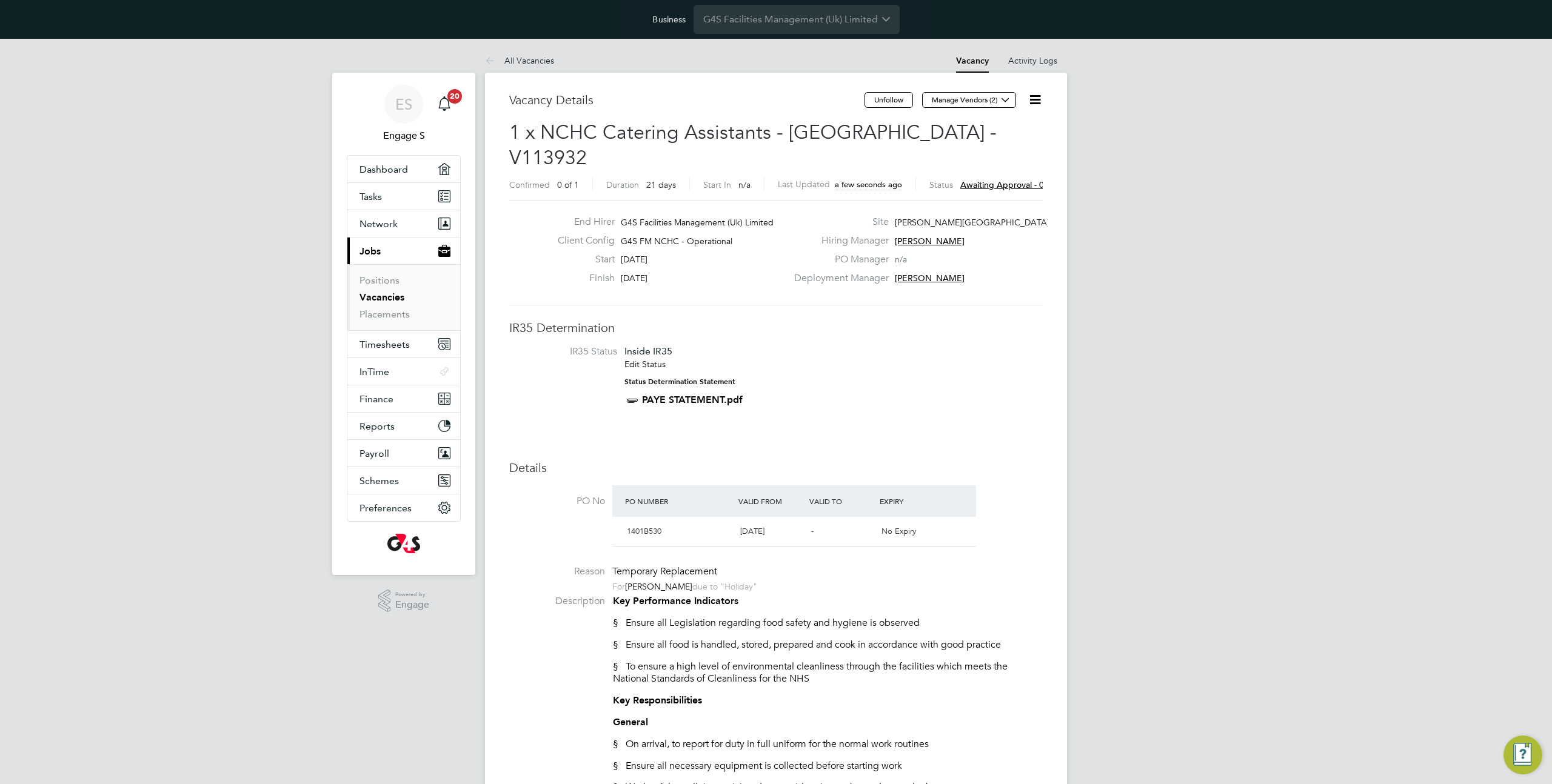
drag, startPoint x: 1463, startPoint y: 722, endPoint x: 1260, endPoint y: 655, distance: 213.8
